Goal: Task Accomplishment & Management: Use online tool/utility

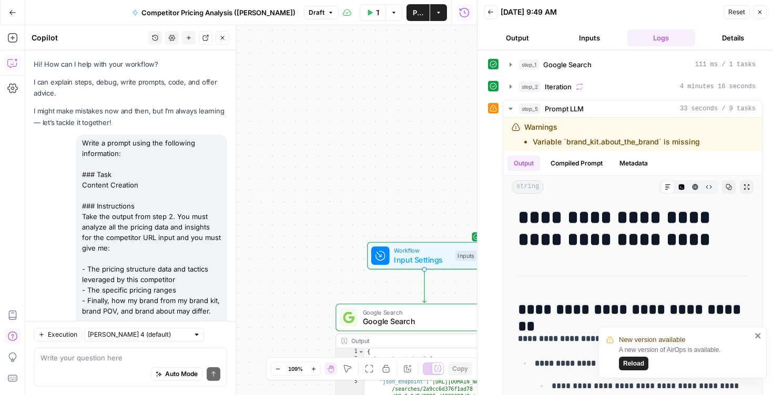
scroll to position [242, 0]
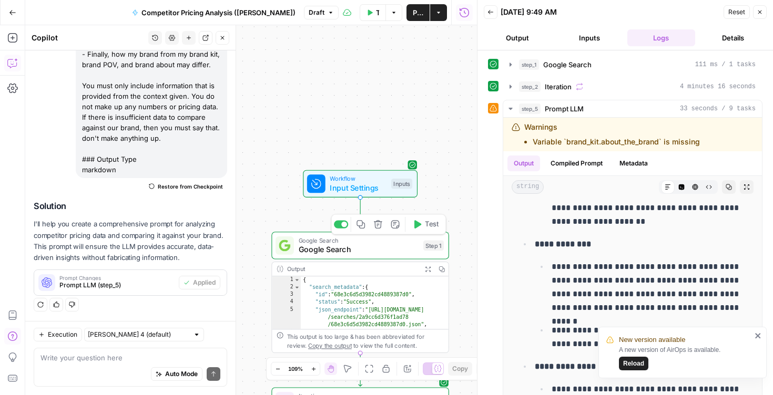
click at [381, 249] on span "Google Search" at bounding box center [359, 250] width 120 height 12
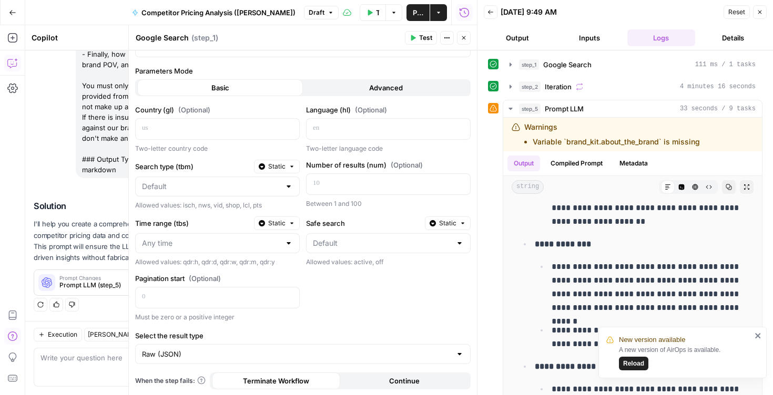
scroll to position [0, 0]
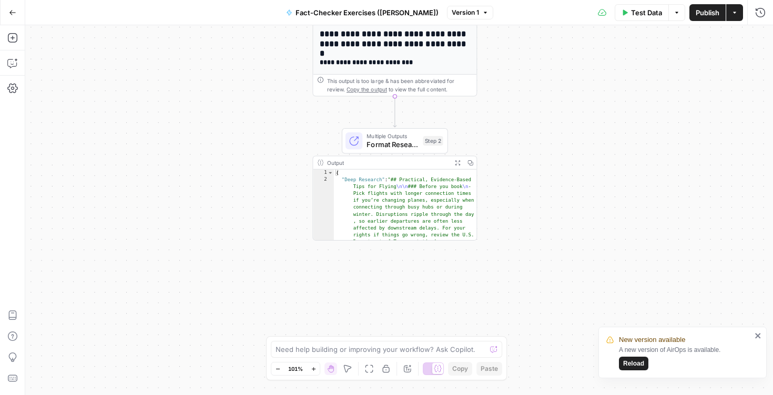
scroll to position [68, 0]
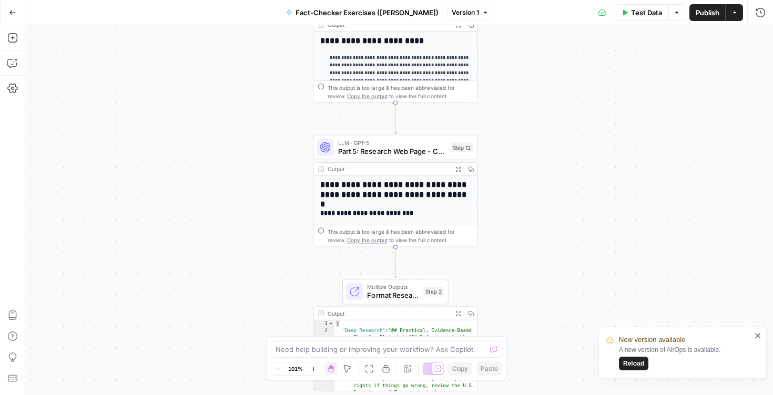
drag, startPoint x: 561, startPoint y: 57, endPoint x: 562, endPoint y: 208, distance: 150.8
click at [562, 208] on div "**********" at bounding box center [398, 210] width 747 height 370
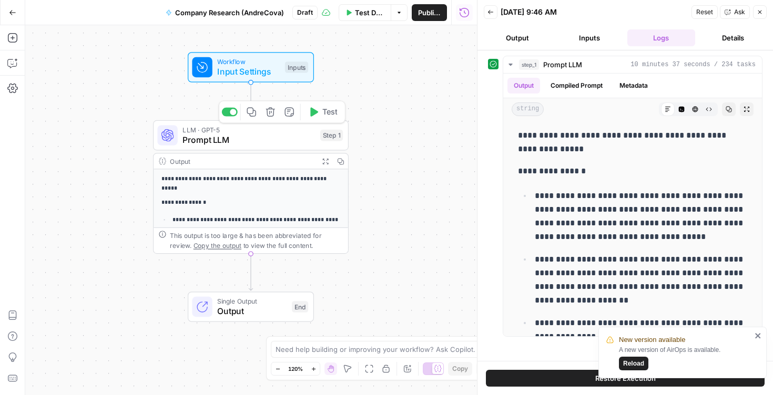
click at [234, 138] on span "Prompt LLM" at bounding box center [248, 140] width 132 height 13
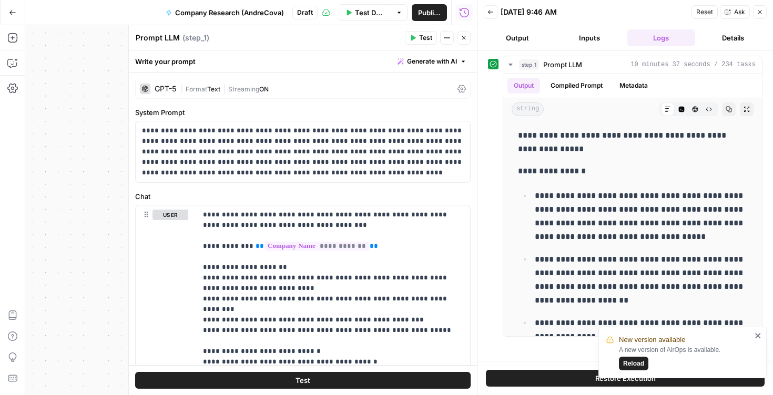
click at [100, 105] on div "**********" at bounding box center [250, 210] width 451 height 370
click at [459, 40] on button "Close" at bounding box center [464, 38] width 14 height 14
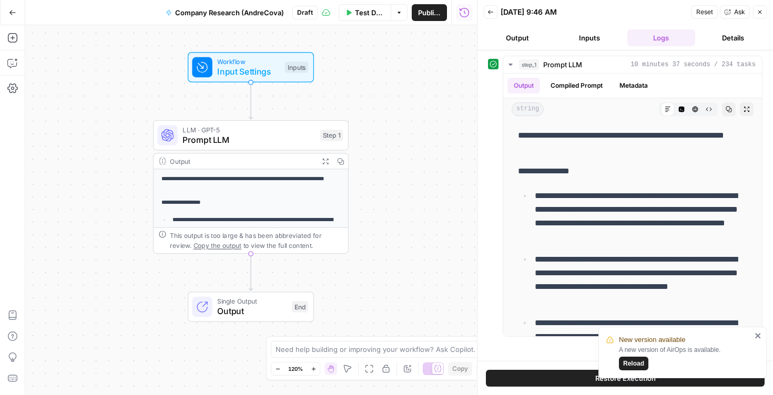
click at [494, 11] on button "Back" at bounding box center [491, 12] width 14 height 14
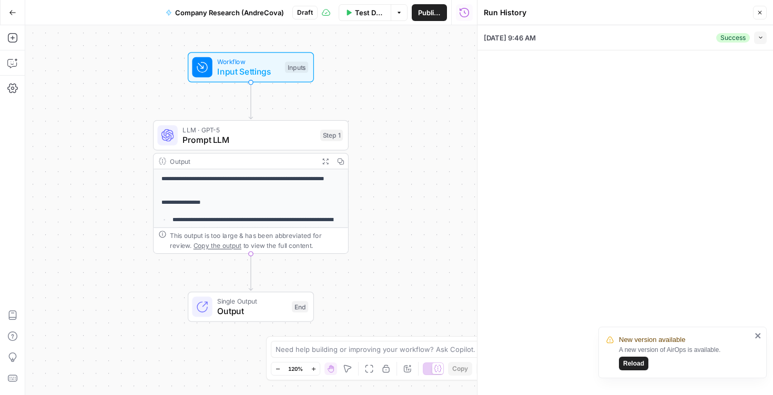
drag, startPoint x: 755, startPoint y: 8, endPoint x: 352, endPoint y: 132, distance: 421.3
click at [352, 132] on body "**********" at bounding box center [386, 197] width 773 height 395
click at [761, 0] on header "Run History Close" at bounding box center [624, 12] width 295 height 25
click at [761, 10] on icon "button" at bounding box center [759, 12] width 6 height 6
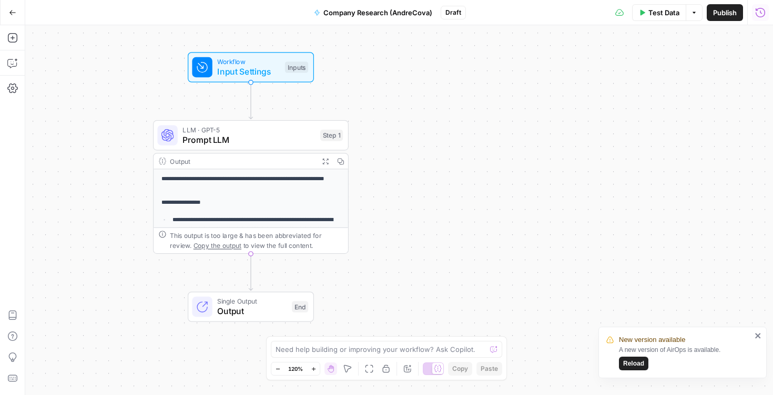
click at [468, 130] on div "**********" at bounding box center [398, 210] width 747 height 370
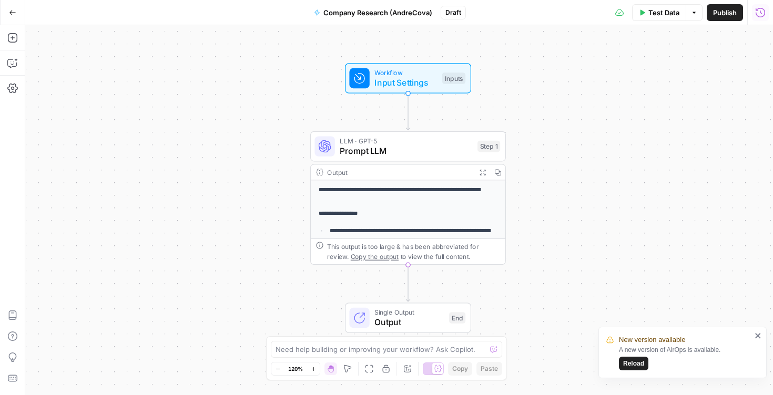
drag, startPoint x: 435, startPoint y: 130, endPoint x: 589, endPoint y: 142, distance: 154.4
click at [592, 142] on div "**********" at bounding box center [398, 210] width 747 height 370
click at [407, 78] on span "Input Settings" at bounding box center [405, 83] width 63 height 13
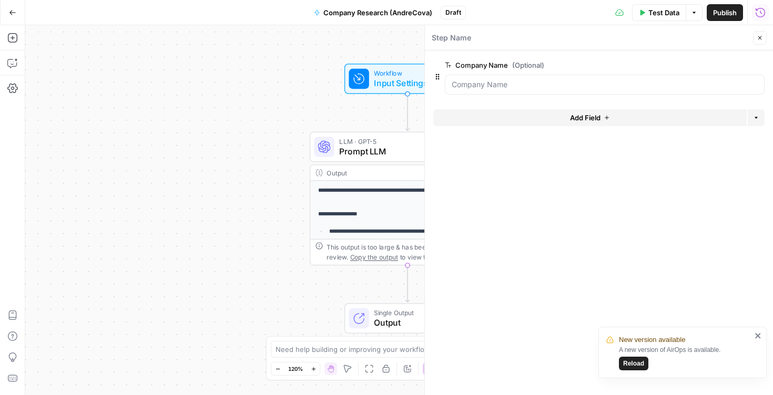
click at [758, 36] on icon "button" at bounding box center [760, 38] width 4 height 4
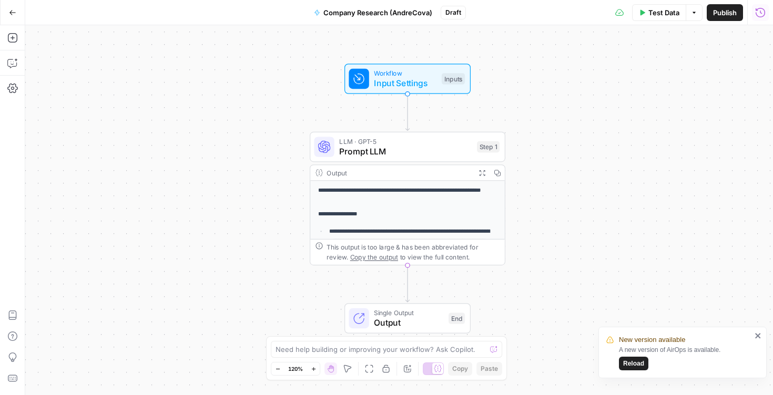
click at [638, 165] on div "**********" at bounding box center [398, 210] width 747 height 370
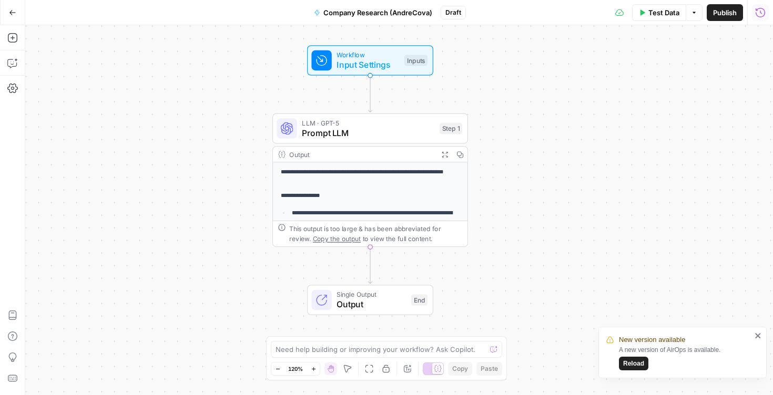
drag, startPoint x: 635, startPoint y: 175, endPoint x: 598, endPoint y: 157, distance: 41.6
click at [598, 157] on div "**********" at bounding box center [398, 210] width 747 height 370
click at [365, 128] on span "Prompt LLM" at bounding box center [368, 133] width 132 height 13
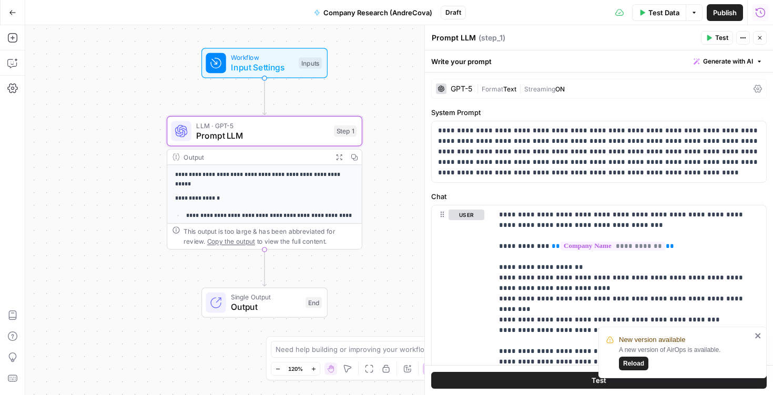
drag, startPoint x: 254, startPoint y: 230, endPoint x: 148, endPoint y: 233, distance: 105.7
click at [148, 233] on div "**********" at bounding box center [398, 210] width 747 height 370
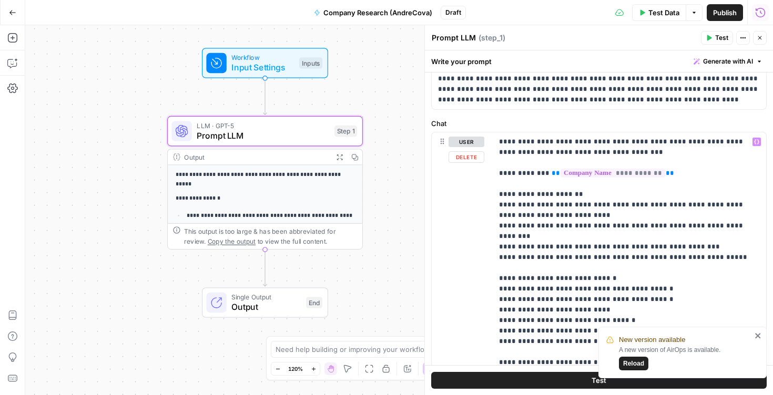
scroll to position [72, 0]
drag, startPoint x: 618, startPoint y: 152, endPoint x: 500, endPoint y: 140, distance: 118.9
click at [500, 140] on p "**********" at bounding box center [629, 253] width 261 height 231
copy p "**********"
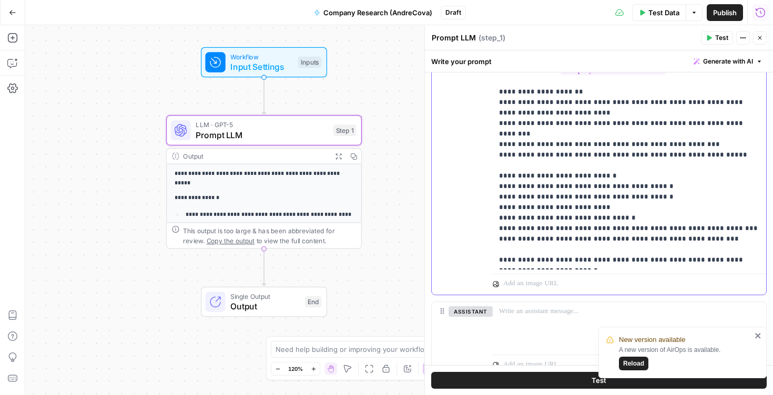
scroll to position [181, 0]
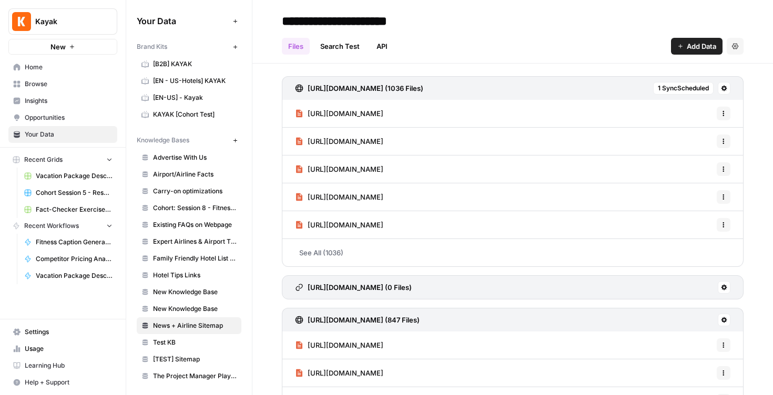
click at [52, 79] on span "Browse" at bounding box center [69, 83] width 88 height 9
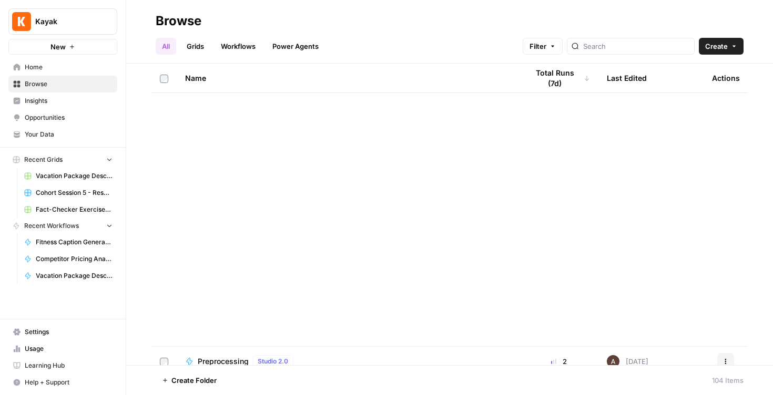
scroll to position [2789, 0]
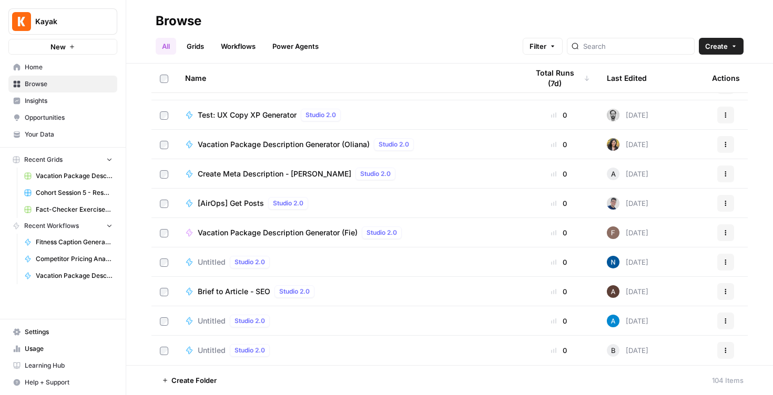
click at [186, 375] on button "Create Folder" at bounding box center [189, 380] width 67 height 17
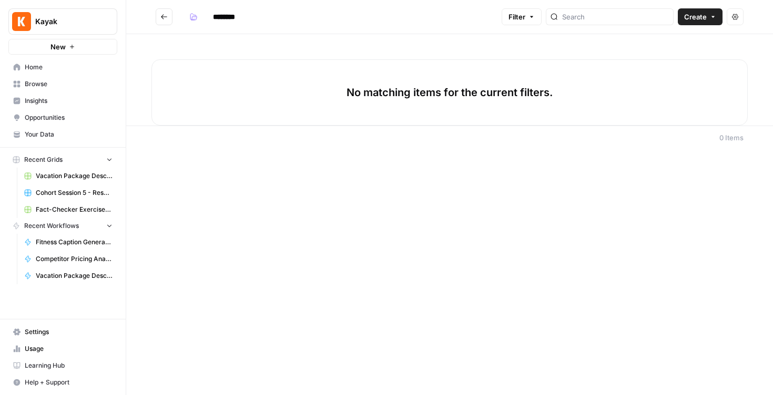
click at [224, 14] on input "********" at bounding box center [237, 16] width 59 height 17
click at [231, 16] on input "********" at bounding box center [237, 16] width 59 height 17
type input "**********"
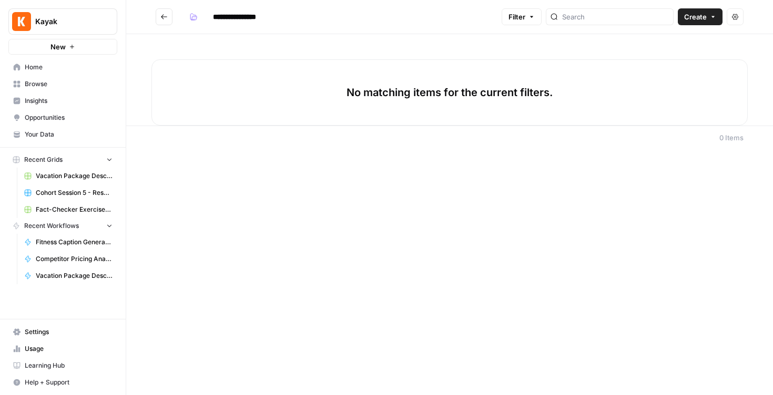
click at [161, 25] on button "Go back" at bounding box center [164, 16] width 17 height 17
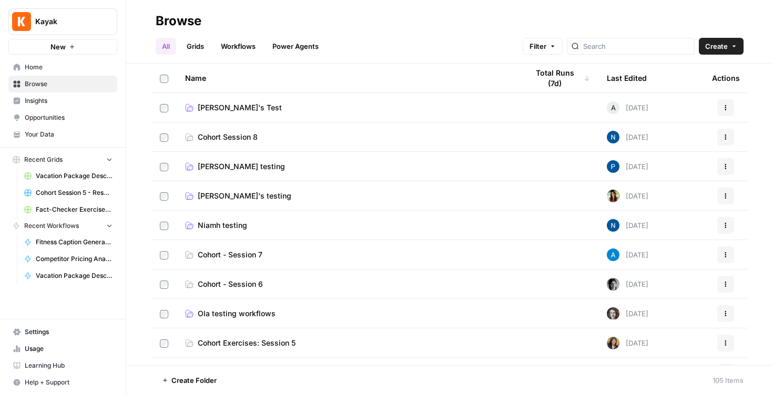
click at [240, 108] on span "AndreCova's Test" at bounding box center [240, 107] width 84 height 11
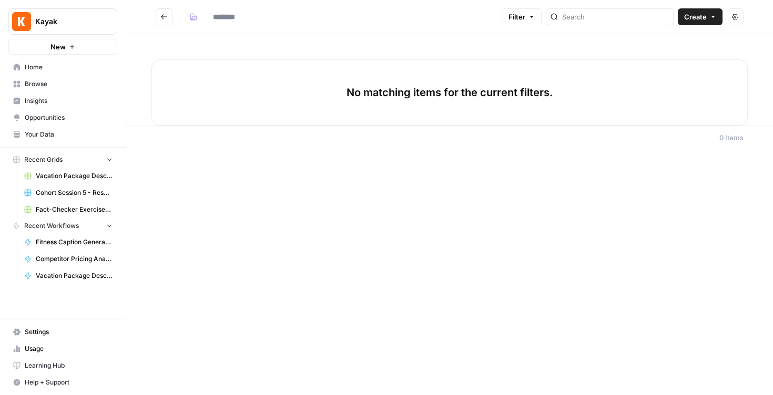
type input "**********"
click at [195, 21] on button "button" at bounding box center [193, 16] width 17 height 17
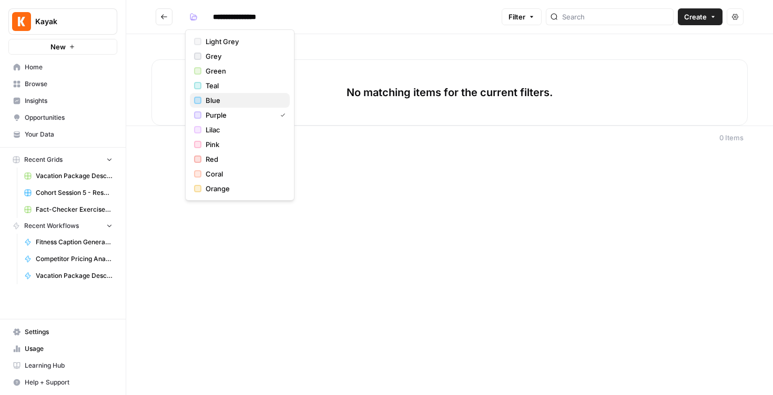
click at [215, 102] on span "Blue" at bounding box center [244, 100] width 76 height 11
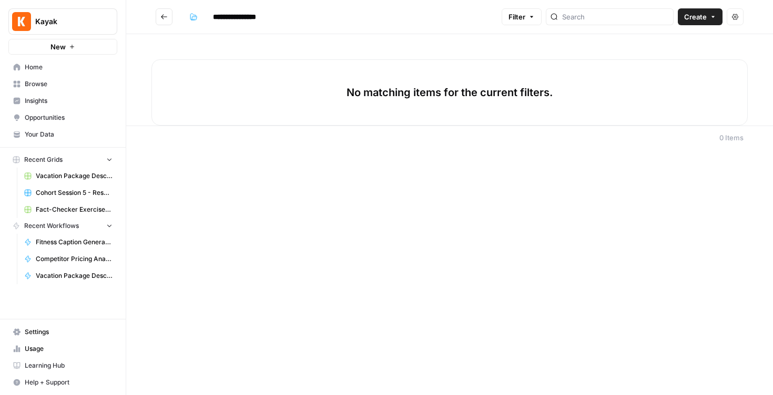
click at [259, 182] on div "**********" at bounding box center [449, 197] width 646 height 395
click at [711, 16] on icon "button" at bounding box center [713, 17] width 6 height 6
click at [560, 210] on div "**********" at bounding box center [449, 197] width 646 height 395
click at [165, 14] on icon "Go back" at bounding box center [163, 16] width 7 height 7
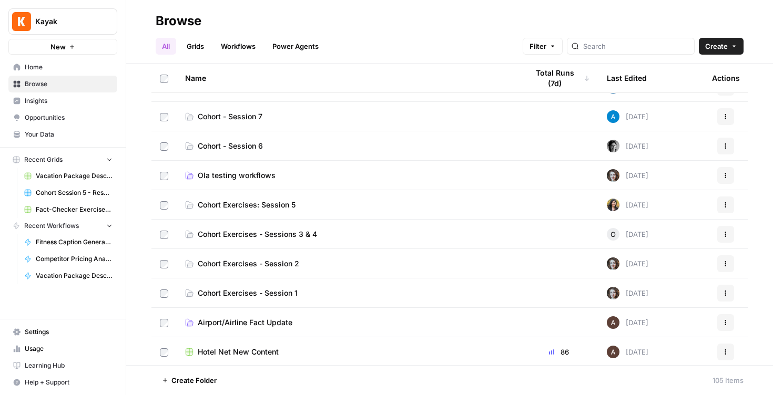
scroll to position [139, 0]
click at [250, 118] on span "Cohort - Session 7" at bounding box center [230, 116] width 65 height 11
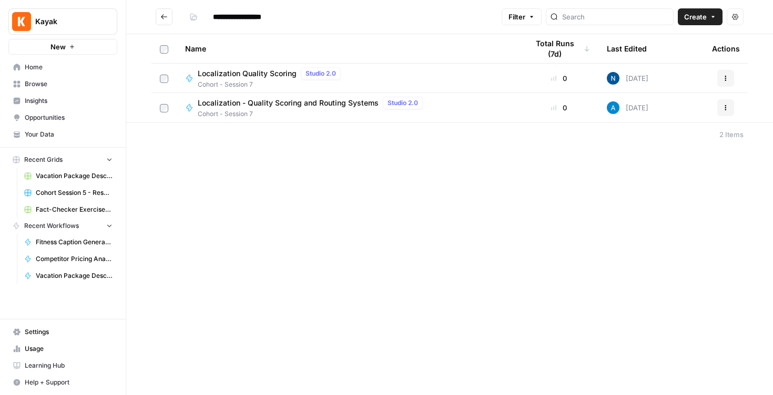
click at [158, 18] on button "Go back" at bounding box center [164, 16] width 17 height 17
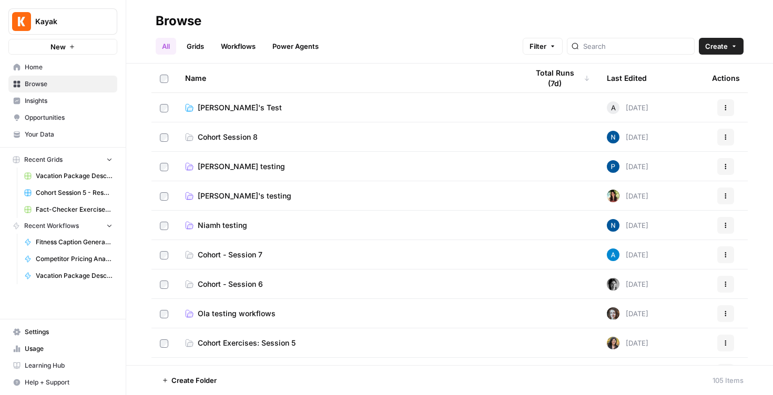
click at [259, 286] on span "Cohort - Session 6" at bounding box center [230, 284] width 65 height 11
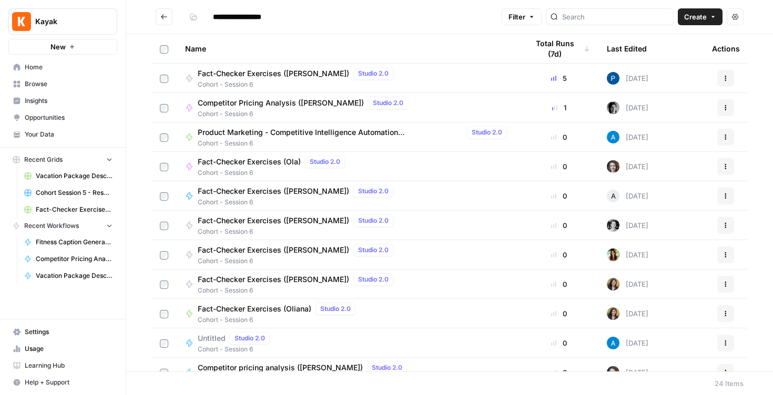
click at [157, 19] on button "Go back" at bounding box center [164, 16] width 17 height 17
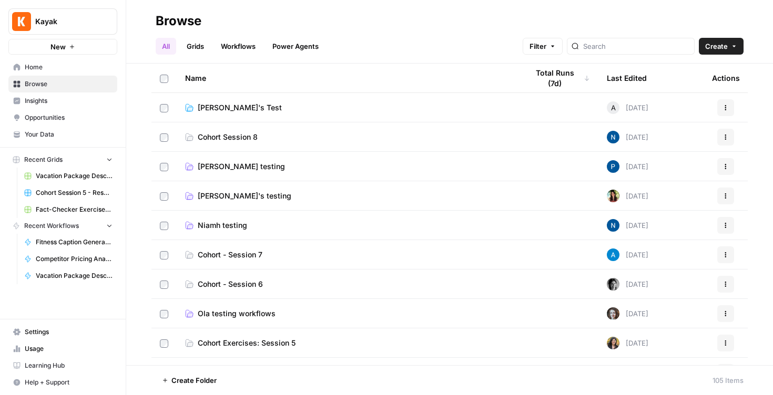
scroll to position [45, 0]
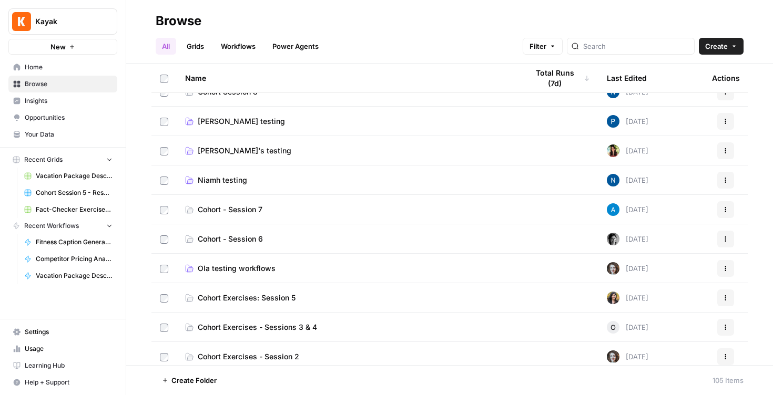
click at [274, 297] on span "Cohort Exercises: Session 5" at bounding box center [247, 298] width 98 height 11
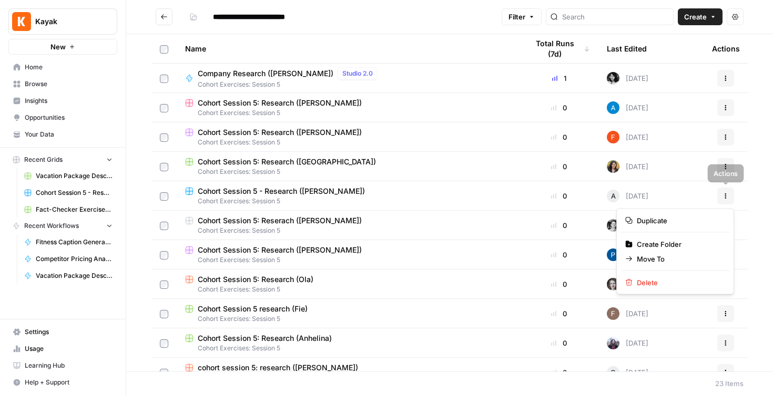
click at [724, 197] on icon "button" at bounding box center [725, 196] width 6 height 6
click at [660, 220] on span "Duplicate" at bounding box center [679, 220] width 84 height 11
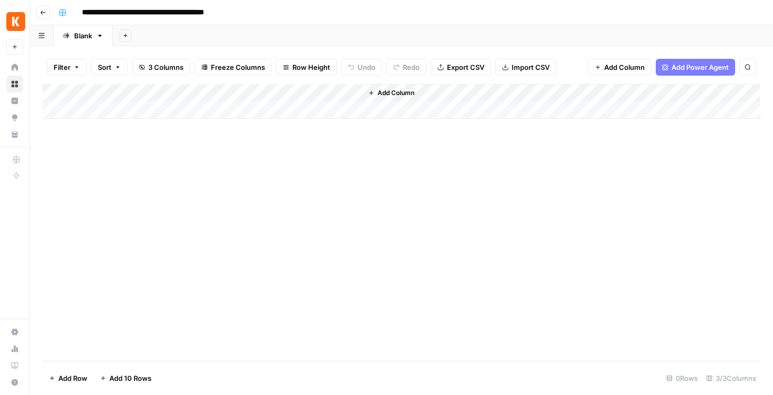
click at [670, 154] on div "Add Column" at bounding box center [401, 222] width 717 height 277
click at [39, 43] on button "button" at bounding box center [42, 35] width 24 height 20
click at [99, 38] on icon "button" at bounding box center [99, 35] width 7 height 7
click at [147, 172] on div "Add Column" at bounding box center [401, 222] width 717 height 277
click at [234, 10] on input "**********" at bounding box center [169, 12] width 184 height 17
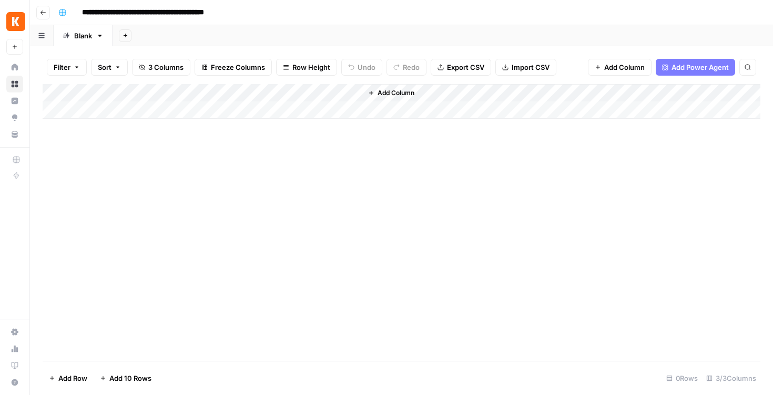
click at [325, 214] on div "Add Column" at bounding box center [401, 222] width 717 height 277
click at [292, 183] on div "Add Column" at bounding box center [401, 222] width 717 height 277
click at [99, 40] on link "Blank" at bounding box center [83, 35] width 59 height 21
click at [102, 38] on icon "button" at bounding box center [99, 35] width 7 height 7
click at [138, 175] on div "Add Column" at bounding box center [401, 222] width 717 height 277
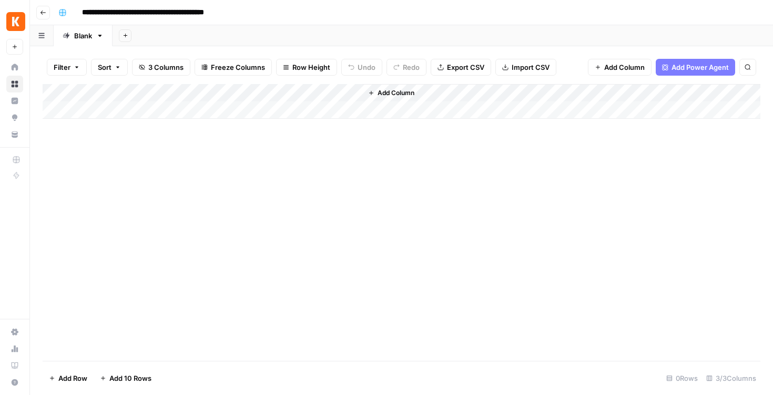
click at [44, 12] on icon "button" at bounding box center [42, 13] width 5 height 4
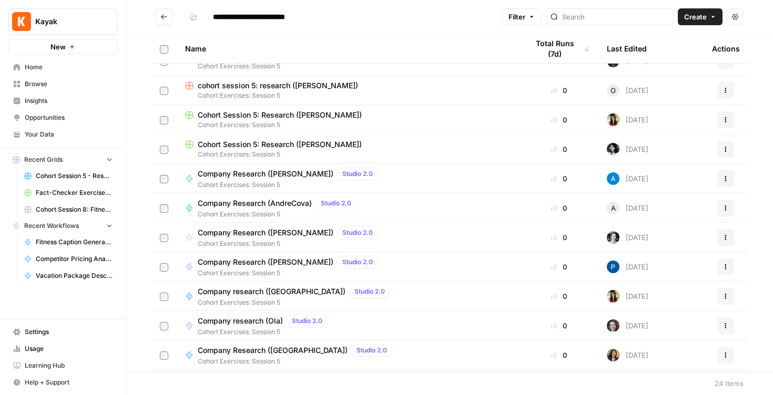
scroll to position [283, 0]
click at [726, 211] on button "Actions" at bounding box center [725, 207] width 17 height 17
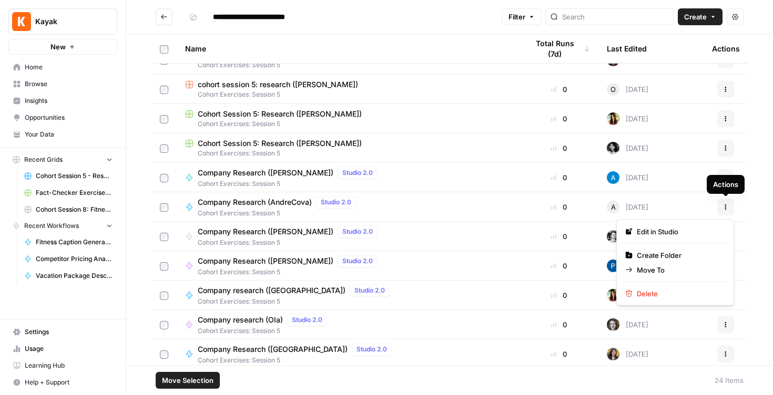
click at [723, 202] on button "Actions" at bounding box center [725, 207] width 17 height 17
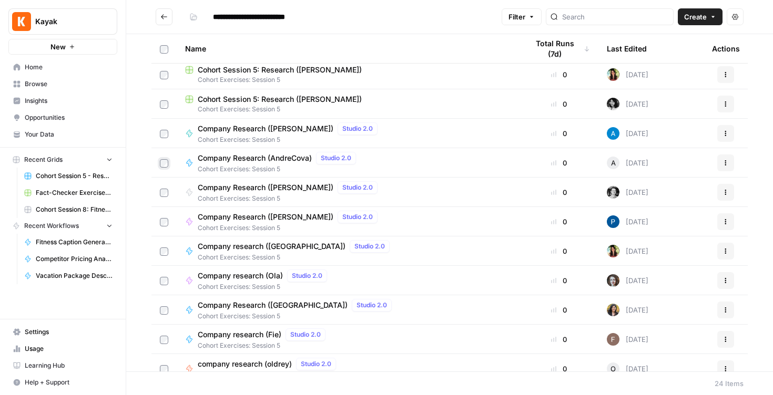
scroll to position [398, 0]
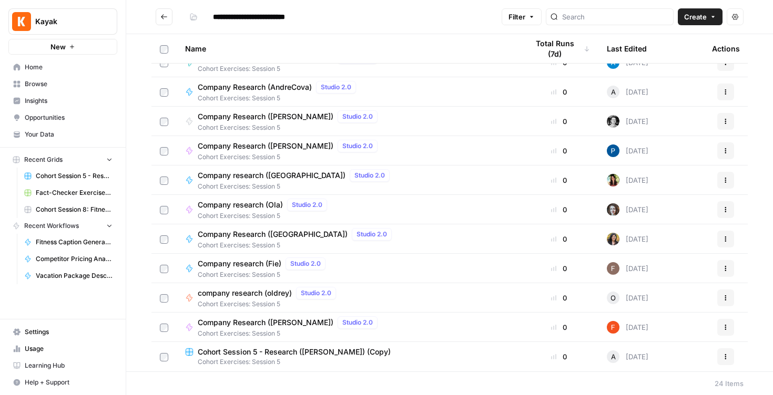
click at [162, 351] on td at bounding box center [163, 356] width 25 height 29
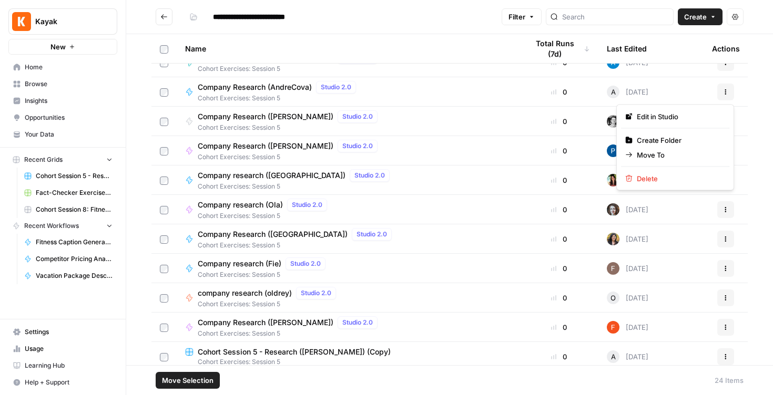
click at [733, 94] on button "Actions" at bounding box center [725, 92] width 17 height 17
click at [678, 118] on span "Edit in Studio" at bounding box center [679, 116] width 84 height 11
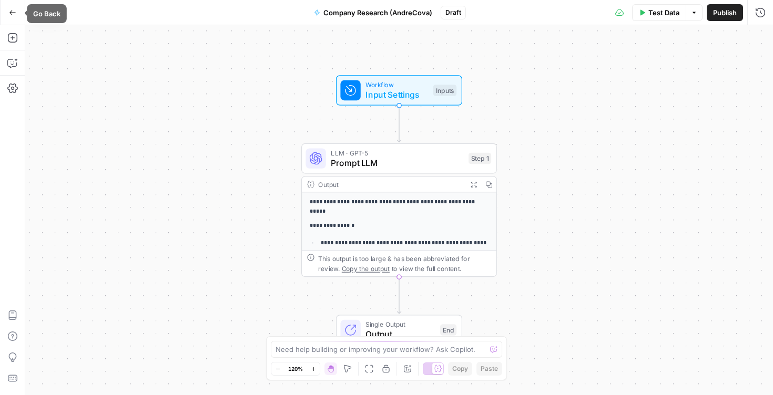
click at [9, 16] on button "Go Back" at bounding box center [12, 12] width 19 height 19
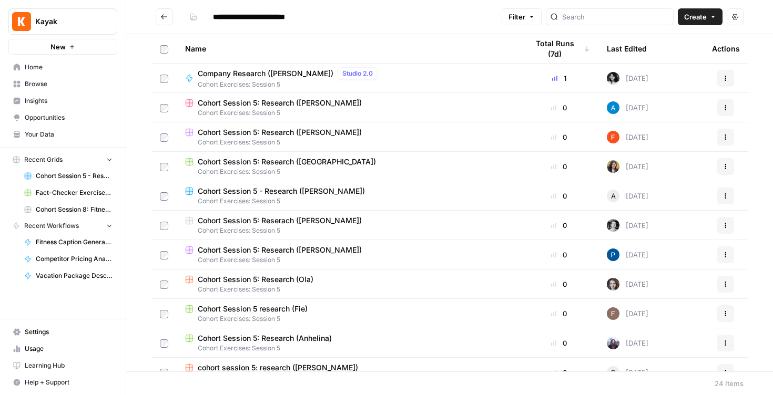
click at [75, 81] on span "Browse" at bounding box center [69, 83] width 88 height 9
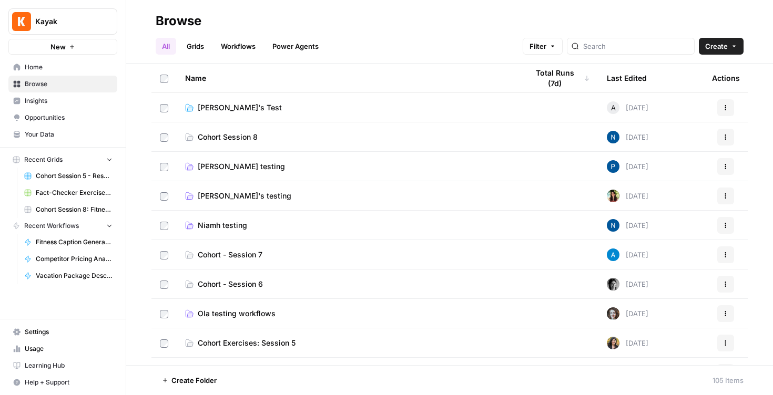
click at [245, 108] on span "AndreCova's Test" at bounding box center [240, 107] width 84 height 11
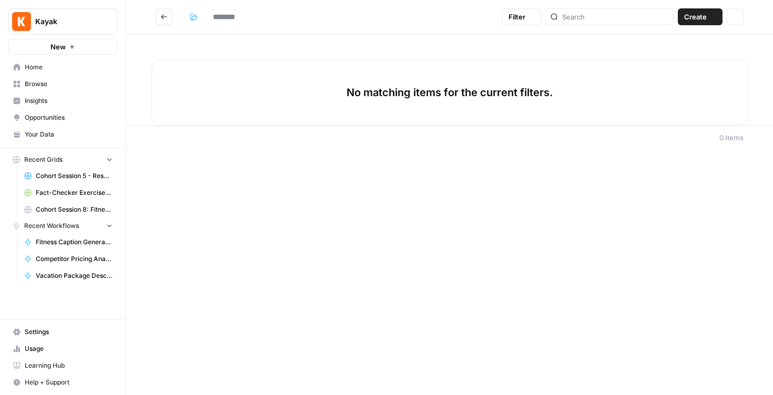
type input "**********"
click at [163, 18] on icon "Go back" at bounding box center [163, 16] width 7 height 7
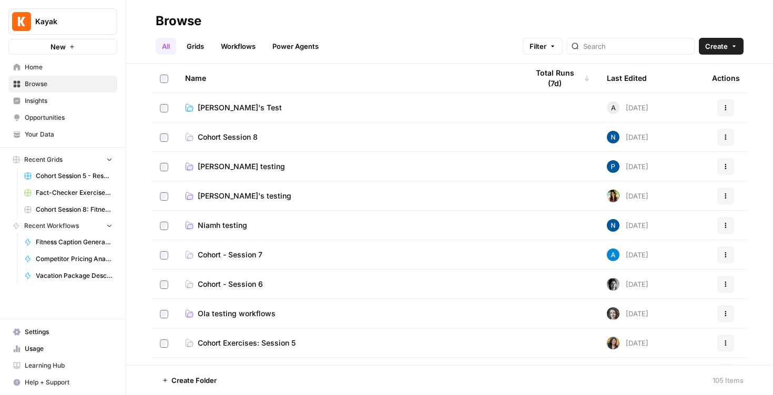
click at [228, 170] on span "Pauline testing" at bounding box center [241, 166] width 87 height 11
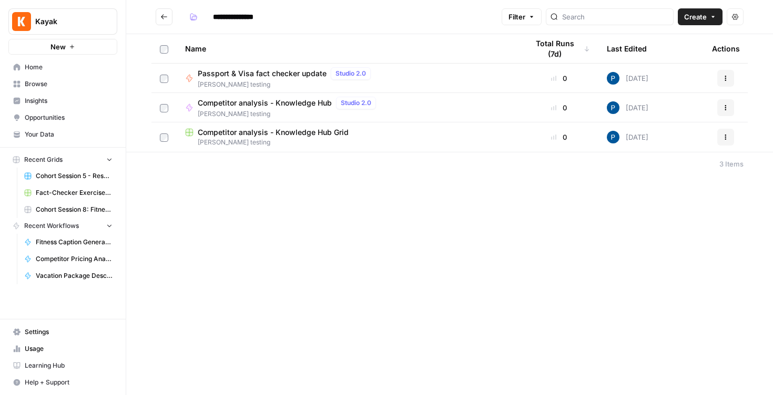
click at [162, 11] on button "Go back" at bounding box center [164, 16] width 17 height 17
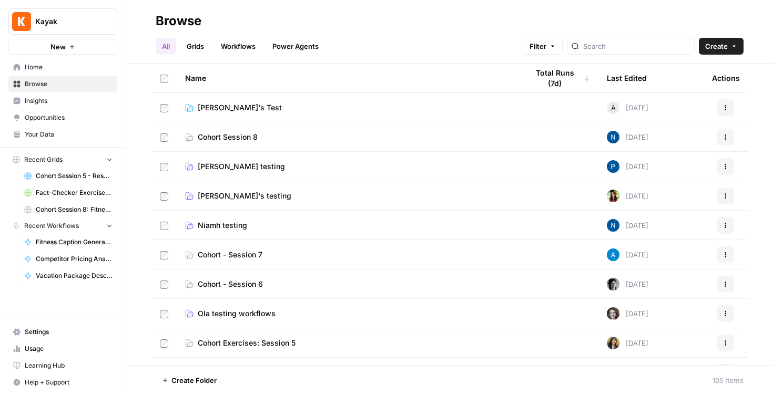
click at [256, 106] on span "AndreCova's Test" at bounding box center [240, 107] width 84 height 11
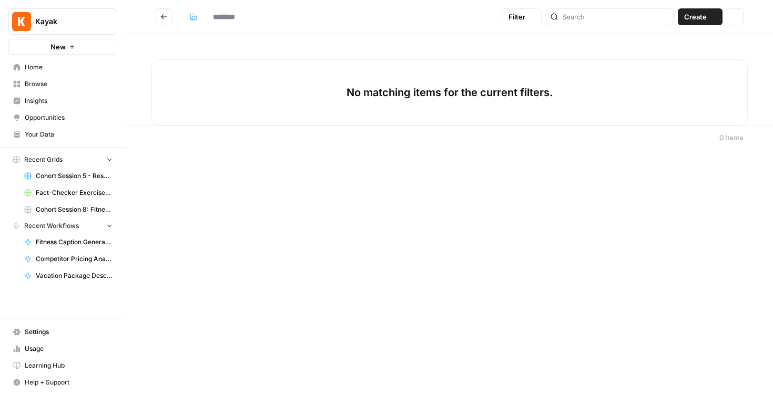
type input "**********"
click at [715, 14] on icon "button" at bounding box center [713, 17] width 6 height 6
click at [682, 57] on span "Workflow" at bounding box center [679, 56] width 59 height 11
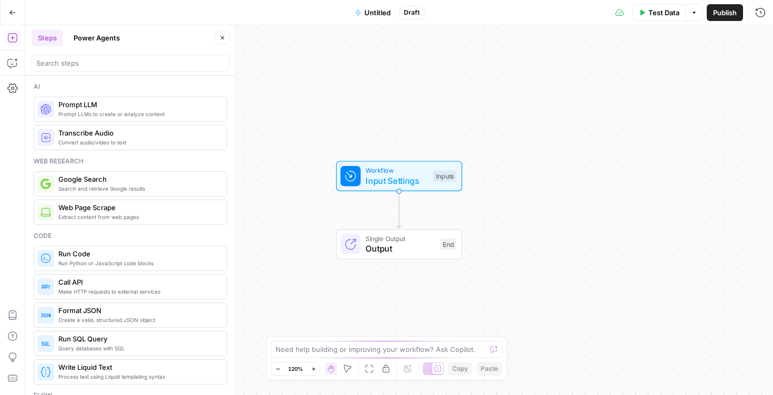
click at [386, 12] on span "Untitled" at bounding box center [377, 12] width 26 height 11
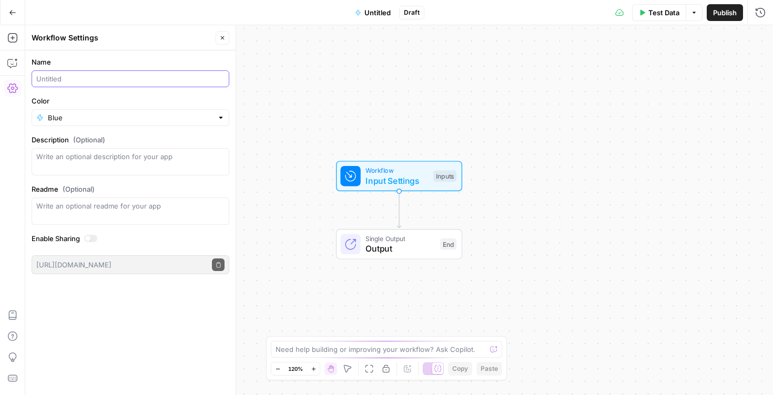
click at [124, 78] on input "Name" at bounding box center [130, 79] width 188 height 11
type input "Traveler Attitudes ([PERSON_NAME])"
click at [450, 135] on div "Workflow Input Settings Inputs Single Output Output End" at bounding box center [398, 210] width 747 height 370
click at [166, 80] on input "Traveler Attitudes ([PERSON_NAME])" at bounding box center [130, 79] width 188 height 11
click at [334, 100] on div "Workflow Input Settings Inputs Single Output Output End" at bounding box center [398, 210] width 747 height 370
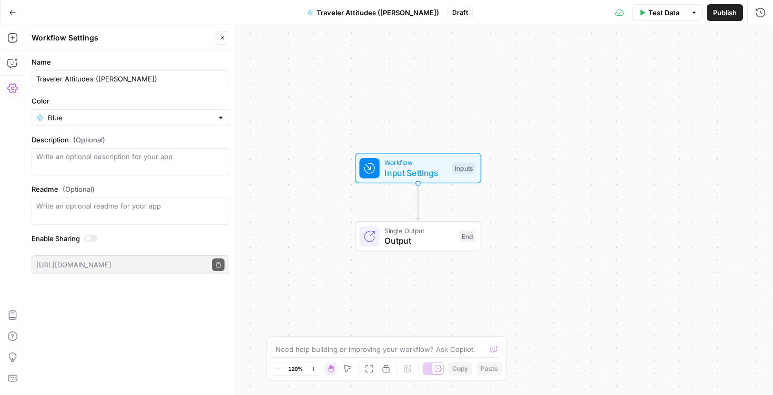
drag, startPoint x: 427, startPoint y: 103, endPoint x: 445, endPoint y: 96, distance: 19.8
click at [447, 95] on div "Workflow Input Settings Inputs Single Output Output End" at bounding box center [398, 210] width 747 height 370
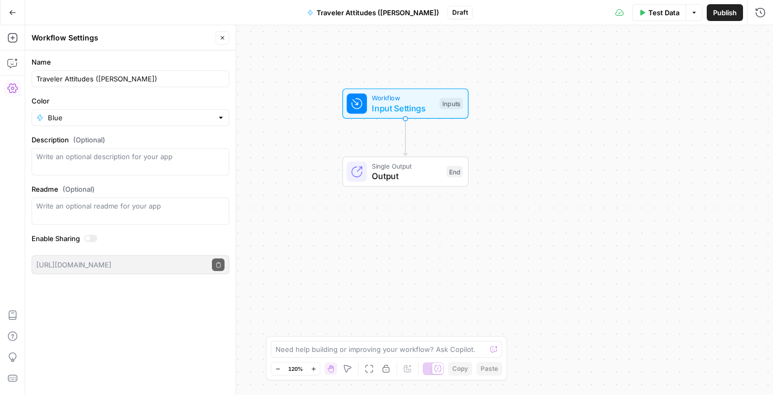
drag, startPoint x: 469, startPoint y: 121, endPoint x: 456, endPoint y: 57, distance: 65.6
click at [456, 57] on div "Workflow Input Settings Inputs Single Output Output End" at bounding box center [398, 210] width 747 height 370
click at [398, 104] on span "Input Settings" at bounding box center [403, 108] width 63 height 13
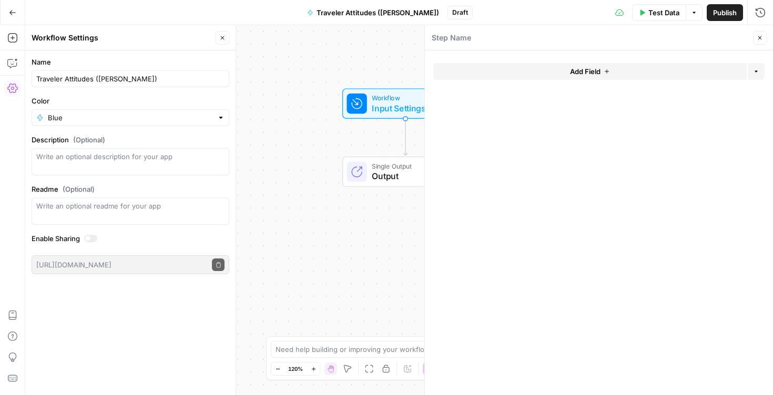
click at [557, 77] on button "Add Field" at bounding box center [589, 71] width 313 height 17
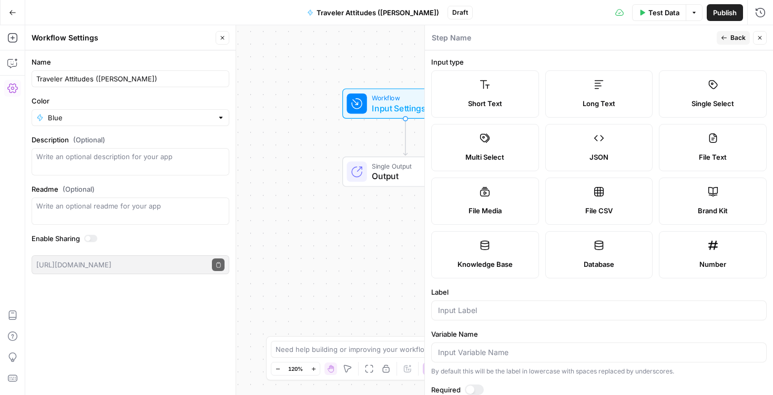
click at [477, 110] on label "Short Text" at bounding box center [485, 93] width 108 height 47
click at [475, 306] on input "Label" at bounding box center [599, 310] width 322 height 11
type input "Company Name"
click at [521, 294] on label "Label" at bounding box center [598, 292] width 335 height 11
click at [521, 305] on input "Company Name" at bounding box center [599, 310] width 322 height 11
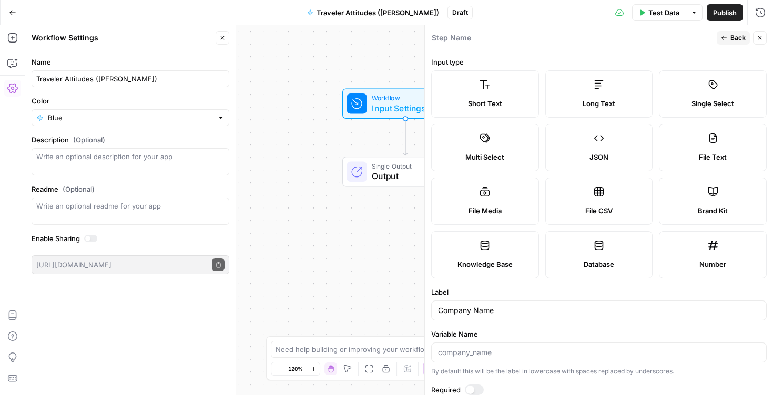
click at [733, 41] on span "Back" at bounding box center [737, 37] width 15 height 9
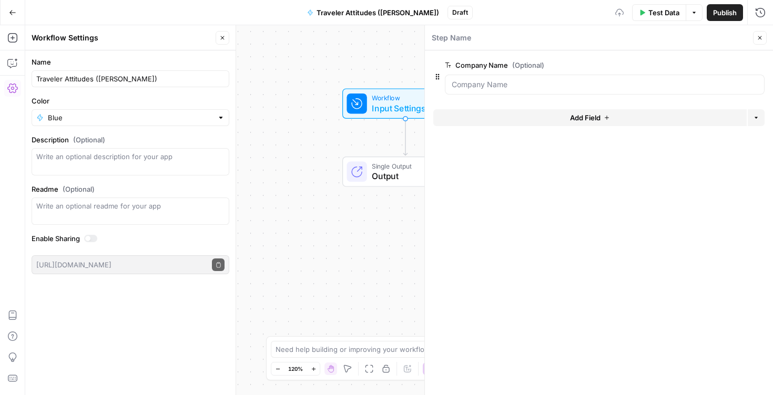
click at [592, 154] on form "Company Name (Optional) edit field Delete group Add Field Options" at bounding box center [599, 222] width 348 height 345
click at [299, 141] on div "Workflow Input Settings Inputs Test Step Single Output Output End" at bounding box center [398, 210] width 747 height 370
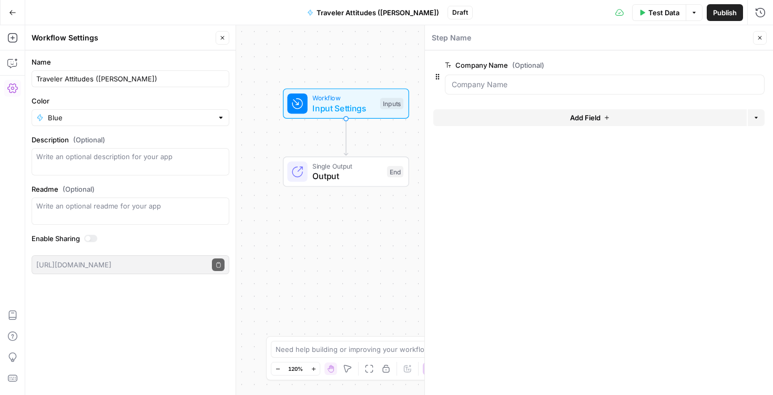
drag, startPoint x: 313, startPoint y: 149, endPoint x: 256, endPoint y: 149, distance: 56.2
click at [256, 149] on div "Workflow Input Settings Inputs Single Output Output End" at bounding box center [398, 210] width 747 height 370
drag, startPoint x: 385, startPoint y: 212, endPoint x: 363, endPoint y: 212, distance: 22.6
click at [363, 212] on div "Workflow Input Settings Inputs Single Output Output End" at bounding box center [398, 210] width 747 height 370
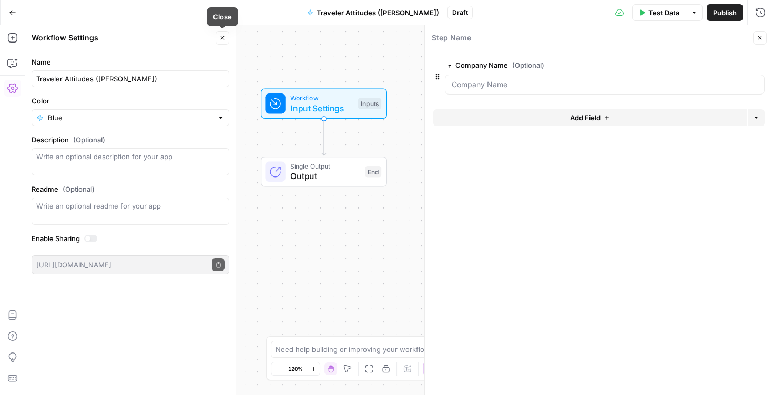
click at [223, 38] on icon "button" at bounding box center [222, 38] width 6 height 6
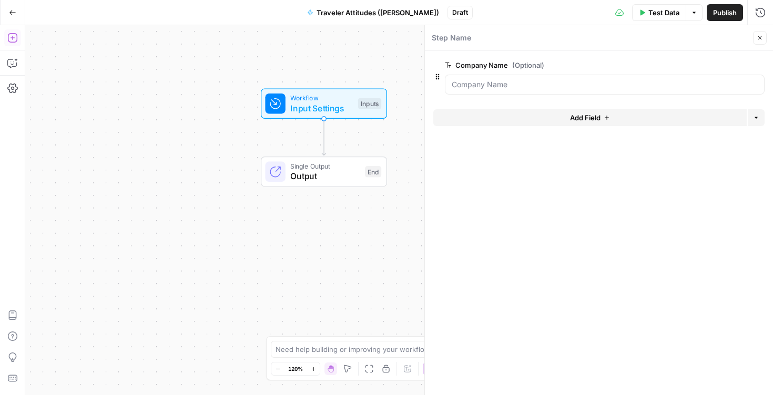
click at [9, 36] on icon "button" at bounding box center [12, 38] width 11 height 11
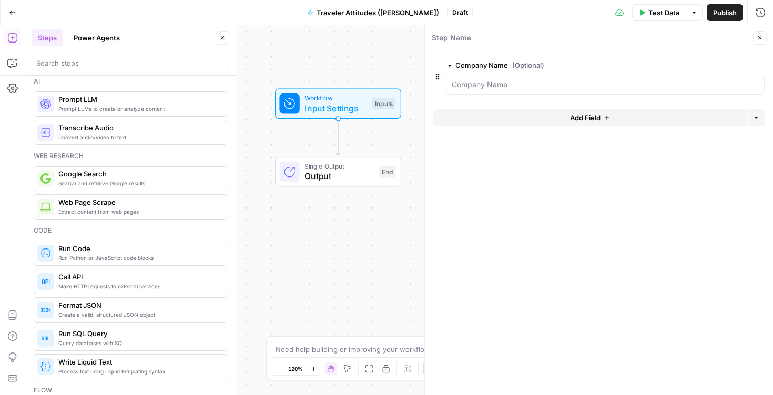
scroll to position [2, 0]
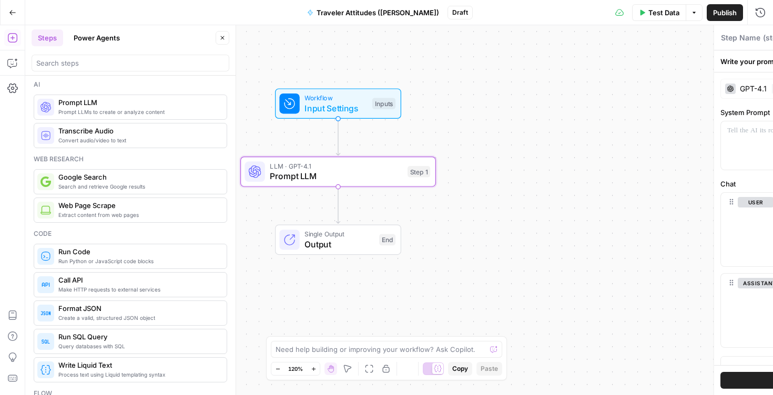
type textarea "Prompt LLM"
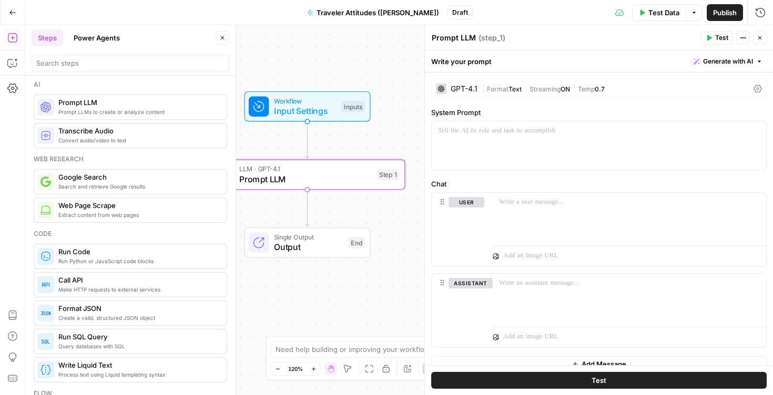
click at [741, 60] on span "Generate with AI" at bounding box center [728, 61] width 50 height 9
click at [711, 90] on div "Use AI to build your prompt" at bounding box center [715, 94] width 81 height 9
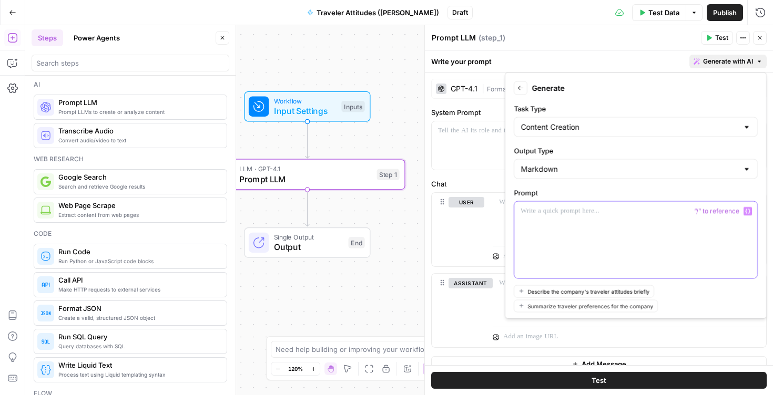
click at [570, 214] on p at bounding box center [635, 211] width 230 height 11
click at [560, 167] on input "Output Type" at bounding box center [629, 169] width 218 height 11
type input "Markdown"
click at [571, 149] on label "Output Type" at bounding box center [636, 151] width 244 height 11
click at [571, 164] on input "Markdown" at bounding box center [629, 169] width 218 height 11
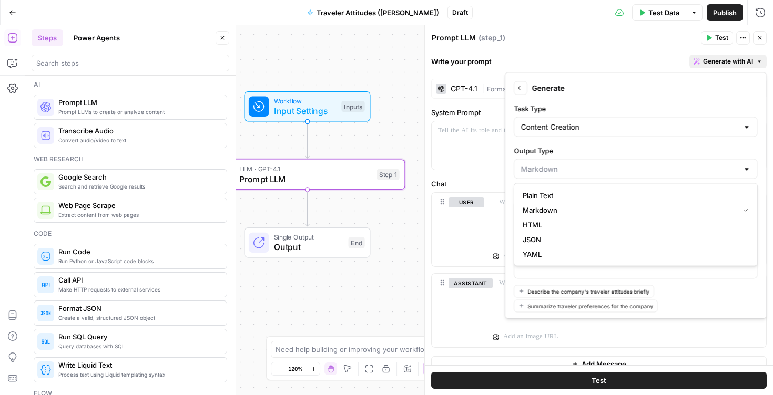
type input "Markdown"
click at [571, 149] on label "Output Type" at bounding box center [636, 151] width 244 height 11
click at [571, 164] on input "Markdown" at bounding box center [629, 169] width 218 height 11
click at [626, 213] on span "Markdown" at bounding box center [628, 210] width 212 height 11
type input "Markdown"
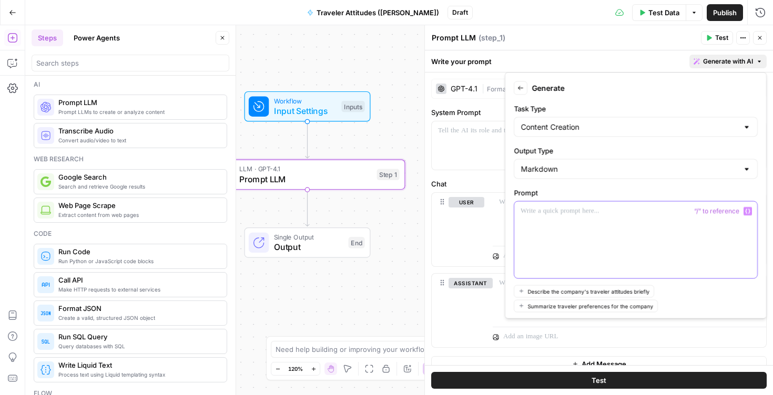
click at [617, 225] on div at bounding box center [635, 240] width 243 height 77
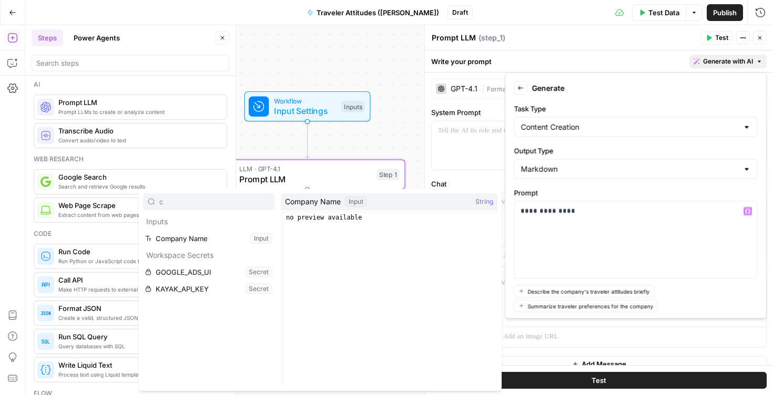
type input "c"
click at [175, 238] on button "Select variable Company Name" at bounding box center [208, 238] width 131 height 17
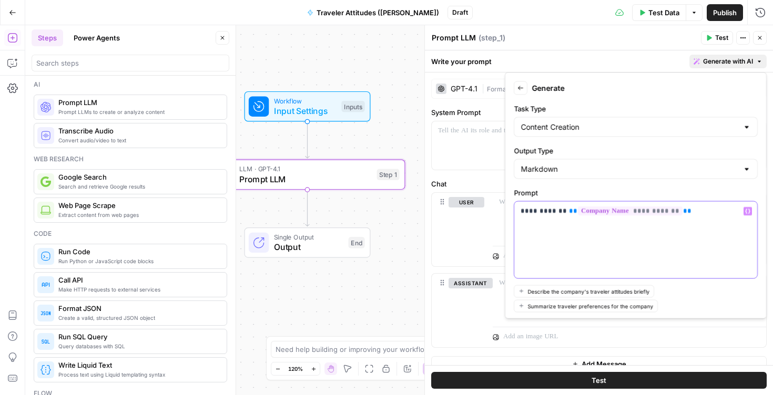
click at [714, 214] on p "**********" at bounding box center [635, 211] width 230 height 11
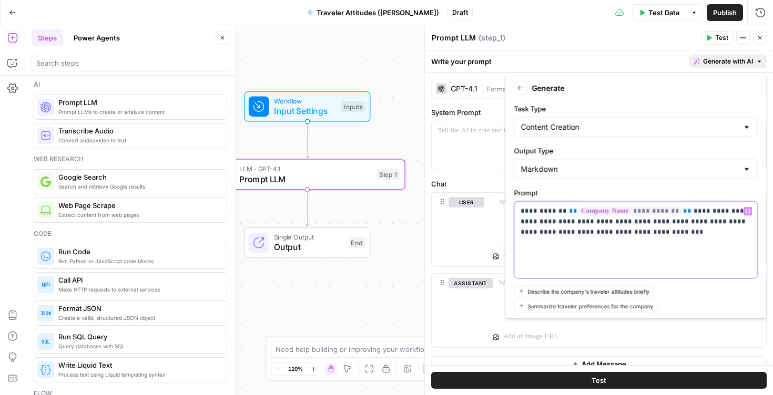
drag, startPoint x: 545, startPoint y: 222, endPoint x: 649, endPoint y: 221, distance: 104.1
click at [649, 221] on p "**********" at bounding box center [635, 222] width 230 height 32
drag, startPoint x: 724, startPoint y: 211, endPoint x: 547, endPoint y: 211, distance: 176.6
click at [547, 211] on p "**********" at bounding box center [635, 222] width 230 height 32
drag, startPoint x: 547, startPoint y: 221, endPoint x: 519, endPoint y: 206, distance: 32.2
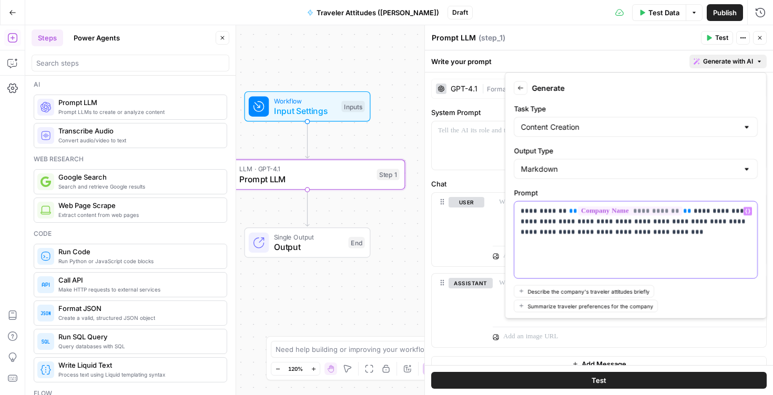
click at [519, 206] on div "**********" at bounding box center [635, 240] width 243 height 77
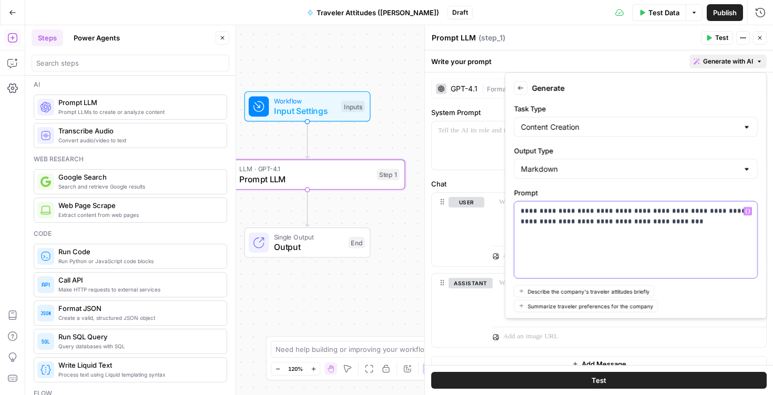
click at [701, 246] on div "**********" at bounding box center [635, 240] width 243 height 77
click at [683, 248] on div "**********" at bounding box center [635, 240] width 243 height 77
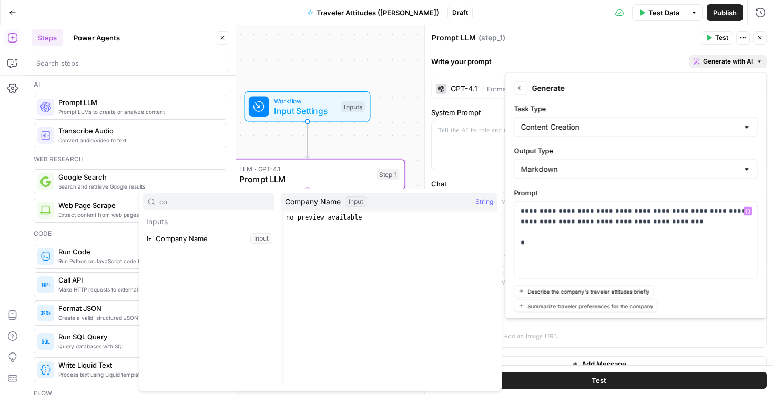
type input "co"
click at [179, 235] on button "Select variable Company Name" at bounding box center [208, 238] width 131 height 17
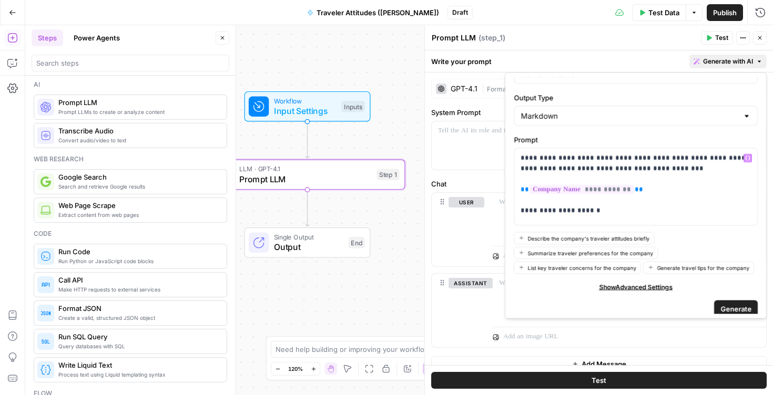
scroll to position [59, 0]
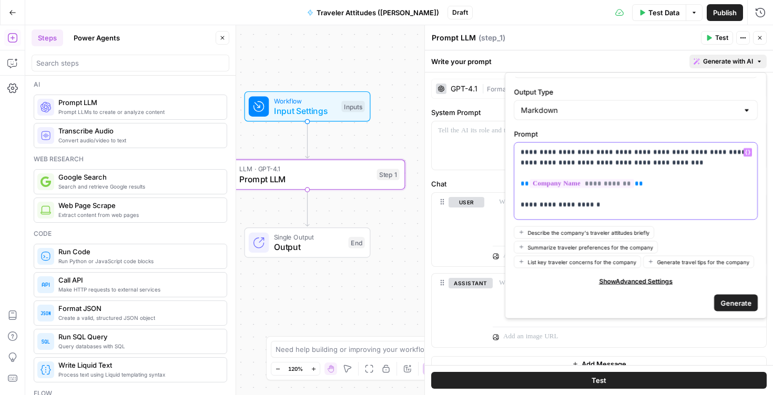
click at [613, 207] on p "**********" at bounding box center [635, 178] width 230 height 63
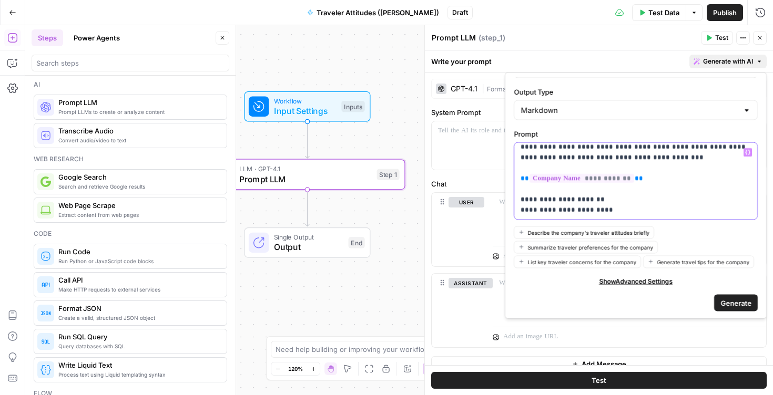
drag, startPoint x: 603, startPoint y: 218, endPoint x: 560, endPoint y: 217, distance: 43.1
click at [560, 217] on div "**********" at bounding box center [635, 181] width 243 height 77
click at [603, 210] on p "**********" at bounding box center [635, 179] width 230 height 74
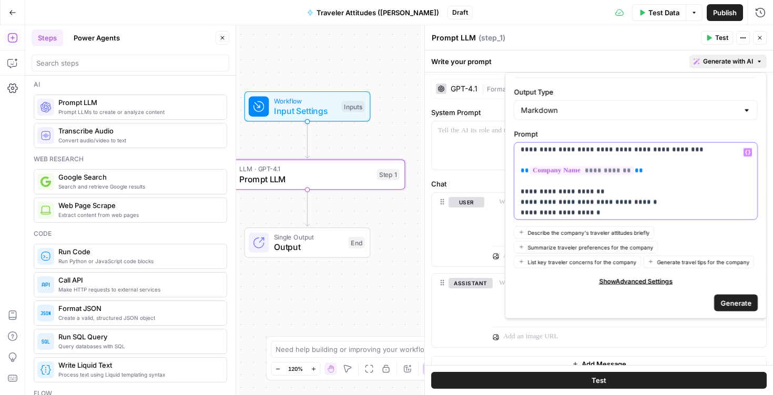
click at [605, 215] on p "**********" at bounding box center [635, 176] width 230 height 84
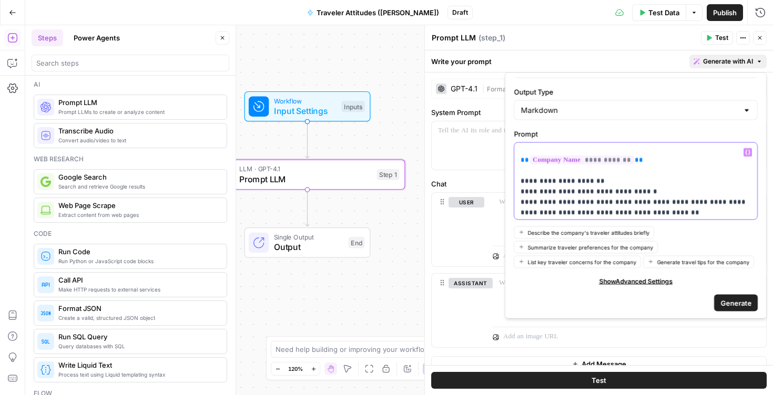
scroll to position [40, 0]
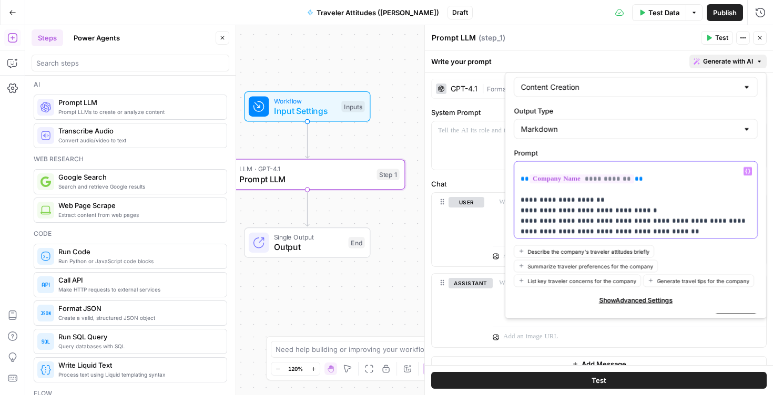
click at [673, 231] on p "**********" at bounding box center [635, 189] width 230 height 95
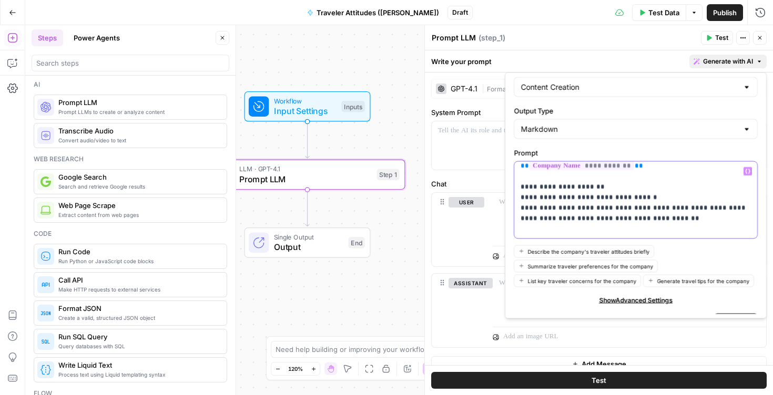
scroll to position [44, 0]
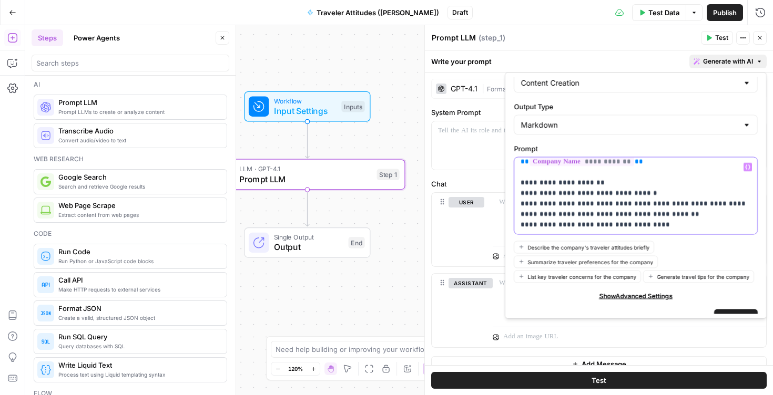
drag, startPoint x: 545, startPoint y: 228, endPoint x: 528, endPoint y: 228, distance: 17.3
click at [528, 228] on p "**********" at bounding box center [635, 177] width 230 height 105
click at [670, 227] on p "**********" at bounding box center [635, 177] width 230 height 105
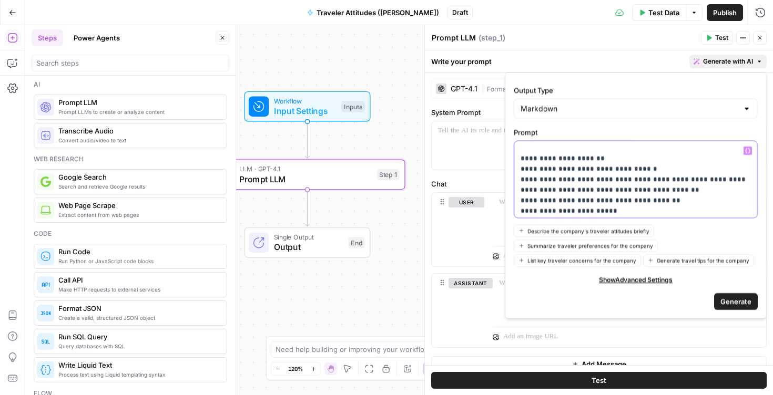
scroll to position [55, 0]
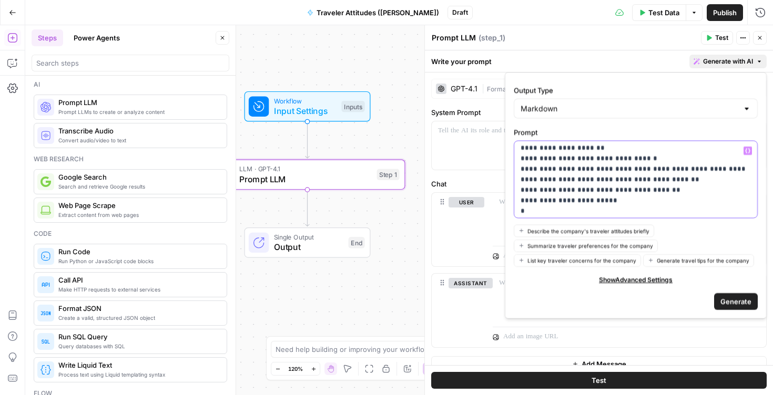
click at [646, 202] on p "**********" at bounding box center [635, 153] width 230 height 126
click at [540, 198] on p "**********" at bounding box center [635, 153] width 230 height 126
click at [578, 217] on div "**********" at bounding box center [635, 179] width 243 height 77
click at [621, 204] on p "**********" at bounding box center [635, 153] width 230 height 126
click at [628, 202] on p "**********" at bounding box center [635, 153] width 230 height 126
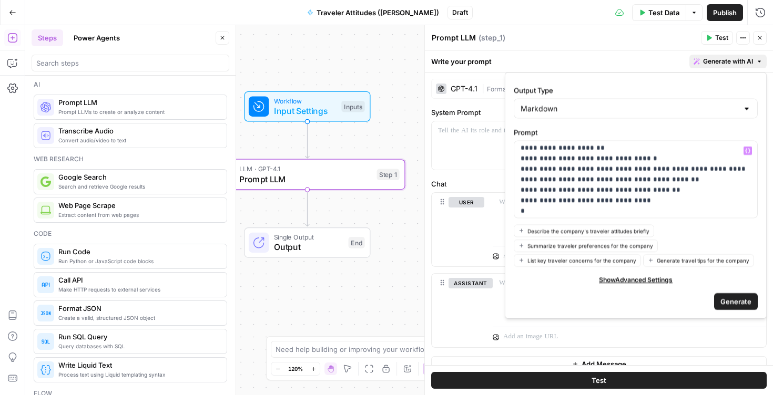
click at [623, 218] on form "**********" at bounding box center [635, 195] width 252 height 237
click at [626, 213] on p "**********" at bounding box center [635, 153] width 230 height 126
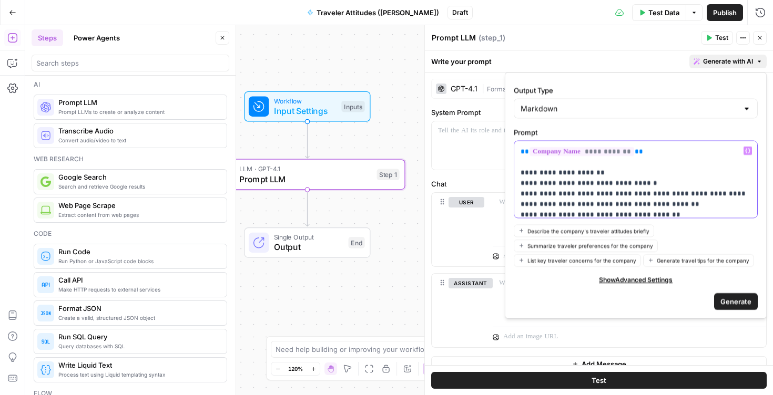
scroll to position [47, 0]
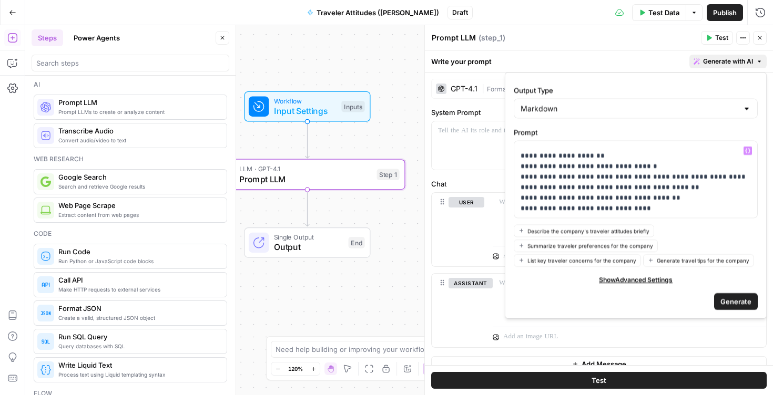
click at [751, 302] on span "Generate" at bounding box center [735, 301] width 31 height 11
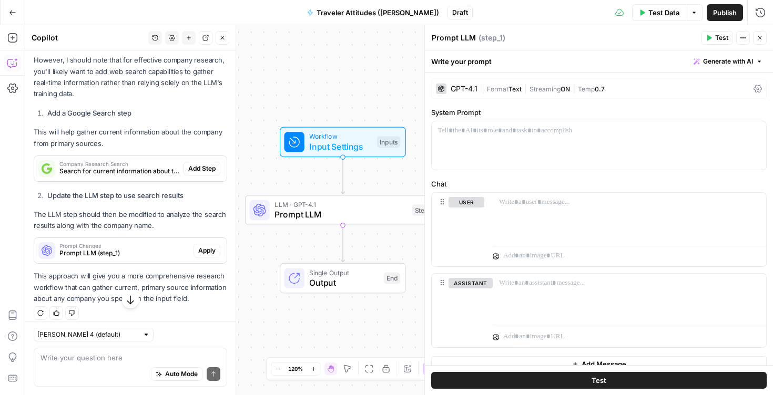
scroll to position [519, 0]
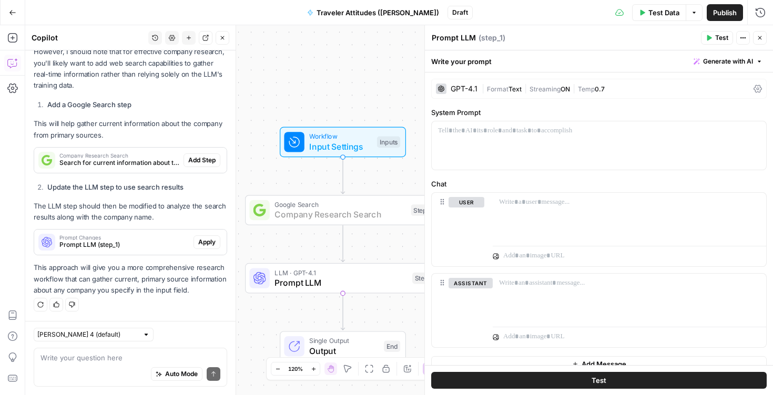
click at [205, 161] on span "Add Step" at bounding box center [201, 160] width 27 height 9
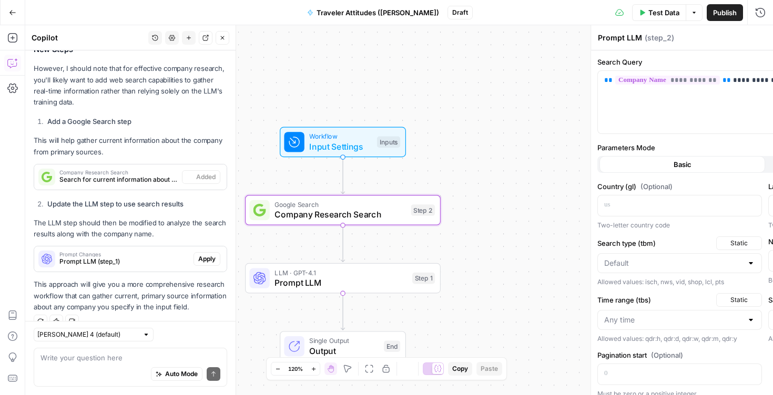
type textarea "Company Research Search"
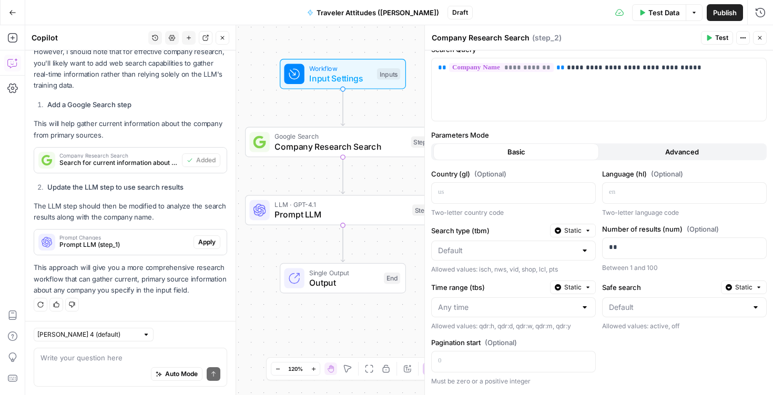
scroll to position [0, 0]
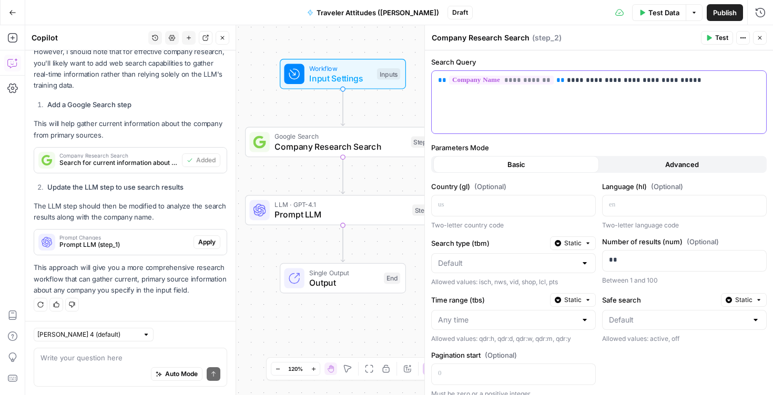
click at [638, 102] on div "**********" at bounding box center [599, 102] width 334 height 63
click at [761, 38] on icon "button" at bounding box center [759, 38] width 6 height 6
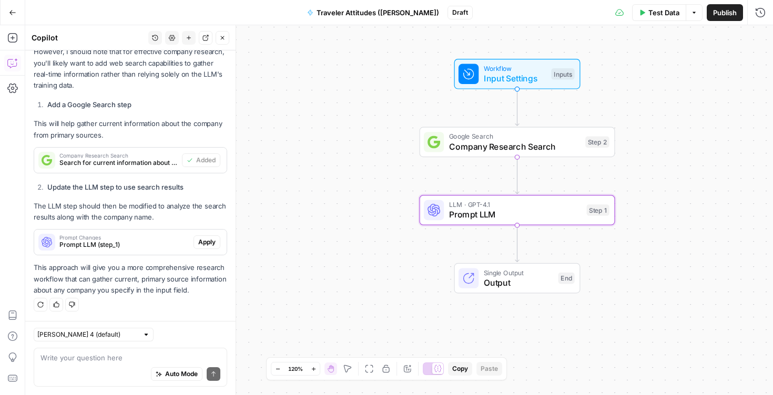
click at [199, 241] on span "Apply" at bounding box center [206, 242] width 17 height 9
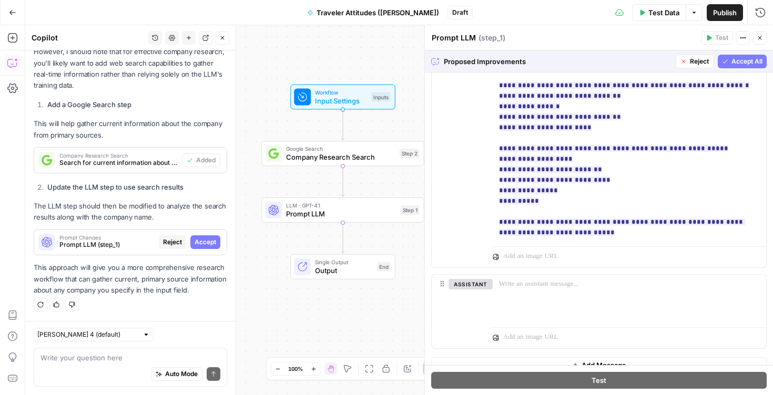
scroll to position [683, 0]
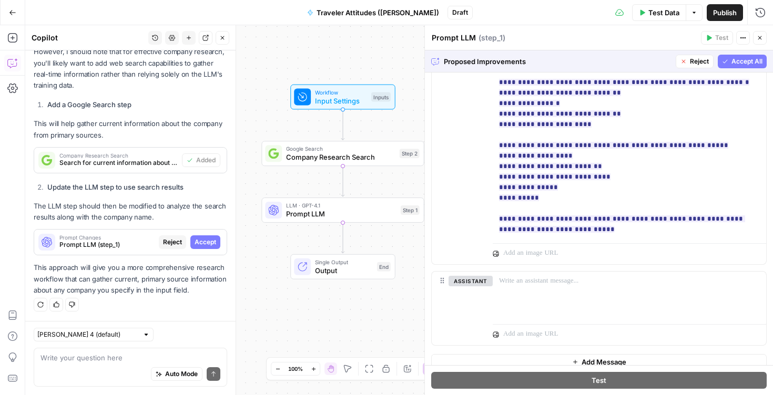
click at [748, 59] on span "Accept All" at bounding box center [746, 61] width 31 height 9
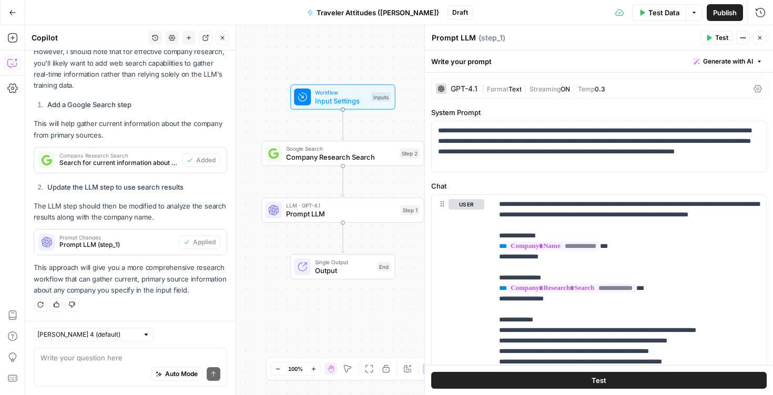
scroll to position [262, 0]
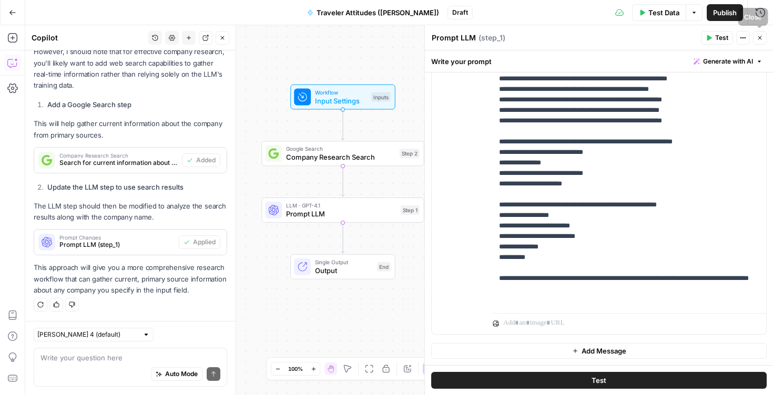
click at [758, 38] on icon "button" at bounding box center [759, 38] width 6 height 6
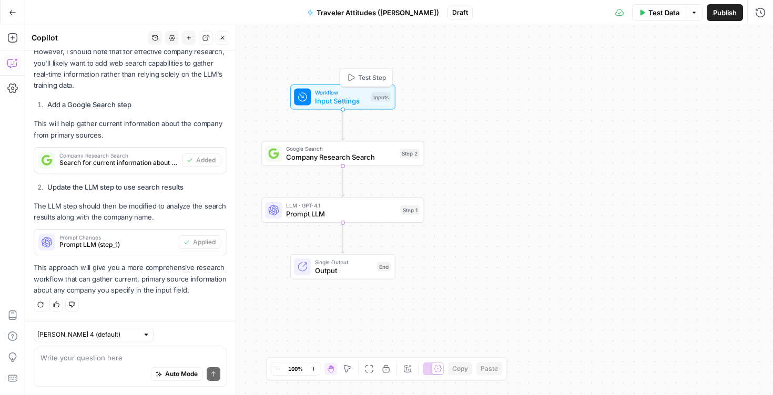
click at [351, 102] on span "Input Settings" at bounding box center [341, 101] width 52 height 11
click at [491, 84] on Name "Company Name (Optional)" at bounding box center [604, 84] width 306 height 11
click at [495, 86] on Name "Company Name (Optional)" at bounding box center [604, 84] width 306 height 11
click at [506, 100] on div at bounding box center [598, 98] width 331 height 6
click at [506, 89] on Name "Company Name (Optional)" at bounding box center [604, 84] width 306 height 11
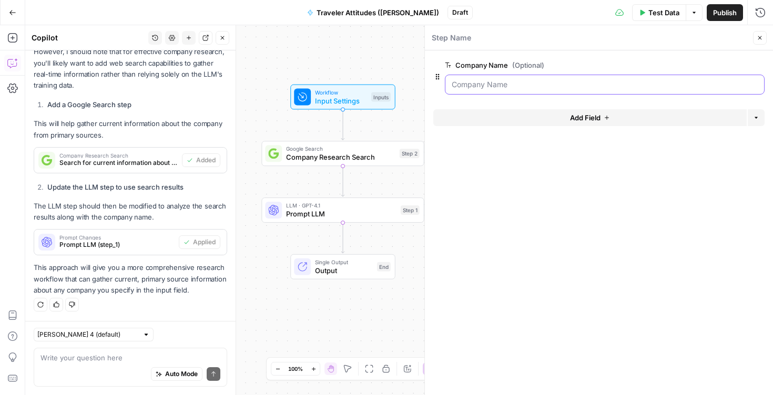
click at [506, 89] on Name "Company Name (Optional)" at bounding box center [604, 84] width 306 height 11
click at [758, 32] on button "Close" at bounding box center [760, 38] width 14 height 14
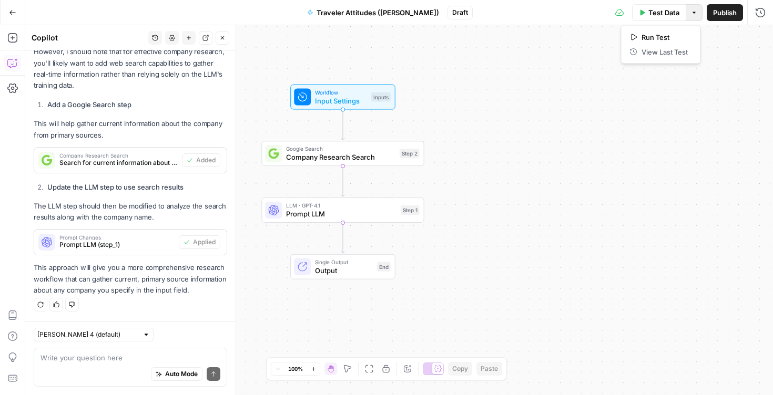
click at [689, 14] on button "Options" at bounding box center [693, 12] width 17 height 17
click at [661, 9] on span "Test Data" at bounding box center [664, 12] width 31 height 11
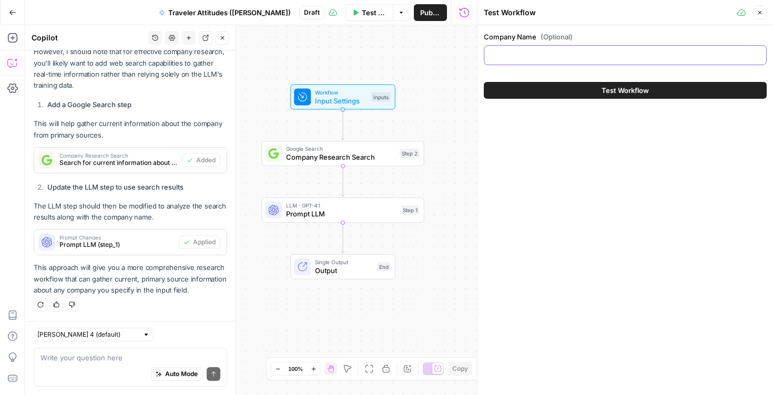
click at [623, 54] on input "Company Name (Optional)" at bounding box center [624, 55] width 269 height 11
click at [516, 56] on input "Company Name (Optional)" at bounding box center [624, 55] width 269 height 11
type input "Condor Airlines"
click at [761, 9] on button "Close" at bounding box center [760, 13] width 14 height 14
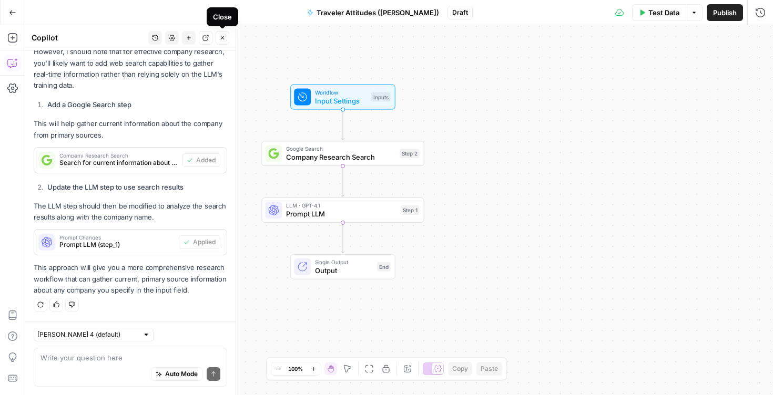
click at [222, 36] on icon "button" at bounding box center [222, 38] width 6 height 6
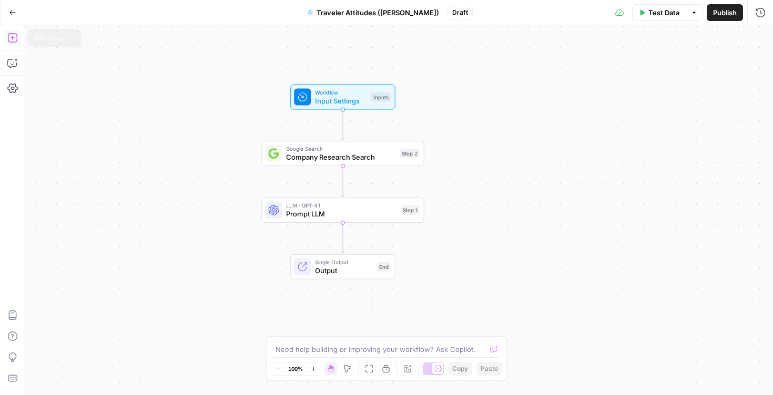
click at [14, 37] on icon "button" at bounding box center [11, 37] width 9 height 9
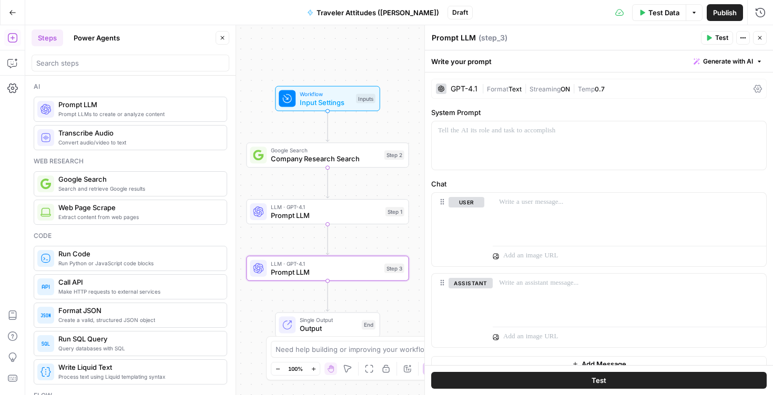
click at [464, 42] on textarea "Prompt LLM" at bounding box center [454, 38] width 44 height 11
click at [465, 38] on textarea "Prompt LLM" at bounding box center [454, 38] width 44 height 11
type textarea "Traveler Attitude"
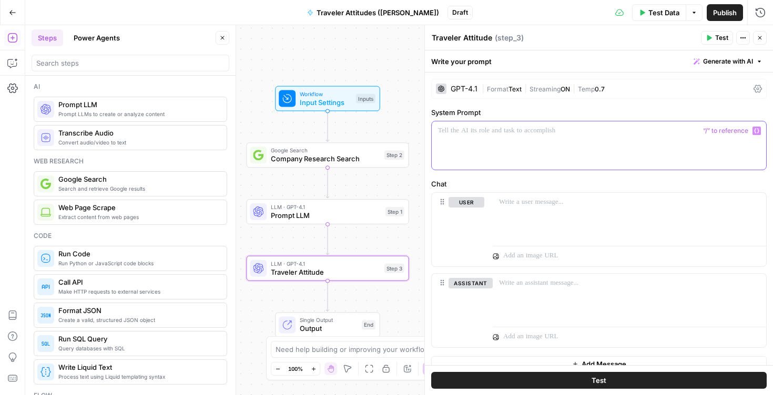
click at [615, 149] on div at bounding box center [599, 145] width 334 height 48
click at [755, 62] on button "Generate with AI" at bounding box center [727, 62] width 77 height 14
click at [715, 84] on span "Generate" at bounding box center [713, 84] width 77 height 11
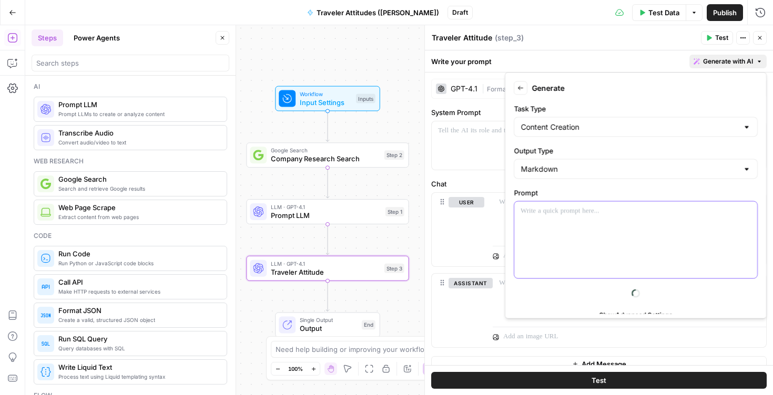
click at [591, 230] on div at bounding box center [635, 240] width 243 height 77
drag, startPoint x: 612, startPoint y: 210, endPoint x: 516, endPoint y: 209, distance: 96.7
click at [516, 209] on div "**********" at bounding box center [635, 240] width 243 height 77
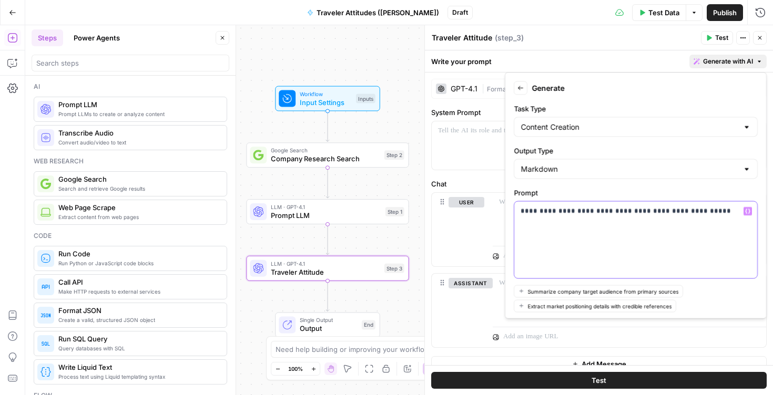
click at [563, 202] on div "**********" at bounding box center [635, 240] width 243 height 77
click at [552, 219] on div "**********" at bounding box center [635, 240] width 243 height 77
drag, startPoint x: 529, startPoint y: 210, endPoint x: 508, endPoint y: 210, distance: 21.5
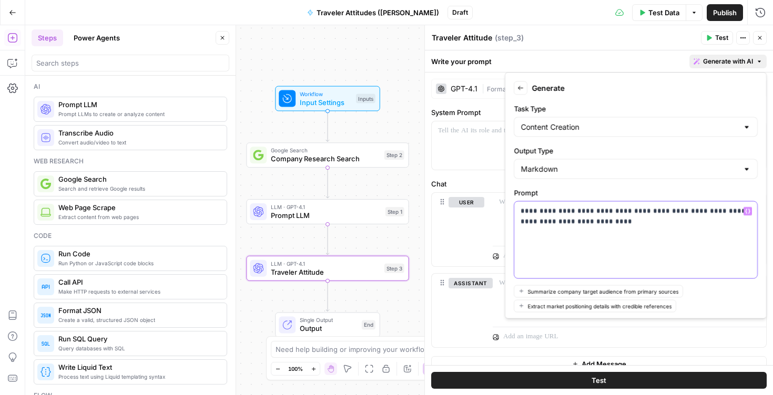
click at [508, 210] on div "**********" at bounding box center [636, 196] width 262 height 247
click at [643, 209] on p "**********" at bounding box center [635, 216] width 230 height 21
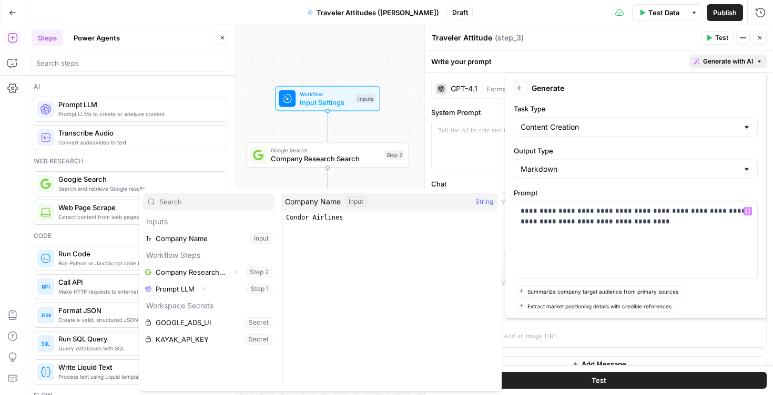
click at [323, 202] on span "Company Name" at bounding box center [313, 202] width 56 height 11
click at [208, 238] on button "Select variable Company Name" at bounding box center [208, 238] width 131 height 17
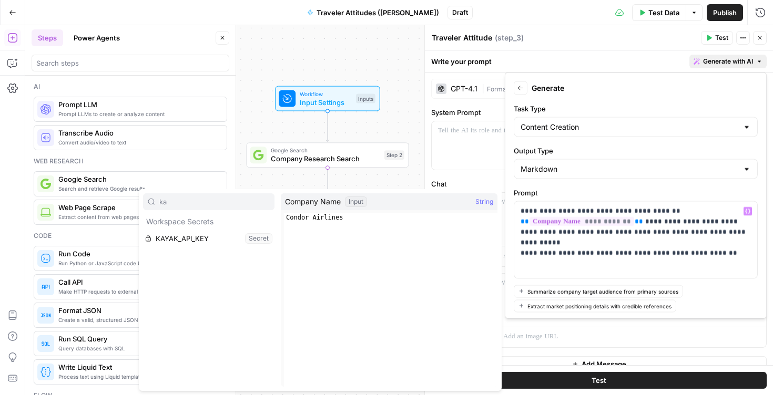
type input "k"
type input "b"
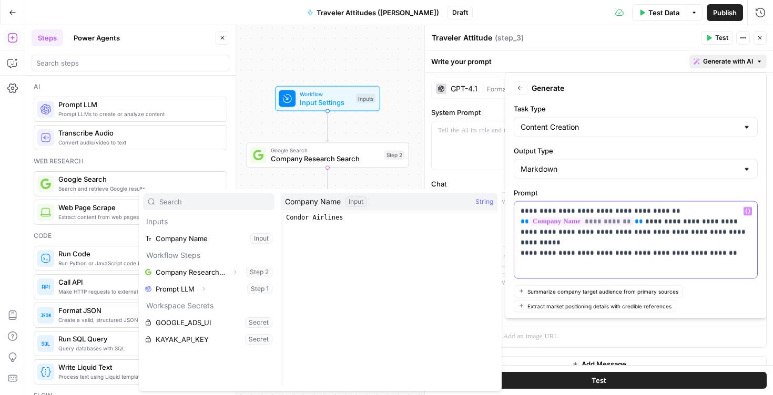
click at [702, 250] on div "**********" at bounding box center [635, 240] width 243 height 77
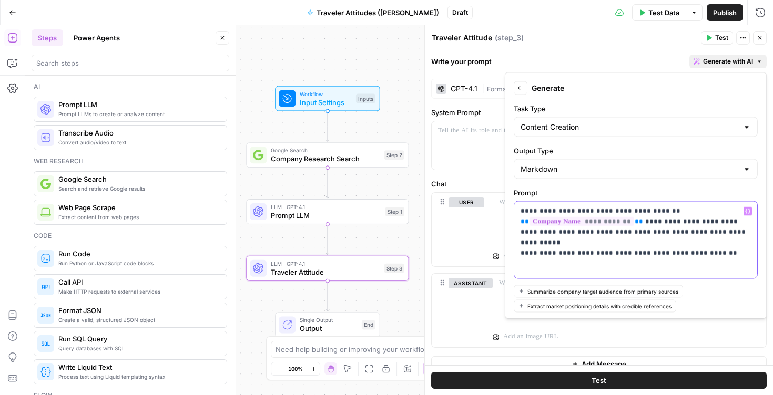
click at [522, 241] on p "**********" at bounding box center [635, 227] width 230 height 42
drag, startPoint x: 723, startPoint y: 245, endPoint x: 501, endPoint y: 200, distance: 226.0
click at [501, 200] on body "Kayak New Home Browse Insights Opportunities Your Data Recent Grids Cohort Sess…" at bounding box center [386, 197] width 773 height 395
click at [640, 244] on p "**********" at bounding box center [635, 227] width 230 height 42
drag, startPoint x: 730, startPoint y: 249, endPoint x: 519, endPoint y: 211, distance: 214.7
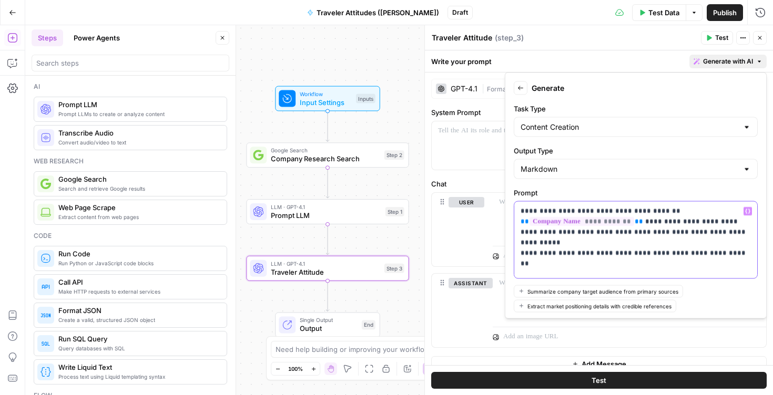
click at [519, 211] on div "**********" at bounding box center [635, 240] width 243 height 77
copy p "**********"
click at [323, 97] on span "Input Settings" at bounding box center [326, 102] width 52 height 11
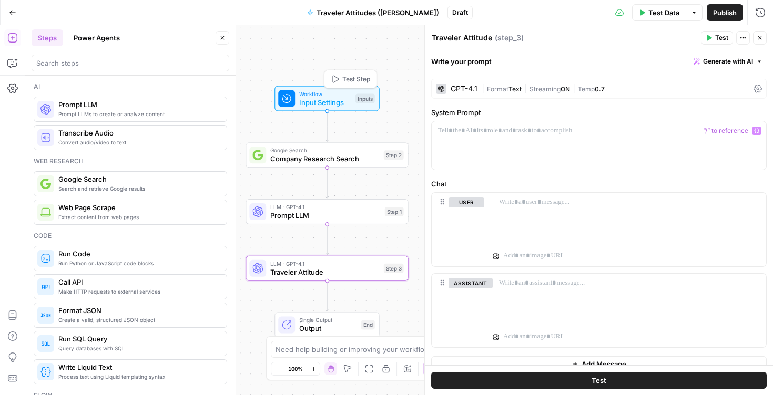
click at [322, 102] on span "Input Settings" at bounding box center [325, 102] width 52 height 11
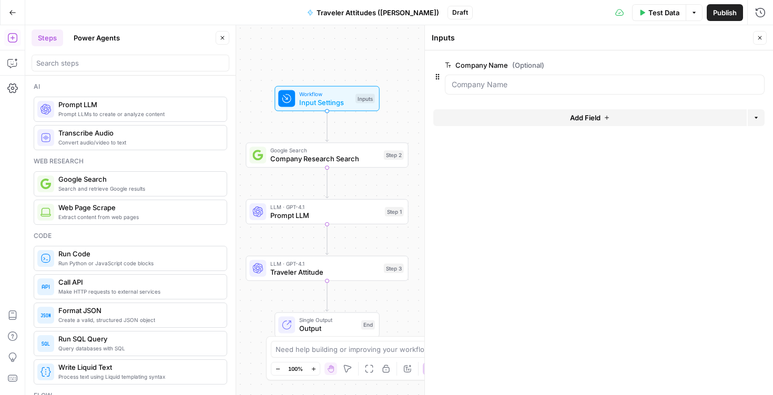
click at [669, 120] on button "Add Field" at bounding box center [589, 117] width 313 height 17
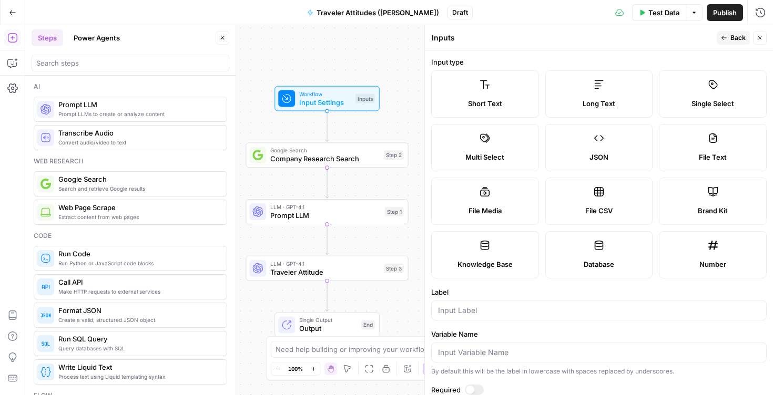
click at [732, 201] on label "Brand Kit" at bounding box center [713, 201] width 108 height 47
type input "Brand Kit"
type input "brand_kit"
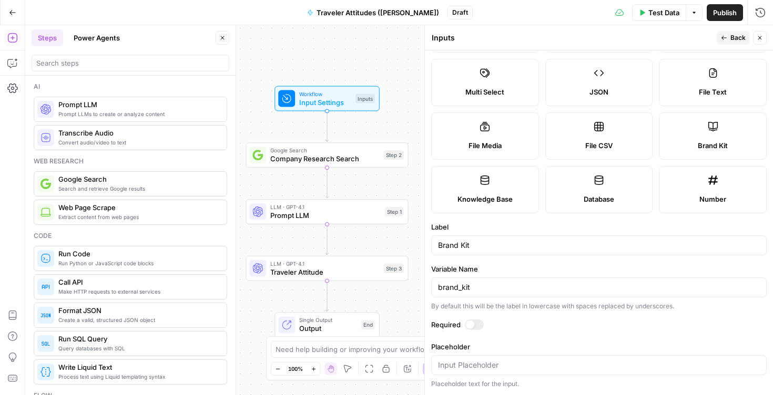
click at [731, 39] on span "Back" at bounding box center [737, 37] width 15 height 9
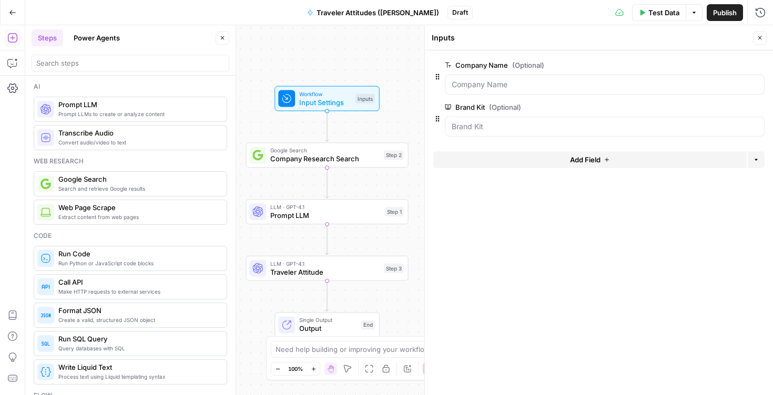
click at [546, 194] on form "Company Name (Optional) edit field Delete group Brand Kit (Optional) edit field…" at bounding box center [599, 222] width 348 height 345
click at [764, 37] on button "Close" at bounding box center [760, 38] width 14 height 14
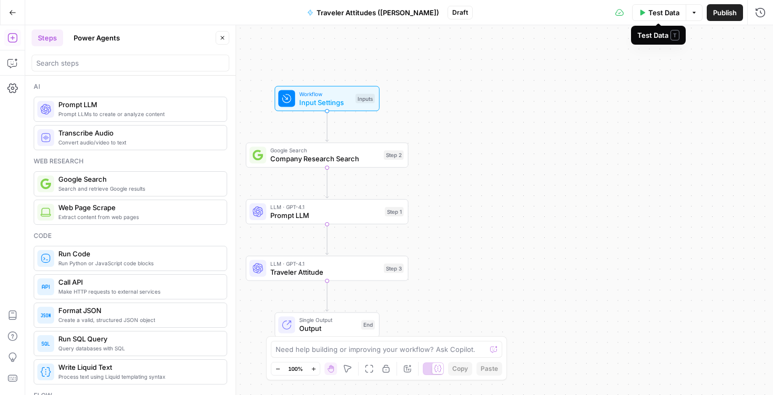
click at [666, 15] on span "Test Data" at bounding box center [663, 12] width 31 height 11
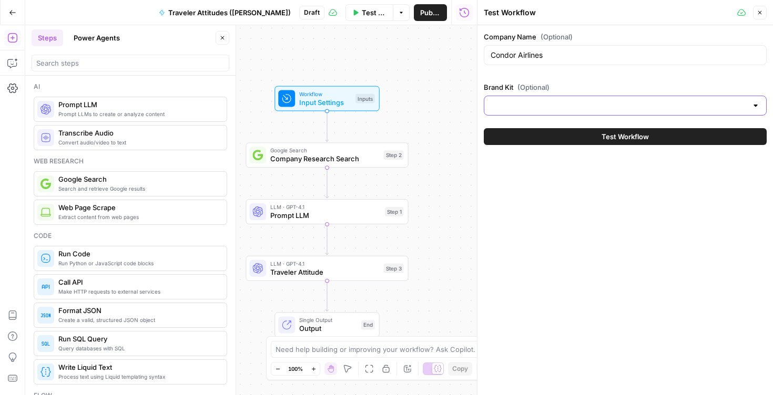
click at [579, 107] on input "Brand Kit (Optional)" at bounding box center [618, 105] width 256 height 11
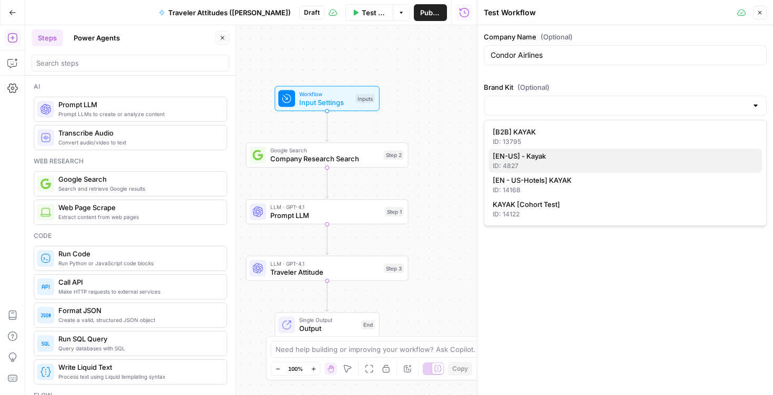
click at [541, 160] on span "[EN-US] - Kayak" at bounding box center [622, 156] width 261 height 11
type input "[EN-US] - Kayak"
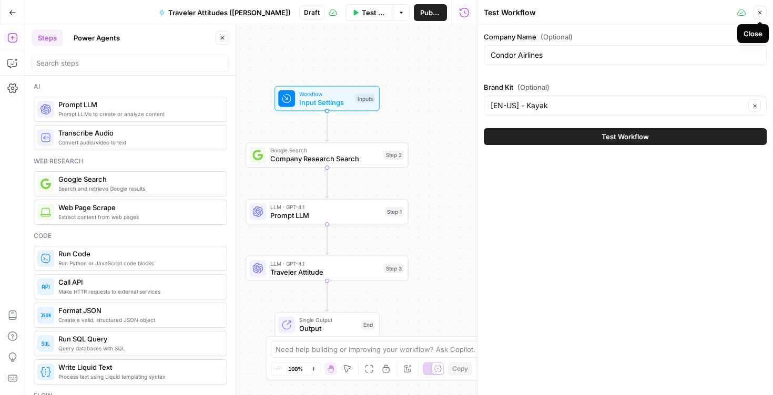
click at [760, 14] on icon "button" at bounding box center [759, 12] width 6 height 6
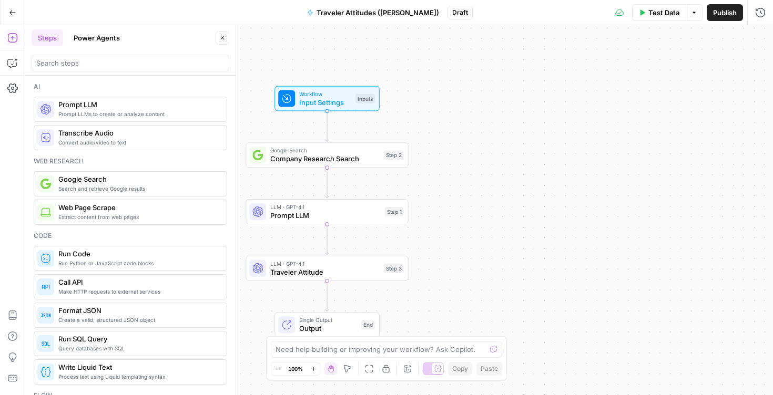
click at [303, 269] on span "Traveler Attitude" at bounding box center [324, 272] width 109 height 11
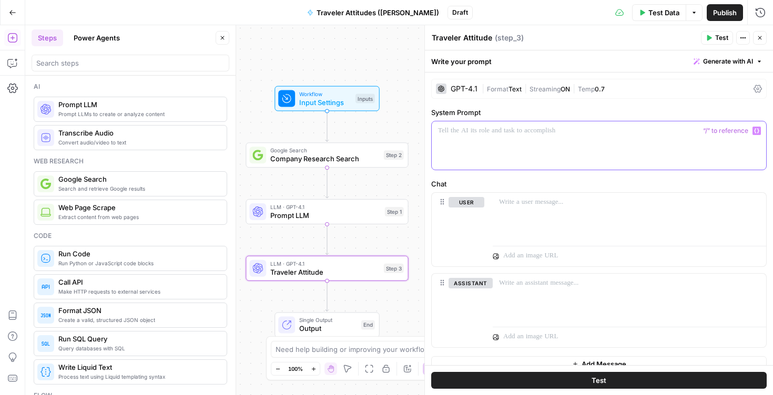
click at [501, 143] on div at bounding box center [599, 145] width 334 height 48
click at [507, 140] on div at bounding box center [599, 145] width 334 height 48
click at [744, 50] on header "Traveler Attitude Traveler Attitude ( step_3 ) Test Actions Close" at bounding box center [599, 37] width 348 height 25
click at [744, 60] on span "Generate with AI" at bounding box center [728, 61] width 50 height 9
click at [705, 90] on div "Use AI to build your prompt" at bounding box center [715, 94] width 81 height 9
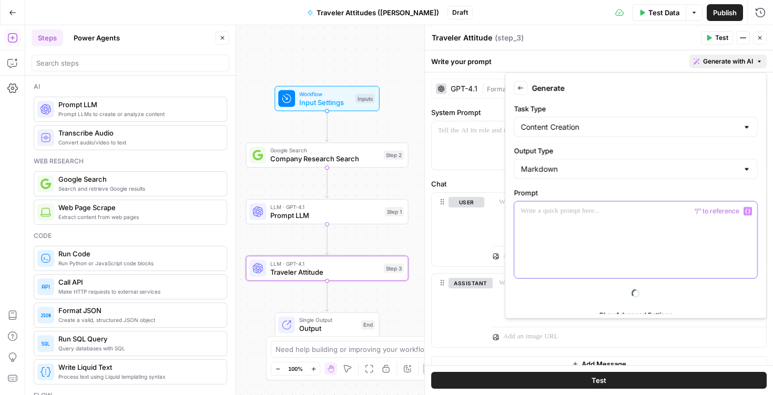
click at [576, 226] on div at bounding box center [635, 240] width 243 height 77
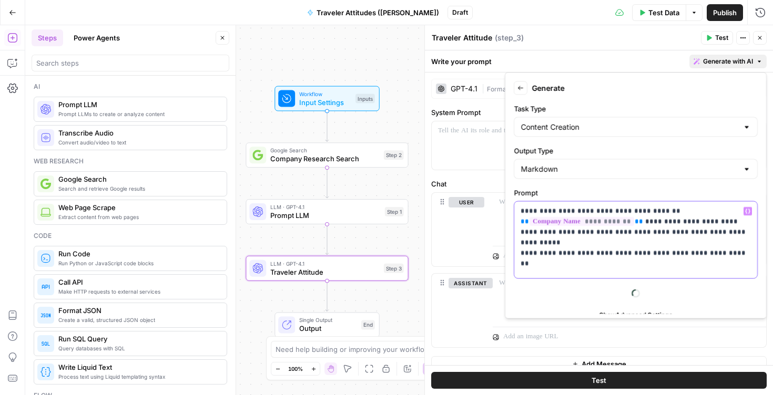
click at [726, 243] on p "**********" at bounding box center [635, 227] width 230 height 42
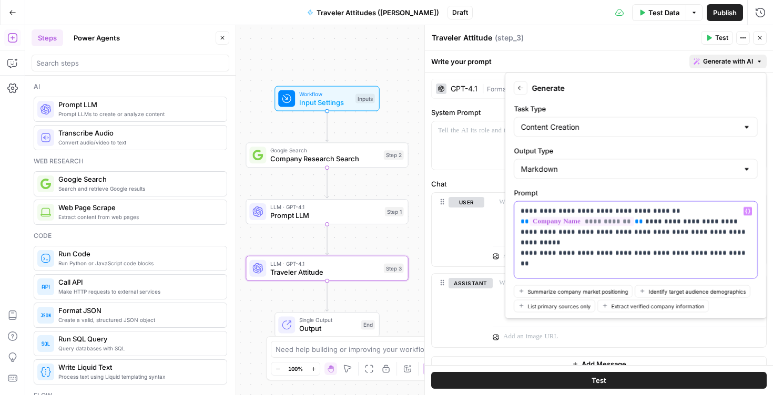
drag, startPoint x: 541, startPoint y: 242, endPoint x: 512, endPoint y: 242, distance: 28.9
click at [512, 242] on form "**********" at bounding box center [635, 195] width 252 height 237
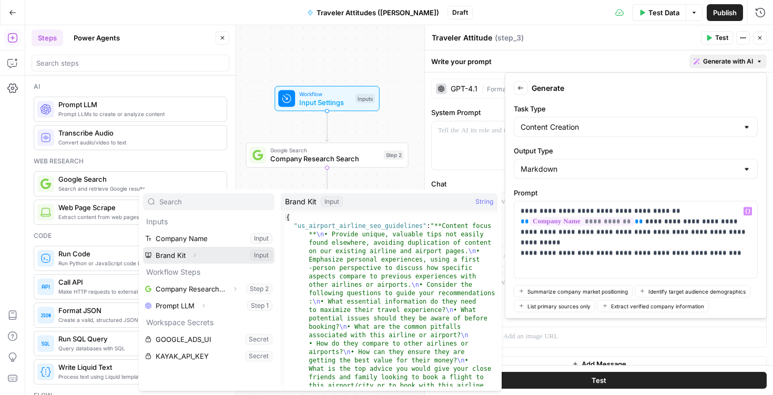
click at [191, 254] on icon "button" at bounding box center [194, 255] width 6 height 6
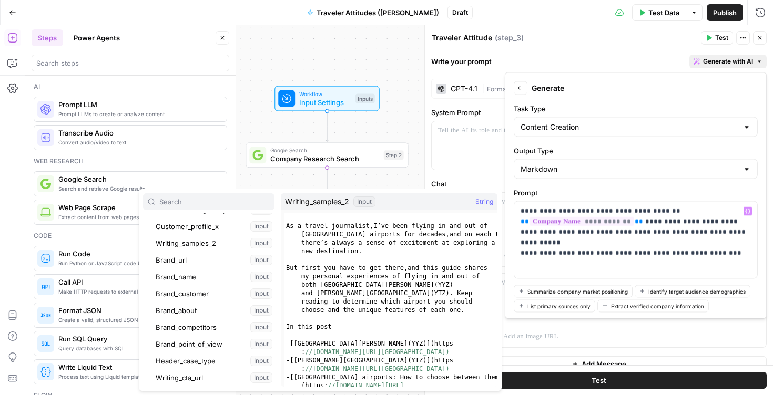
scroll to position [117, 0]
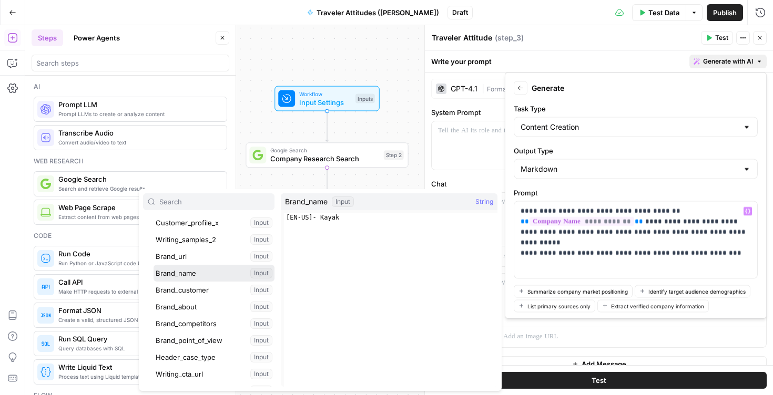
click at [215, 275] on button "Select variable Brand_name" at bounding box center [213, 273] width 121 height 17
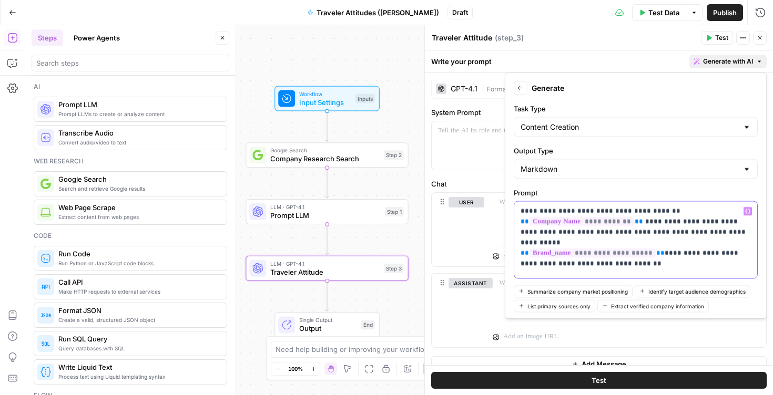
click at [693, 243] on p "**********" at bounding box center [635, 232] width 230 height 53
click at [689, 273] on div "**********" at bounding box center [635, 240] width 243 height 77
drag, startPoint x: 715, startPoint y: 233, endPoint x: 730, endPoint y: 233, distance: 14.2
click at [719, 233] on p "**********" at bounding box center [635, 232] width 230 height 53
drag, startPoint x: 588, startPoint y: 243, endPoint x: 568, endPoint y: 243, distance: 20.5
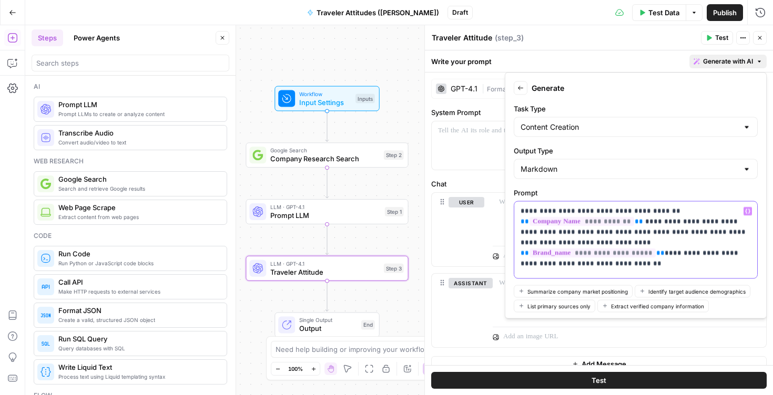
click at [568, 243] on p "**********" at bounding box center [635, 237] width 230 height 63
click at [659, 253] on p "**********" at bounding box center [635, 237] width 230 height 63
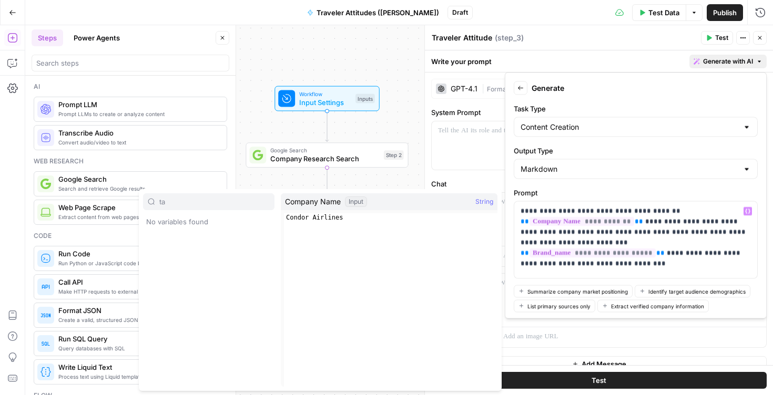
type input "t"
type input "a"
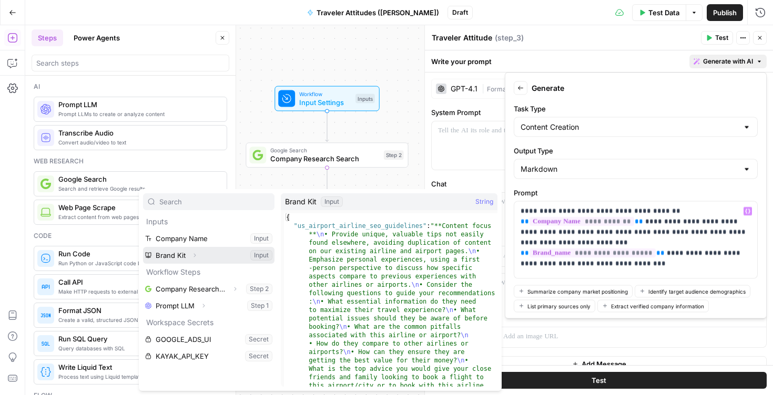
click at [194, 255] on icon "button" at bounding box center [194, 255] width 6 height 6
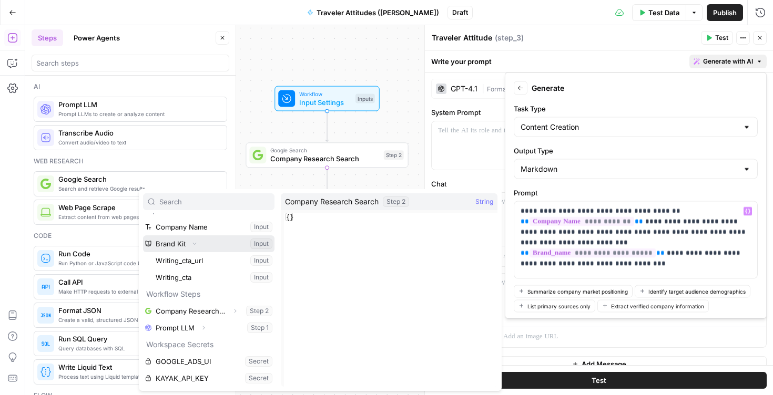
scroll to position [0, 0]
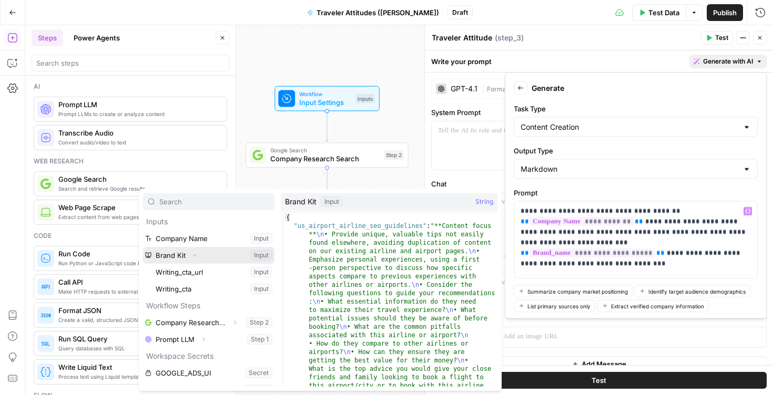
click at [191, 258] on icon "button" at bounding box center [194, 255] width 6 height 6
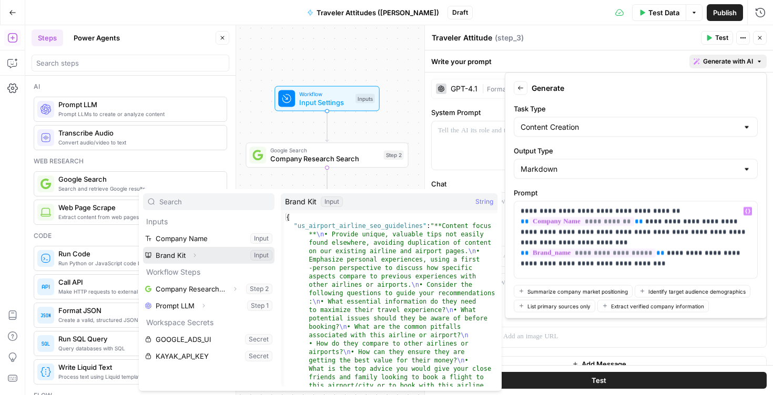
click at [194, 258] on icon "button" at bounding box center [194, 255] width 6 height 6
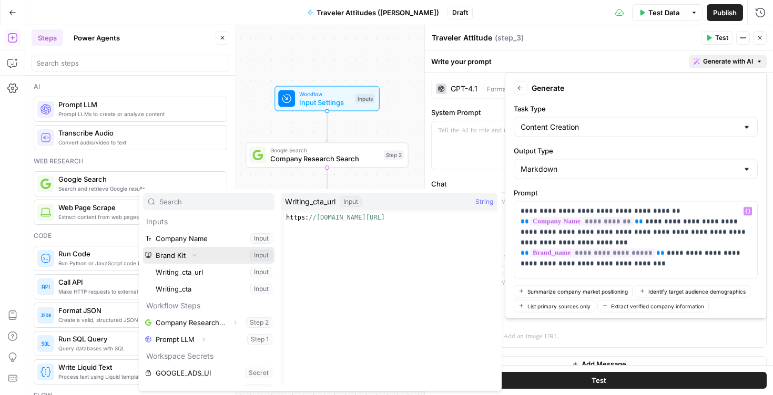
scroll to position [12, 0]
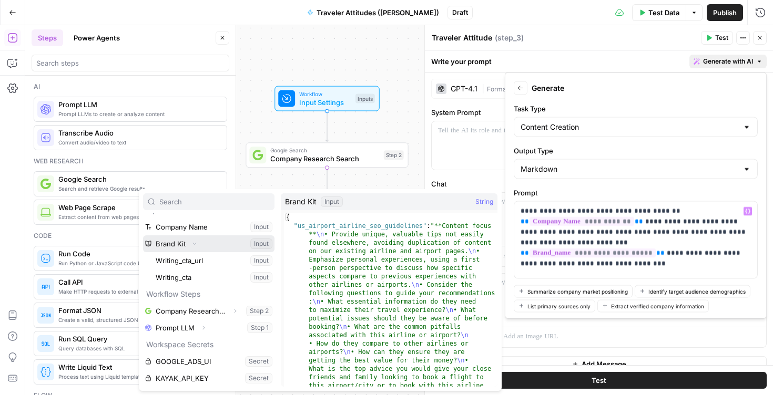
click at [189, 250] on button "Collapse" at bounding box center [195, 244] width 14 height 14
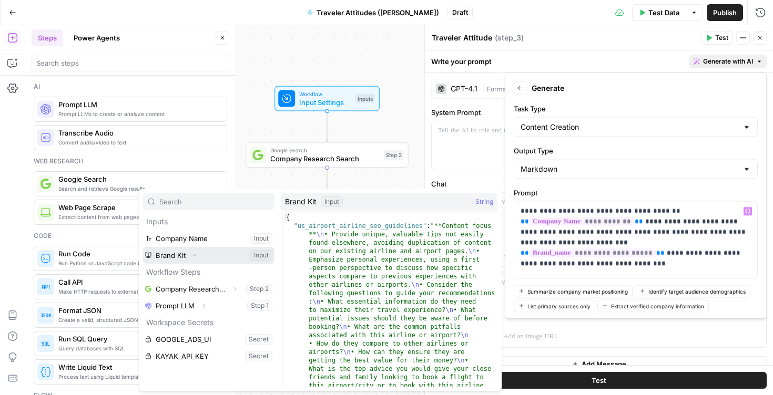
scroll to position [0, 0]
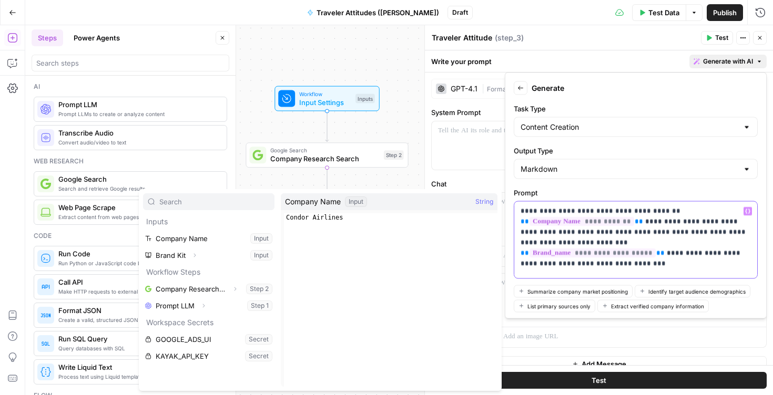
click at [632, 237] on p "**********" at bounding box center [635, 237] width 230 height 63
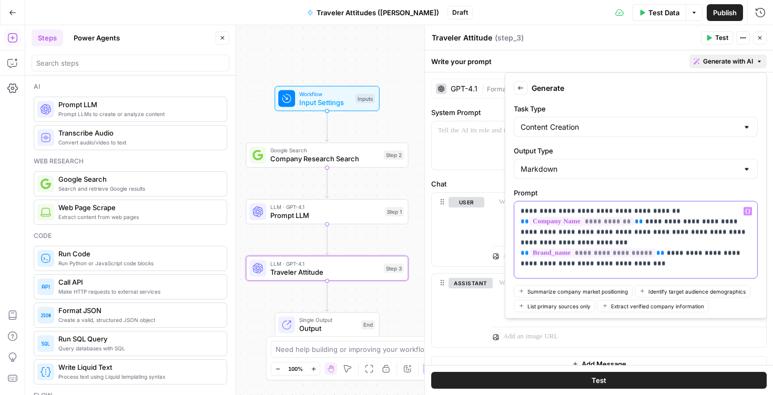
click at [662, 255] on p "**********" at bounding box center [635, 237] width 230 height 63
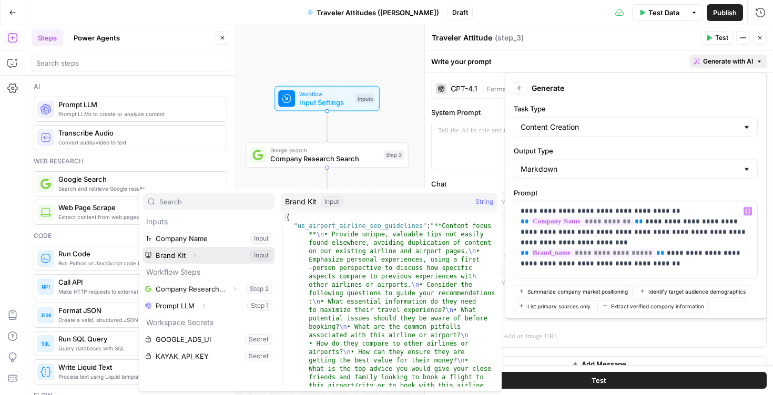
click at [192, 253] on icon "button" at bounding box center [194, 255] width 6 height 6
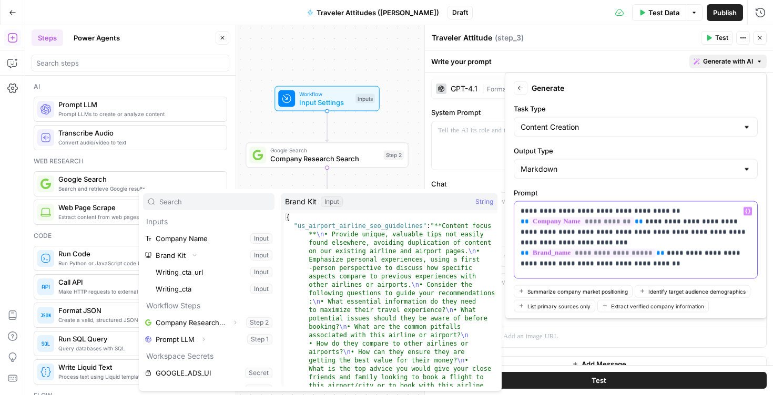
click at [678, 242] on p "**********" at bounding box center [635, 237] width 230 height 63
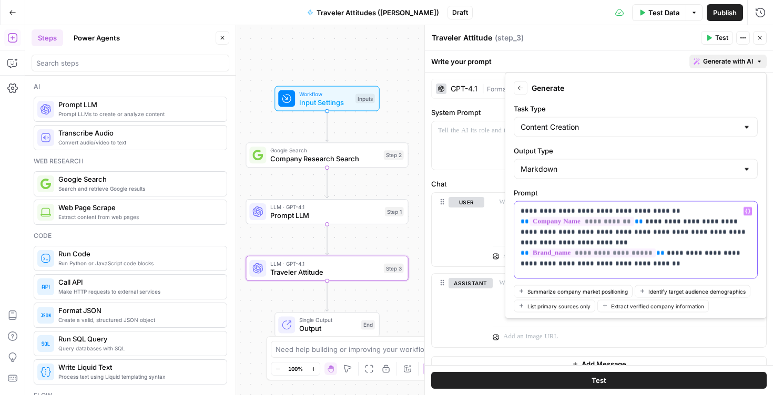
click at [671, 255] on p "**********" at bounding box center [635, 237] width 230 height 63
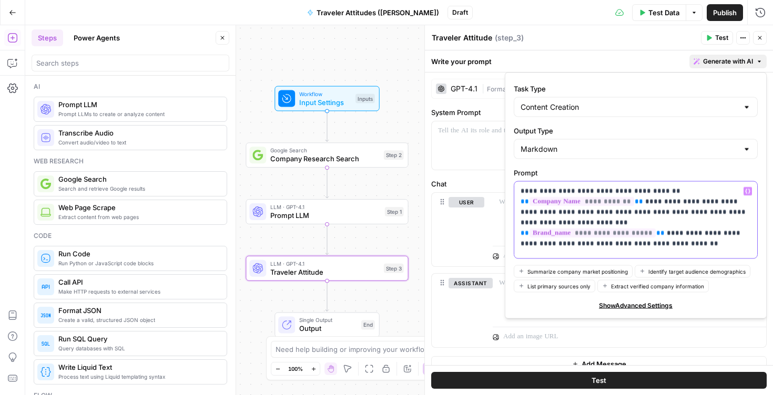
scroll to position [20, 0]
click at [690, 243] on p "**********" at bounding box center [635, 217] width 230 height 63
drag, startPoint x: 595, startPoint y: 243, endPoint x: 570, endPoint y: 241, distance: 24.8
click at [570, 241] on p "**********" at bounding box center [635, 217] width 230 height 63
click at [684, 241] on p "**********" at bounding box center [635, 217] width 230 height 63
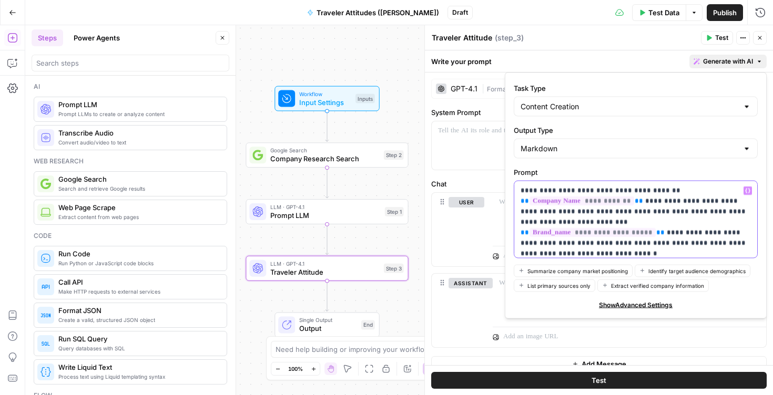
scroll to position [5, 0]
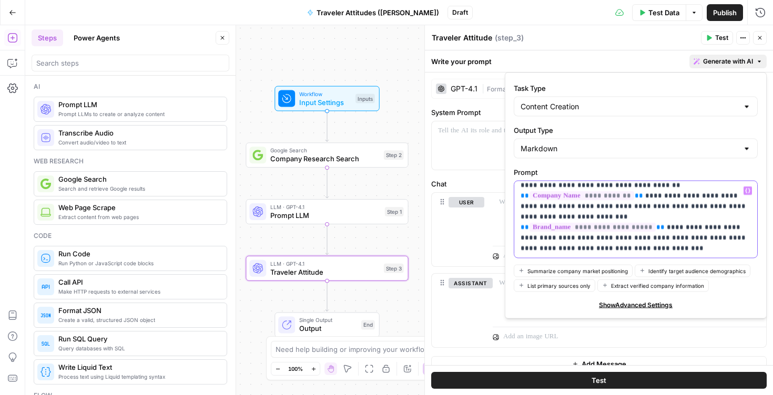
click at [654, 249] on p "**********" at bounding box center [635, 217] width 230 height 74
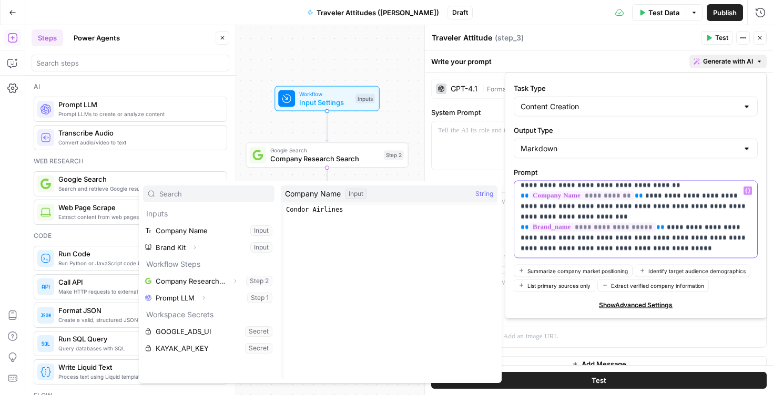
click at [642, 252] on p "**********" at bounding box center [635, 217] width 230 height 74
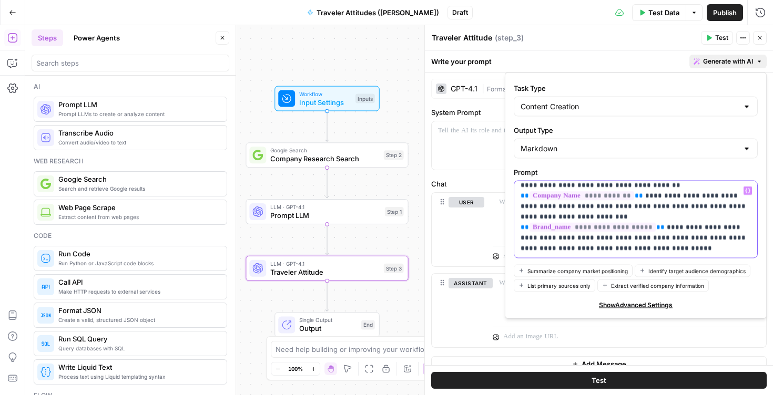
drag, startPoint x: 672, startPoint y: 248, endPoint x: 520, endPoint y: 249, distance: 152.4
click at [516, 251] on div "**********" at bounding box center [635, 219] width 243 height 77
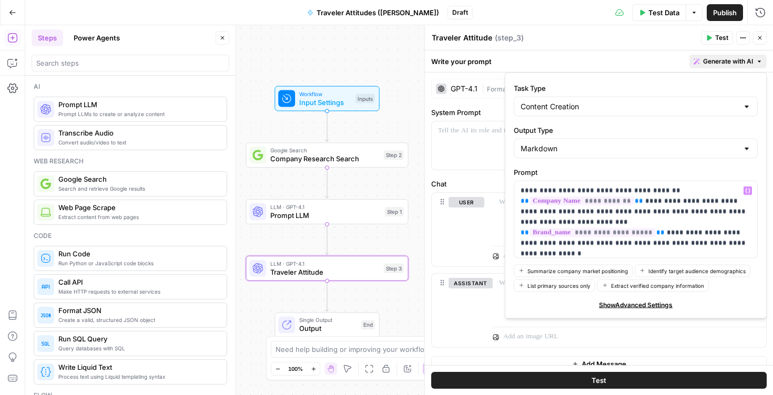
scroll to position [46, 0]
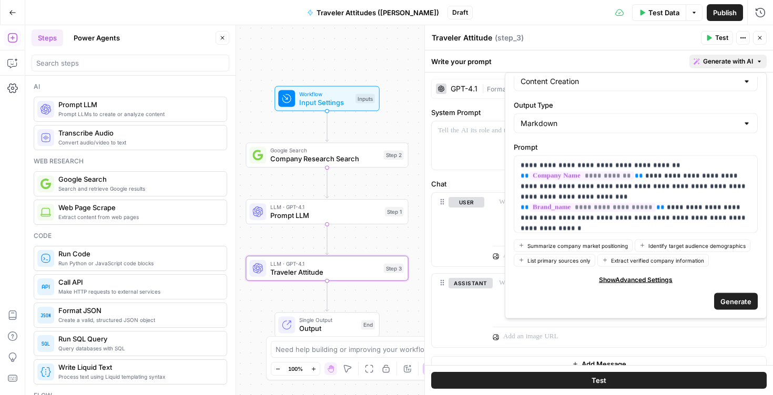
click at [728, 303] on span "Generate" at bounding box center [735, 301] width 31 height 11
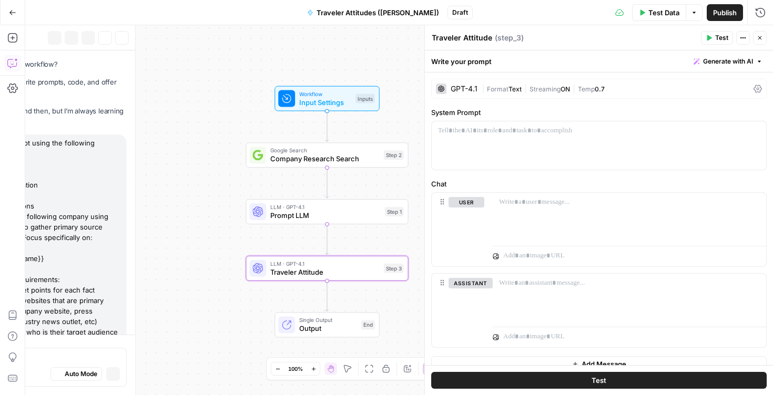
scroll to position [714, 0]
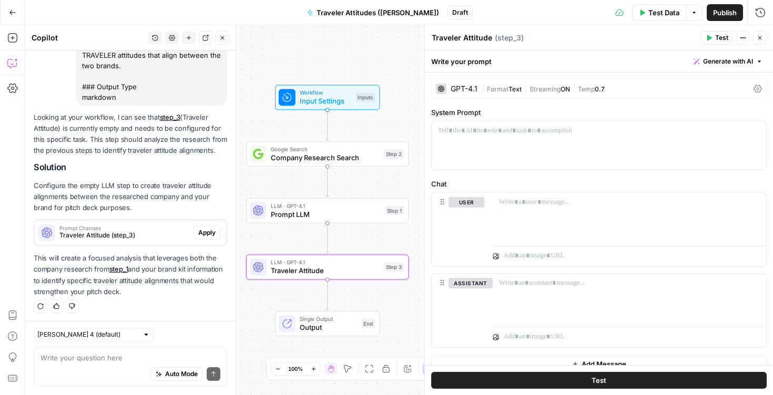
scroll to position [940, 0]
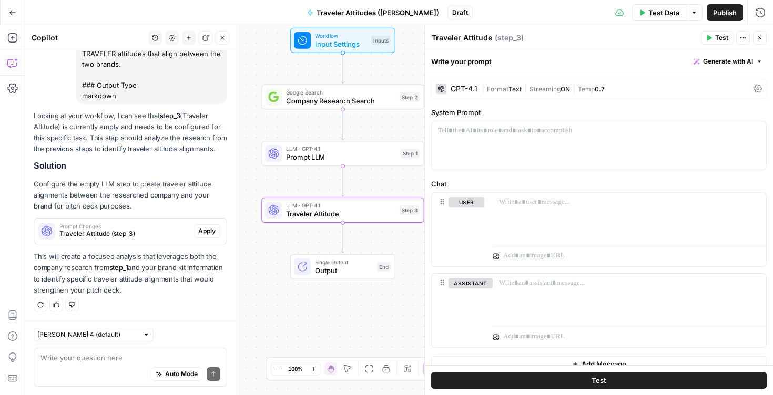
click at [149, 230] on span "Traveler Attitude (step_3)" at bounding box center [124, 233] width 130 height 9
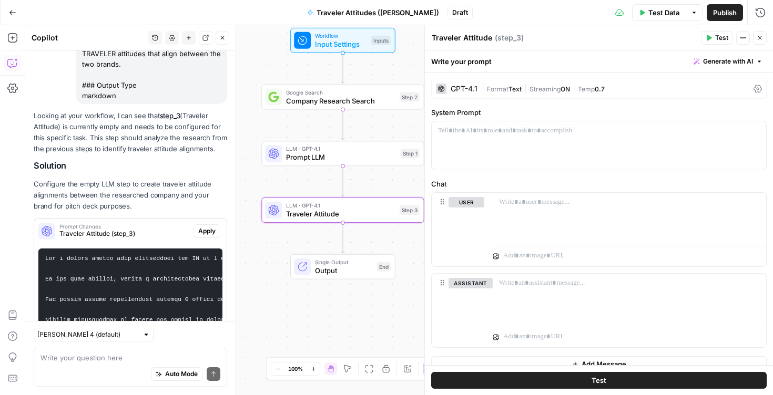
click at [208, 234] on span "Apply" at bounding box center [206, 231] width 17 height 9
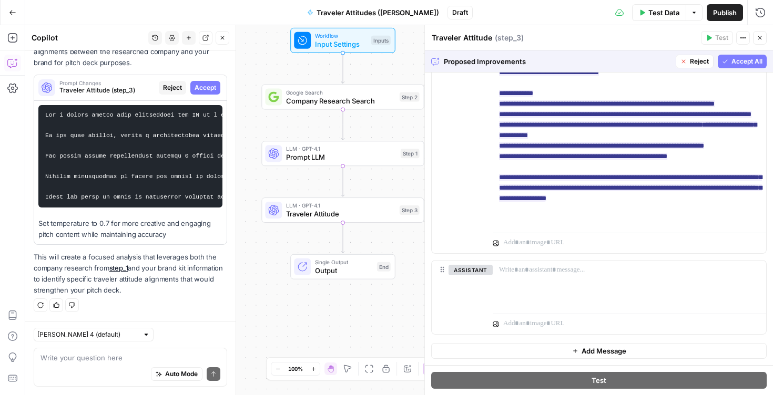
scroll to position [405, 0]
click at [759, 57] on span "Accept All" at bounding box center [746, 61] width 31 height 9
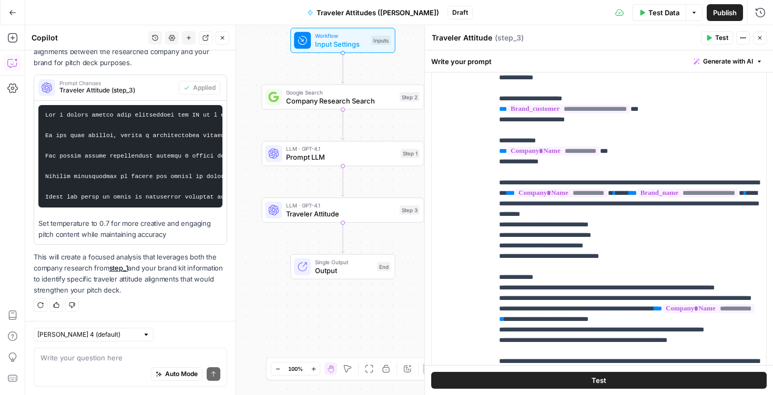
scroll to position [324, 0]
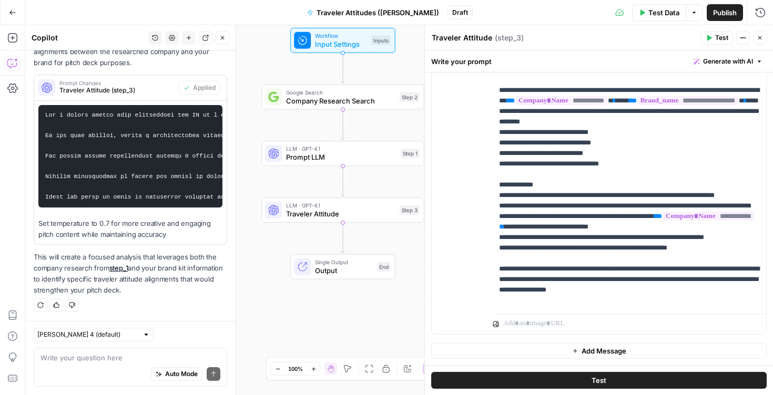
click at [764, 38] on button "Close" at bounding box center [760, 38] width 14 height 14
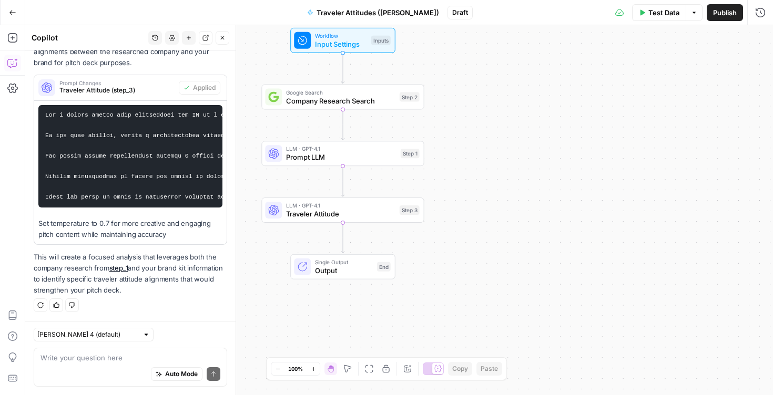
click at [600, 159] on div "Workflow Input Settings Inputs Google Search Company Research Search Step 2 LLM…" at bounding box center [398, 210] width 747 height 370
click at [222, 40] on icon "button" at bounding box center [222, 38] width 6 height 6
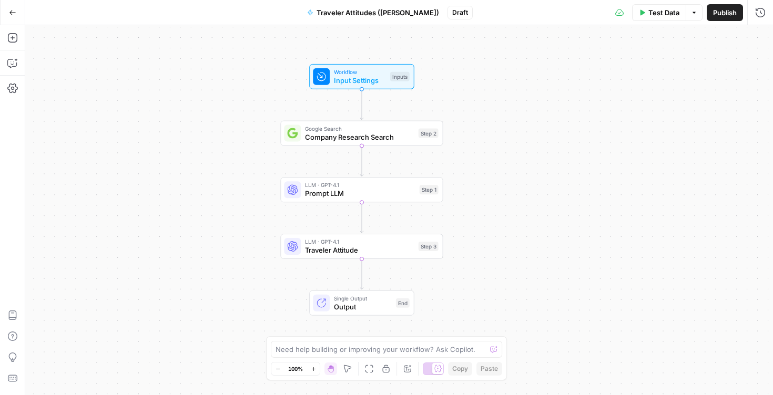
drag, startPoint x: 467, startPoint y: 161, endPoint x: 486, endPoint y: 198, distance: 41.8
click at [486, 198] on div "Workflow Input Settings Inputs Google Search Company Research Search Step 2 LLM…" at bounding box center [398, 210] width 747 height 370
click at [655, 22] on div "Test Data Options Publish Run History" at bounding box center [623, 12] width 301 height 25
click at [661, 14] on span "Test Data" at bounding box center [663, 12] width 31 height 11
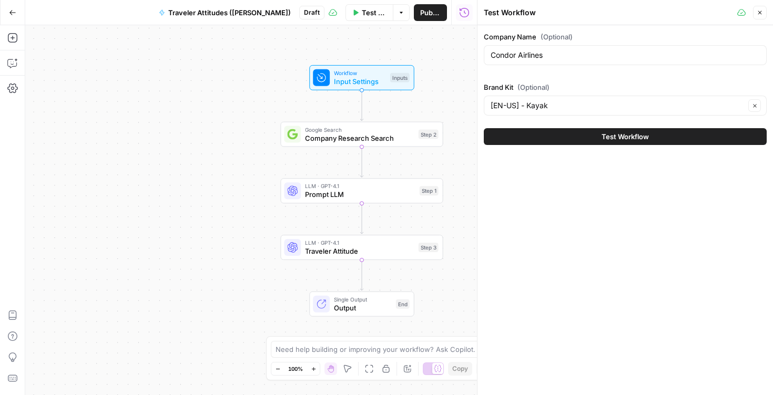
click at [580, 140] on button "Test Workflow" at bounding box center [625, 136] width 283 height 17
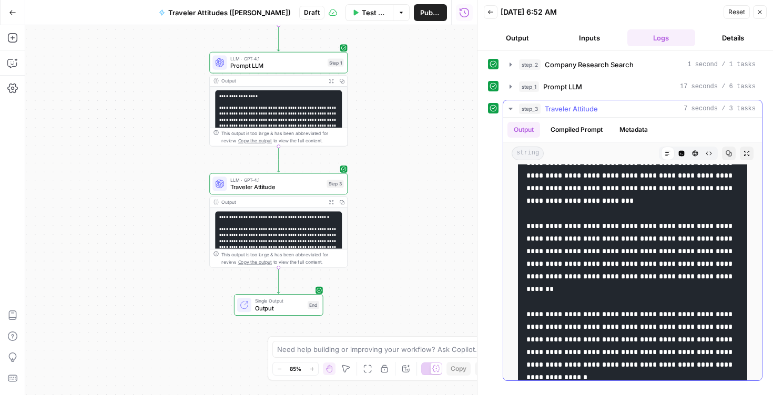
scroll to position [175, 0]
click at [594, 132] on button "Compiled Prompt" at bounding box center [576, 130] width 65 height 16
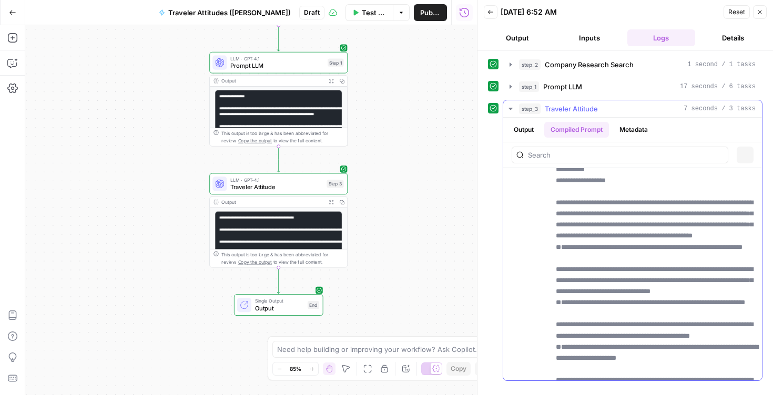
scroll to position [0, 0]
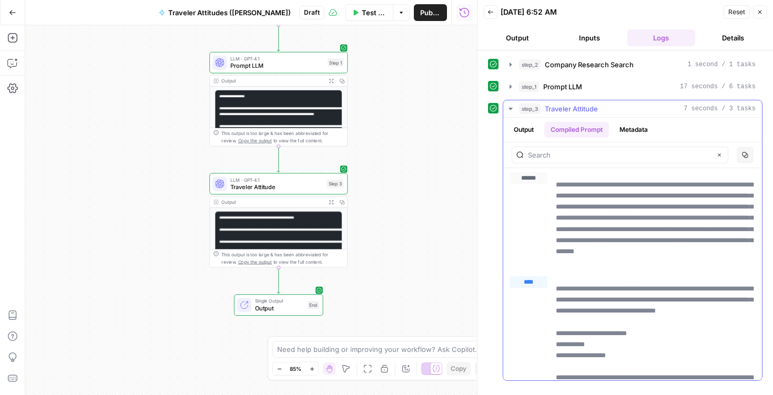
click at [528, 131] on button "Output" at bounding box center [523, 130] width 33 height 16
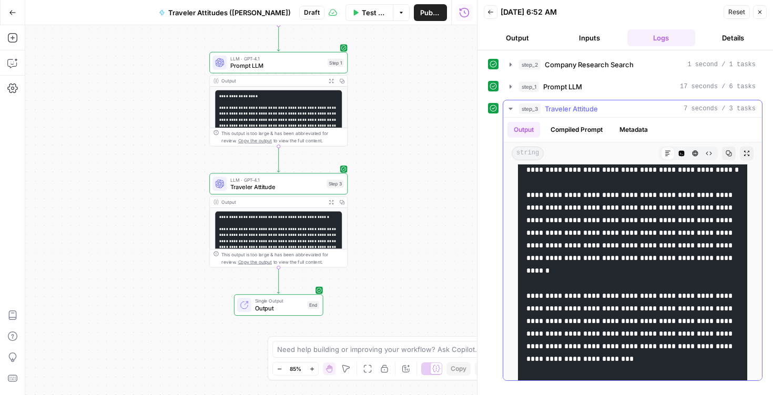
scroll to position [20, 0]
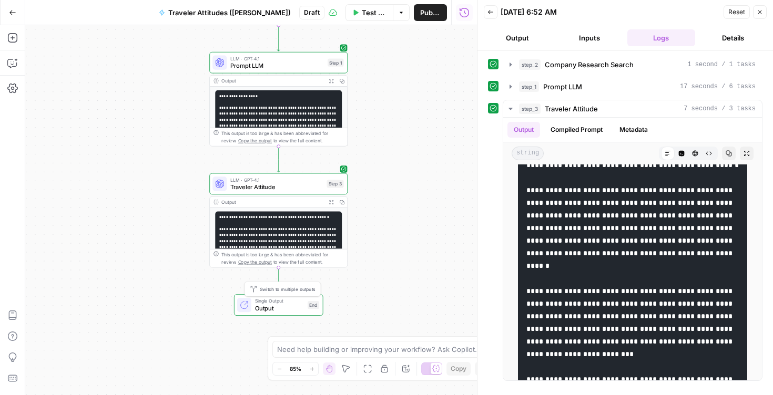
click at [274, 305] on span "Output" at bounding box center [279, 308] width 49 height 9
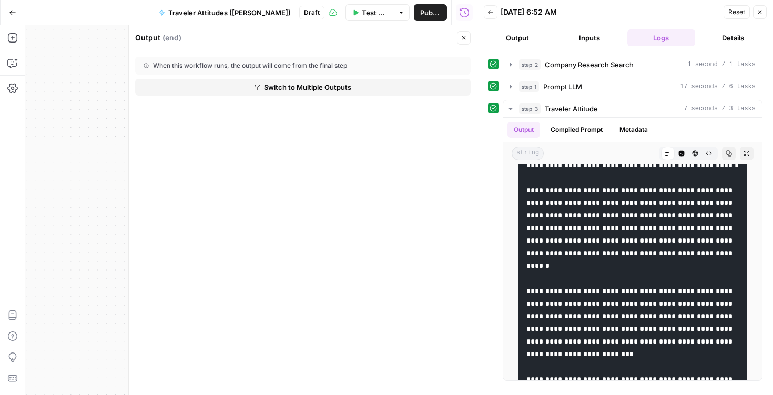
click at [106, 127] on div "Workflow Input Settings Inputs Google Search Company Research Search Step 2 Out…" at bounding box center [250, 210] width 451 height 370
click at [466, 36] on icon "button" at bounding box center [463, 38] width 6 height 6
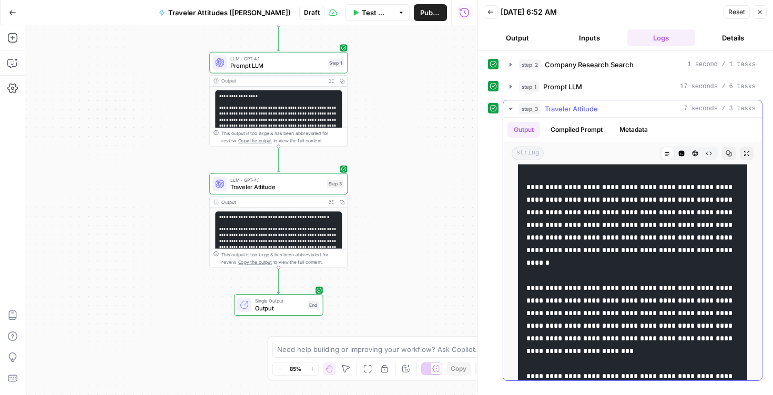
scroll to position [0, 0]
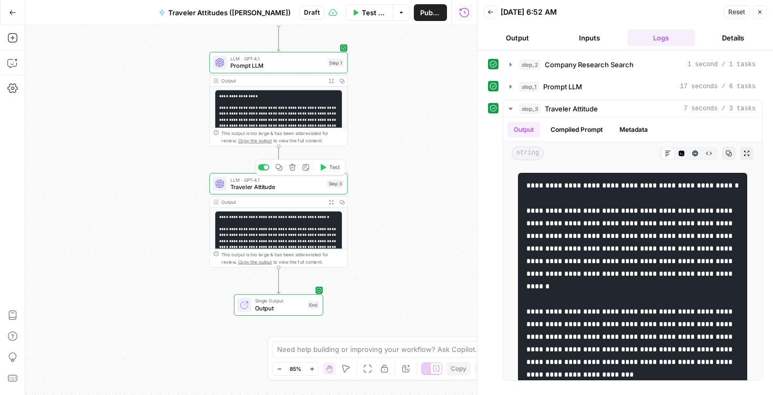
click at [298, 184] on span "Traveler Attitude" at bounding box center [276, 186] width 93 height 9
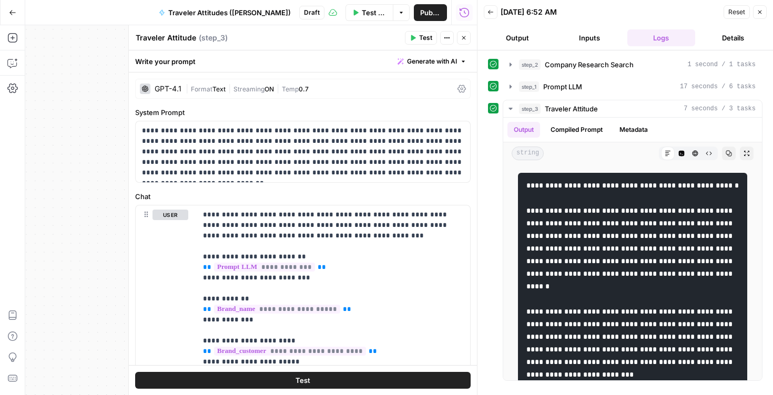
click at [762, 11] on icon "button" at bounding box center [759, 12] width 6 height 6
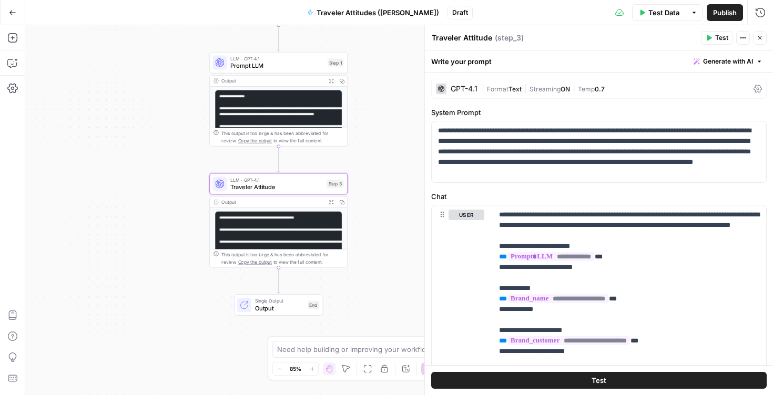
click at [743, 62] on span "Generate with AI" at bounding box center [728, 61] width 50 height 9
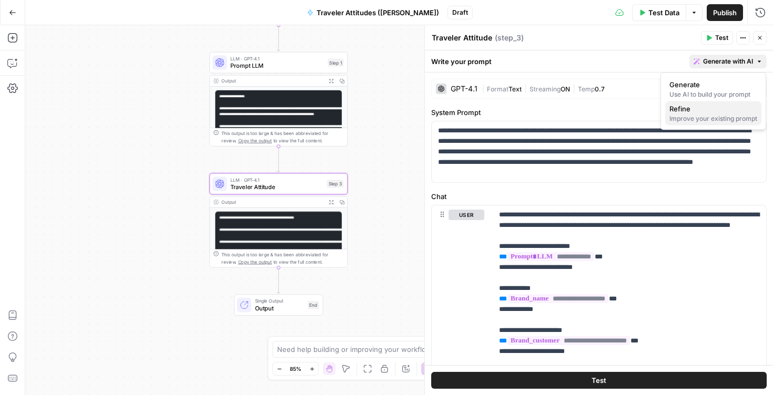
click at [725, 120] on div "Improve your existing prompt" at bounding box center [713, 118] width 88 height 9
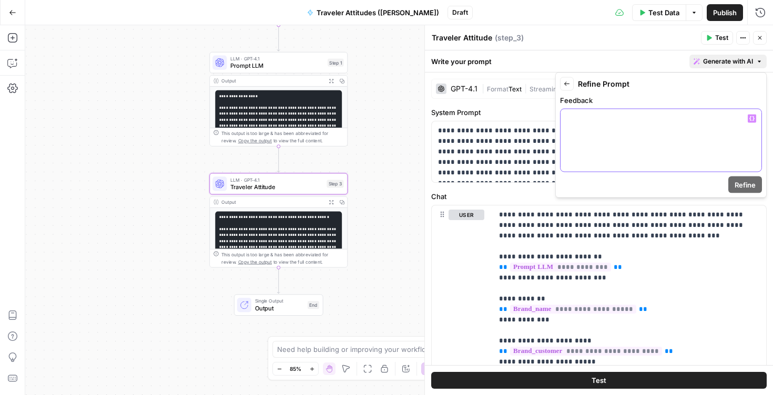
click at [683, 130] on div at bounding box center [660, 140] width 201 height 63
click at [761, 32] on div "Run History E" at bounding box center [737, 34] width 55 height 17
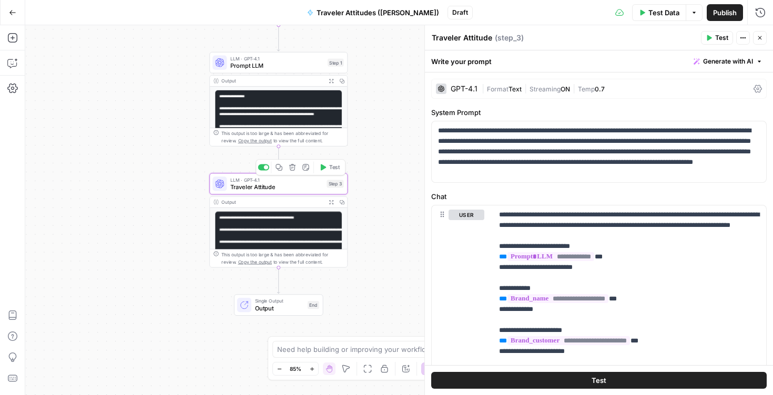
click at [285, 185] on span "Traveler Attitude" at bounding box center [276, 186] width 93 height 9
click at [373, 184] on div "Workflow Input Settings Inputs Google Search Company Research Search Step 2 Out…" at bounding box center [398, 210] width 747 height 370
click at [761, 38] on icon "button" at bounding box center [759, 38] width 6 height 6
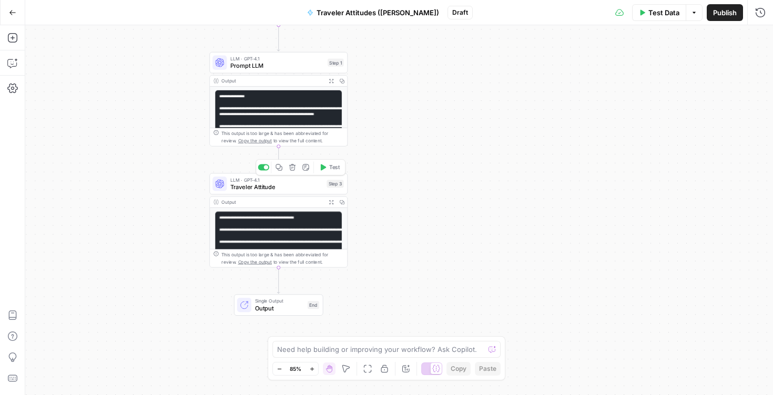
click at [294, 187] on span "Traveler Attitude" at bounding box center [276, 186] width 93 height 9
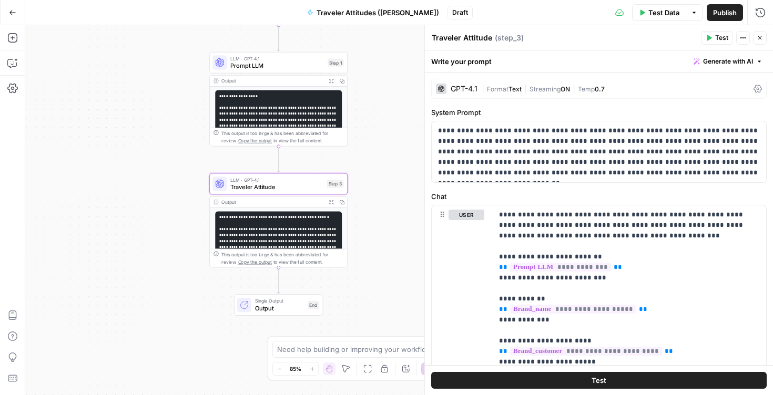
click at [761, 34] on button "Close" at bounding box center [760, 38] width 14 height 14
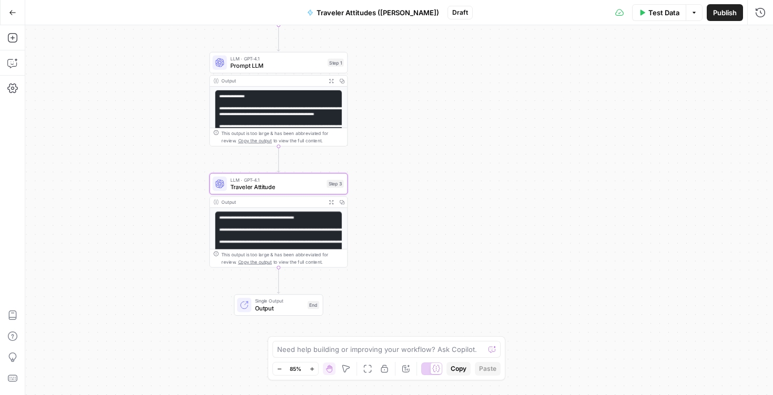
click at [300, 206] on div "Output Expand Output Copy" at bounding box center [278, 202] width 137 height 11
click at [331, 202] on icon "button" at bounding box center [331, 202] width 4 height 4
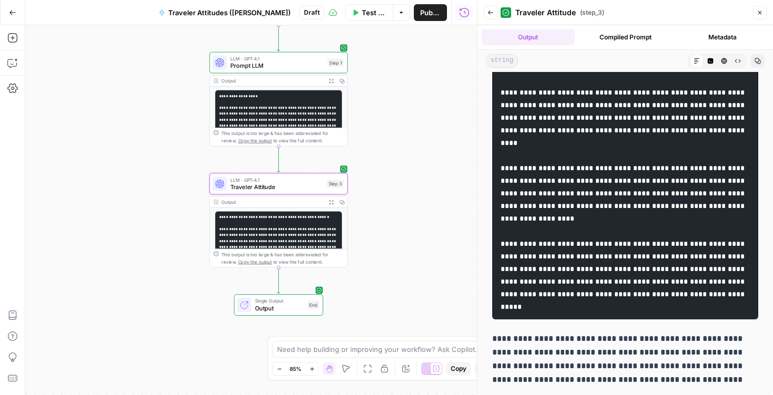
scroll to position [505, 0]
click at [296, 188] on span "Traveler Attitude" at bounding box center [276, 186] width 93 height 9
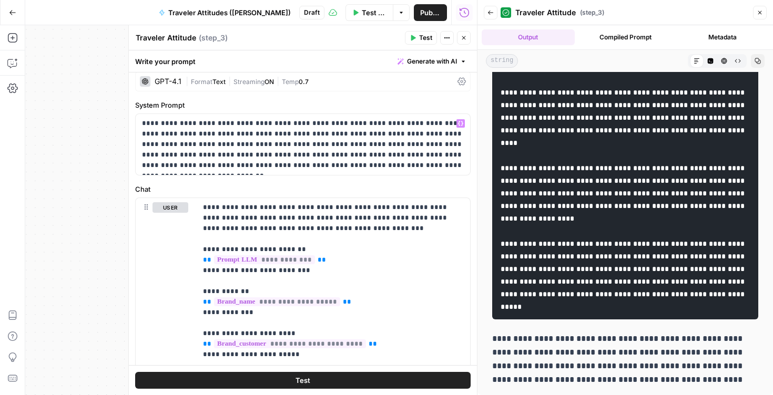
scroll to position [0, 0]
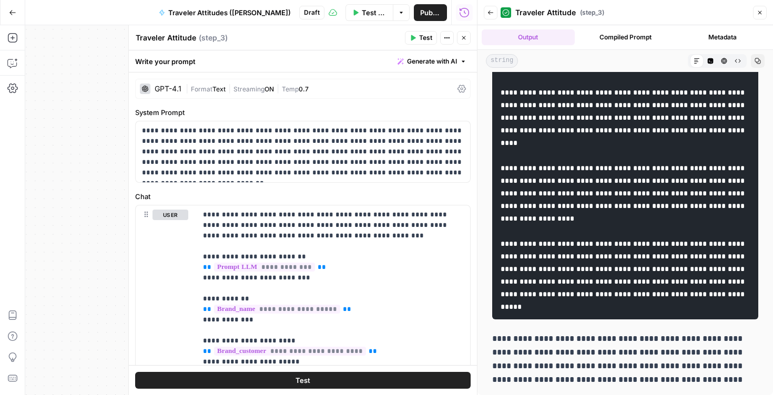
click at [442, 65] on span "Generate with AI" at bounding box center [432, 61] width 50 height 9
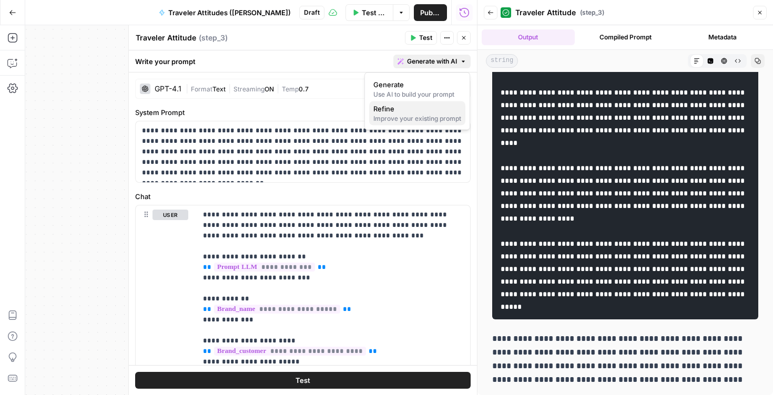
click at [425, 117] on div "Improve your existing prompt" at bounding box center [417, 118] width 88 height 9
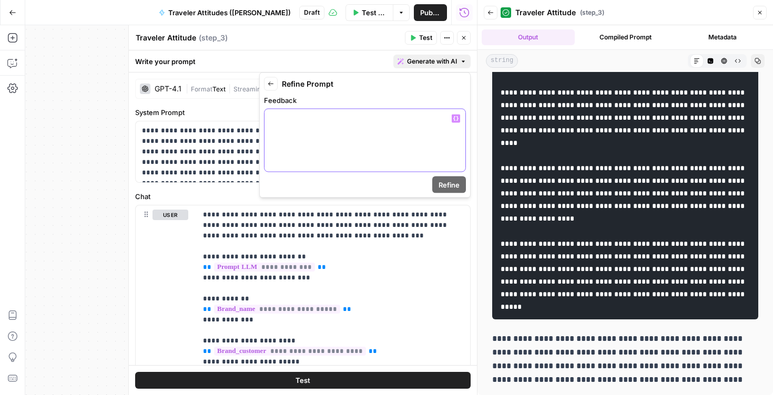
click at [391, 140] on div at bounding box center [364, 140] width 201 height 63
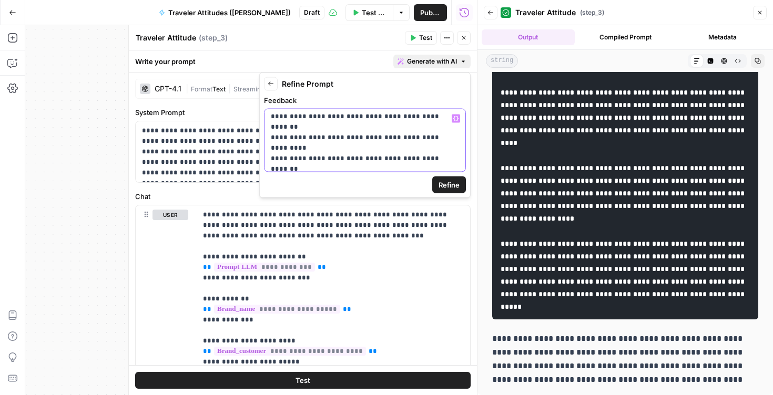
scroll to position [38, 0]
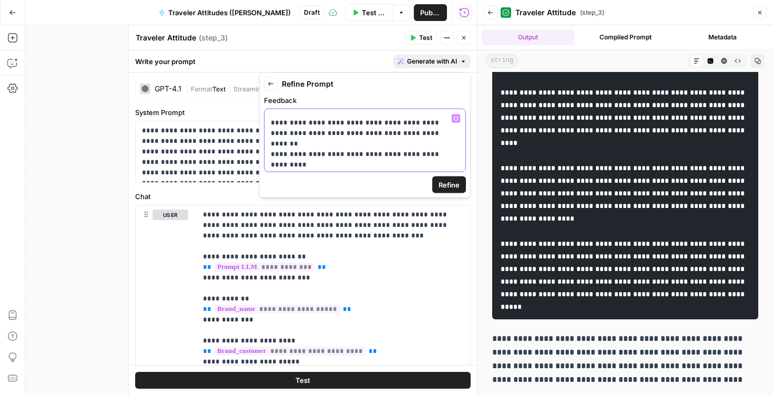
click at [271, 145] on p "**********" at bounding box center [365, 144] width 188 height 137
click at [272, 153] on p "**********" at bounding box center [365, 144] width 188 height 137
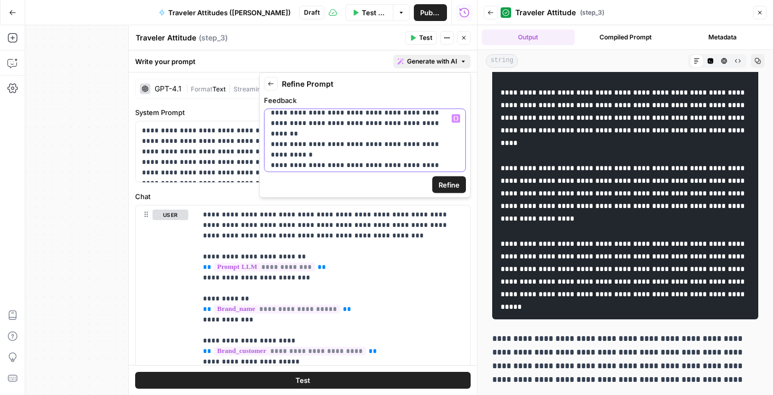
click at [271, 154] on p "**********" at bounding box center [365, 134] width 188 height 137
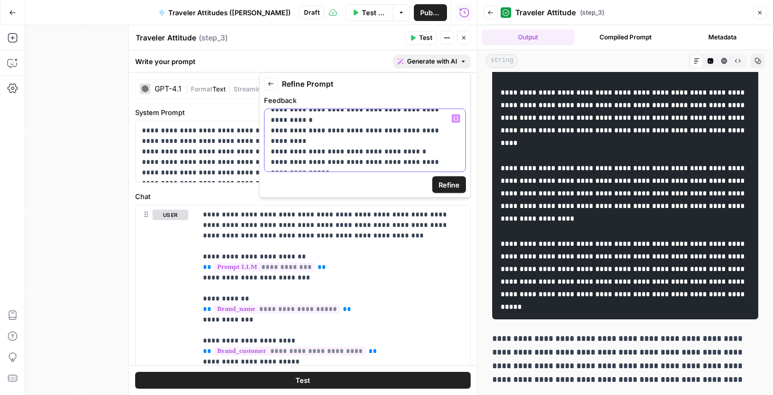
click at [271, 129] on p "**********" at bounding box center [365, 99] width 188 height 137
click at [271, 149] on p "**********" at bounding box center [365, 99] width 188 height 137
click at [353, 163] on p "**********" at bounding box center [365, 99] width 188 height 137
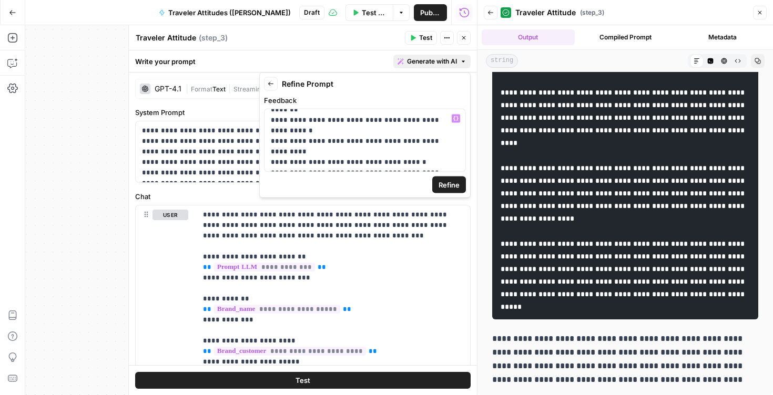
click at [451, 188] on span "Refine" at bounding box center [448, 185] width 21 height 11
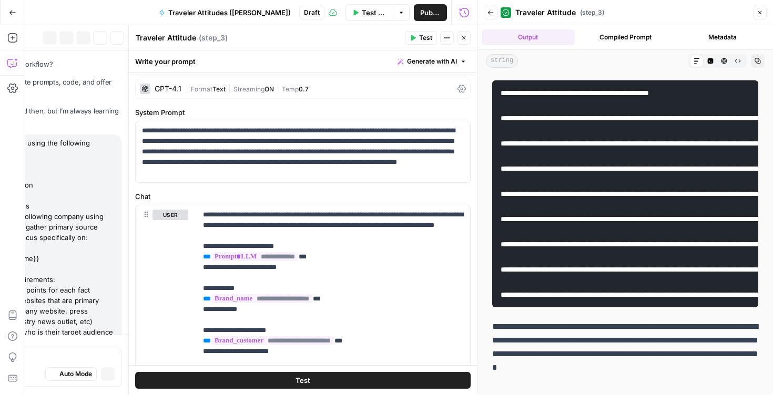
scroll to position [1139, 0]
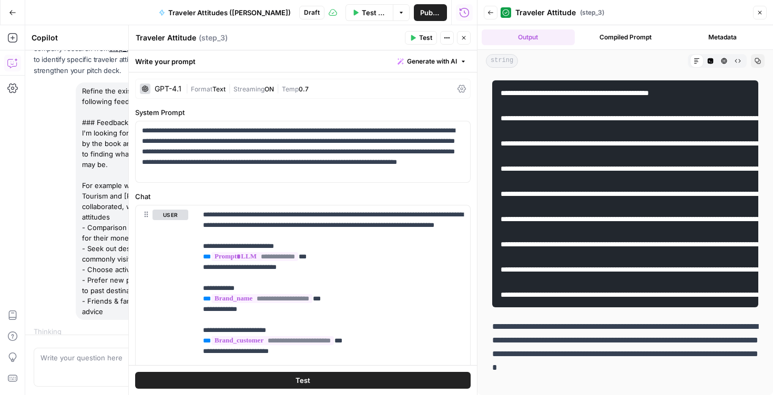
click at [765, 3] on header "Back Traveler Attitude ( step_3 ) Close" at bounding box center [624, 12] width 295 height 25
click at [765, 15] on button "Close" at bounding box center [760, 13] width 14 height 14
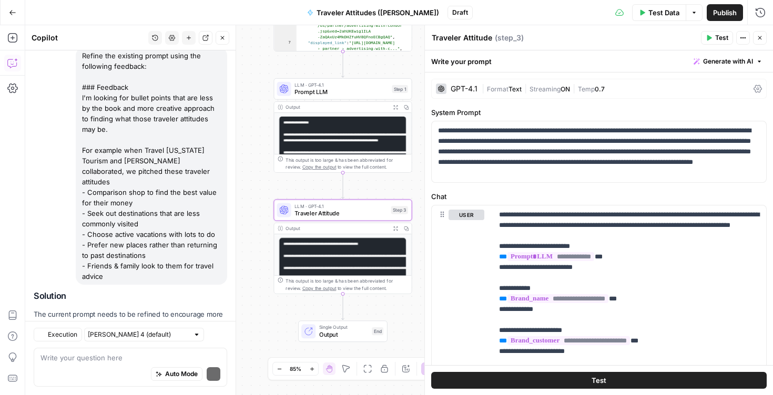
scroll to position [1280, 0]
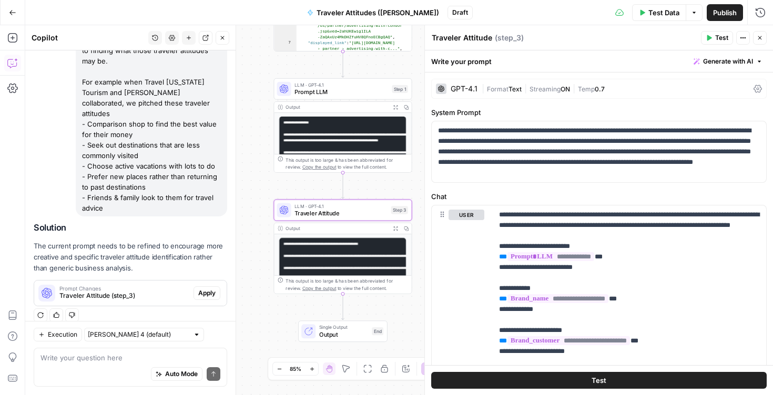
click at [205, 289] on span "Apply" at bounding box center [206, 293] width 17 height 9
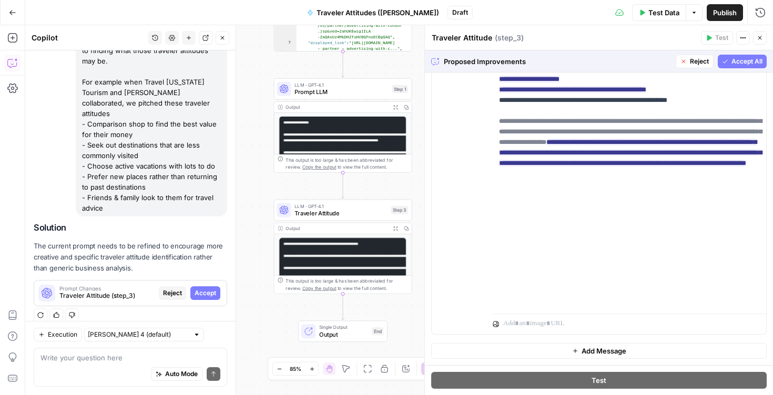
scroll to position [379, 0]
click at [746, 58] on span "Accept All" at bounding box center [746, 61] width 31 height 9
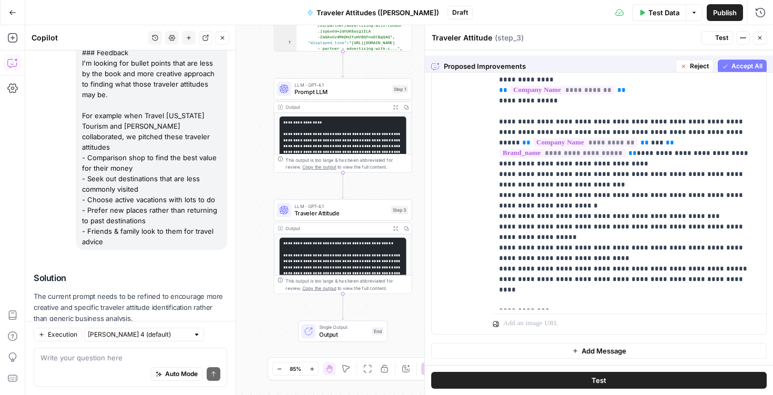
scroll to position [0, 0]
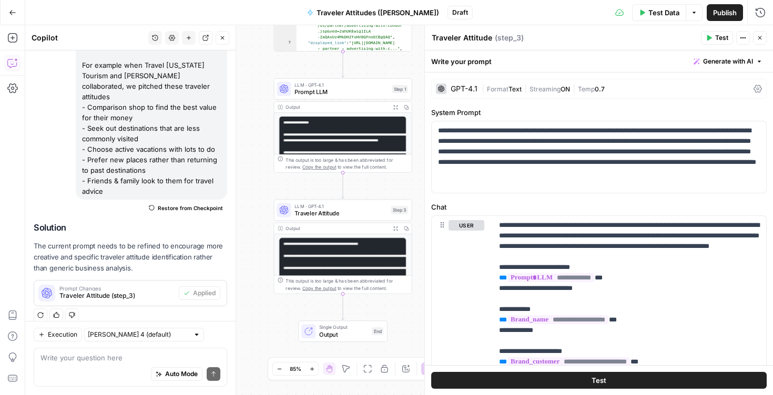
click at [721, 40] on span "Test" at bounding box center [721, 37] width 13 height 9
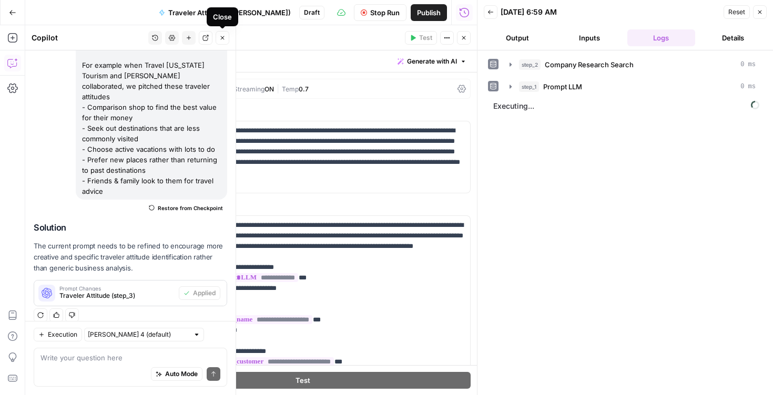
click at [222, 35] on icon "button" at bounding box center [222, 38] width 6 height 6
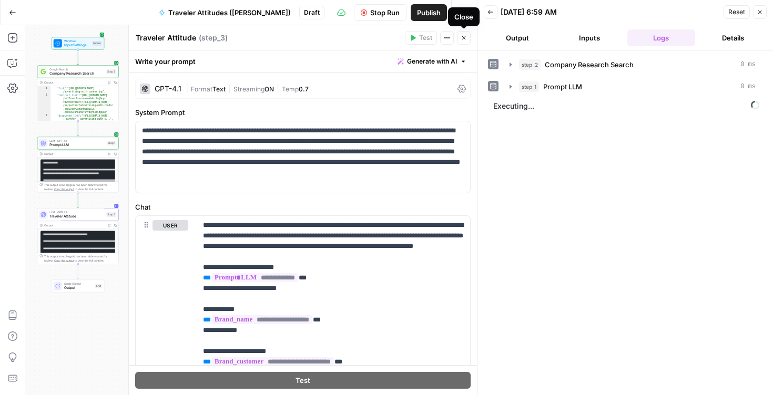
click at [465, 40] on icon "button" at bounding box center [463, 38] width 6 height 6
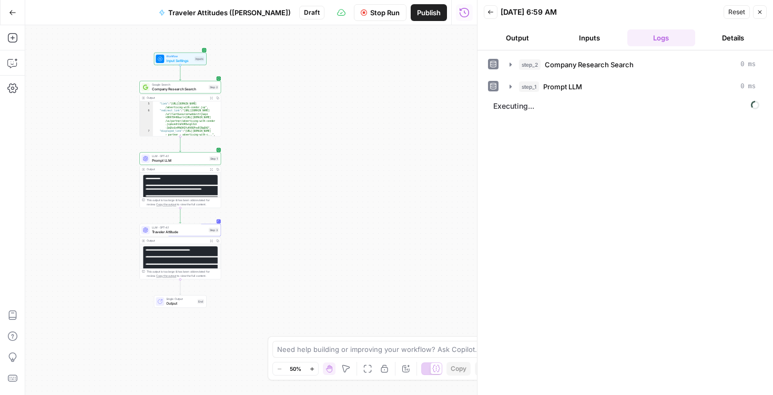
click at [251, 184] on div "Workflow Input Settings Inputs Google Search Company Research Search Step 2 Out…" at bounding box center [250, 210] width 451 height 370
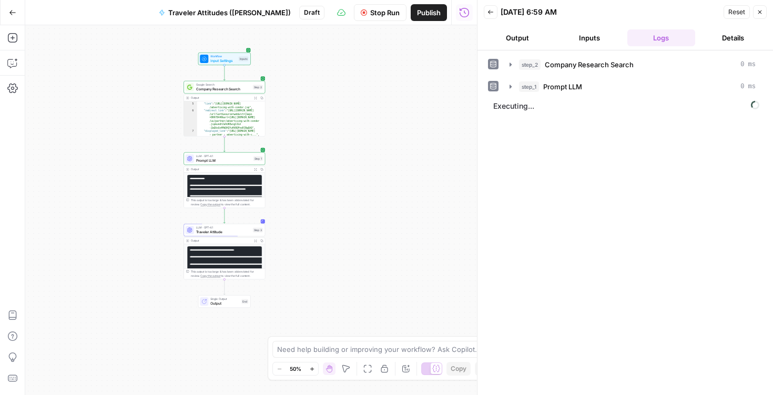
drag, startPoint x: 251, startPoint y: 163, endPoint x: 336, endPoint y: 161, distance: 85.2
click at [346, 168] on div "Workflow Input Settings Inputs Google Search Company Research Search Step 2 Out…" at bounding box center [250, 210] width 451 height 370
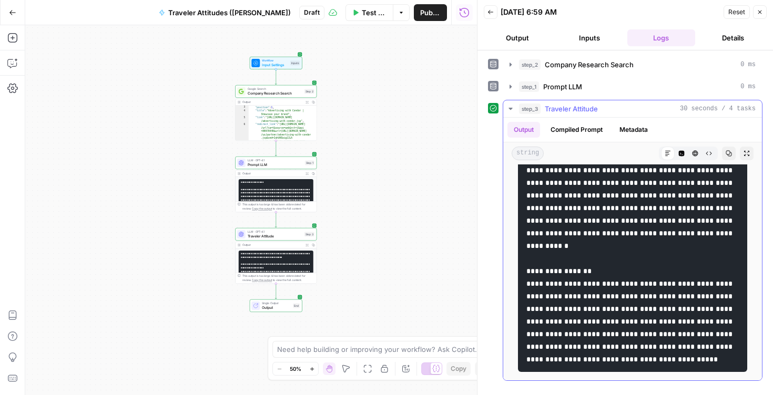
scroll to position [1327, 0]
click at [759, 13] on icon "button" at bounding box center [759, 12] width 6 height 6
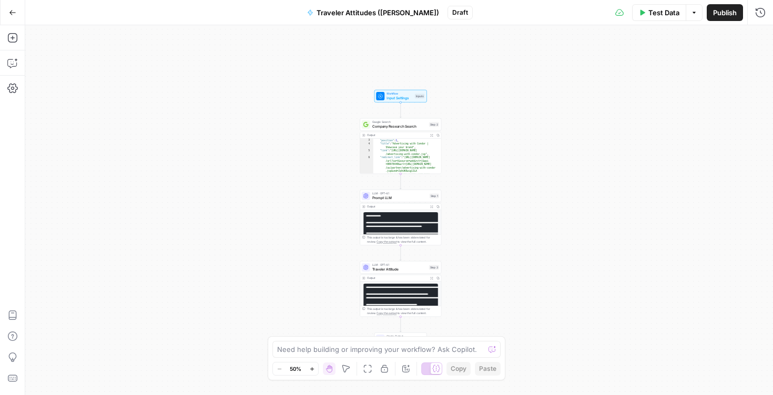
drag, startPoint x: 369, startPoint y: 97, endPoint x: 492, endPoint y: 127, distance: 126.1
click at [492, 127] on div "Workflow Input Settings Inputs Google Search Company Research Search Step 2 Out…" at bounding box center [398, 210] width 747 height 370
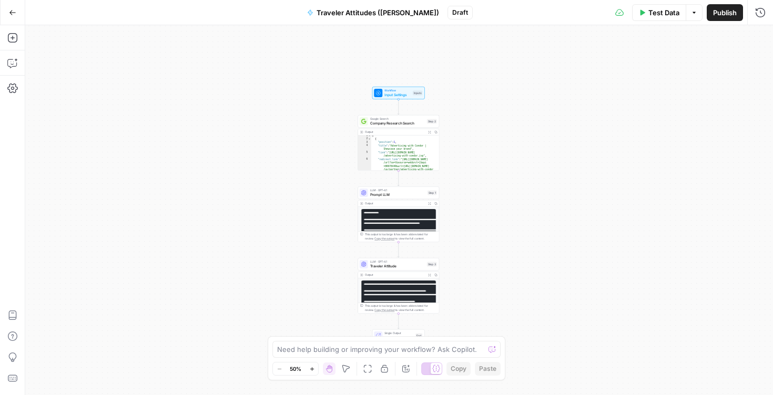
scroll to position [0, 0]
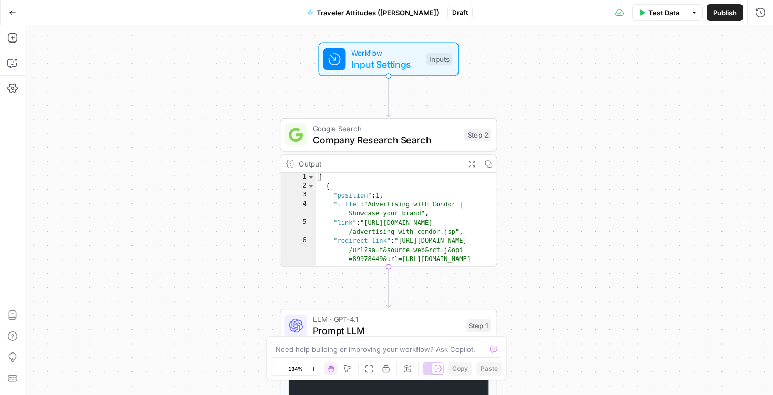
drag, startPoint x: 427, startPoint y: 144, endPoint x: 578, endPoint y: 131, distance: 151.4
click at [578, 131] on div "Workflow Input Settings Inputs Google Search Company Research Search Step 2 Out…" at bounding box center [398, 210] width 747 height 370
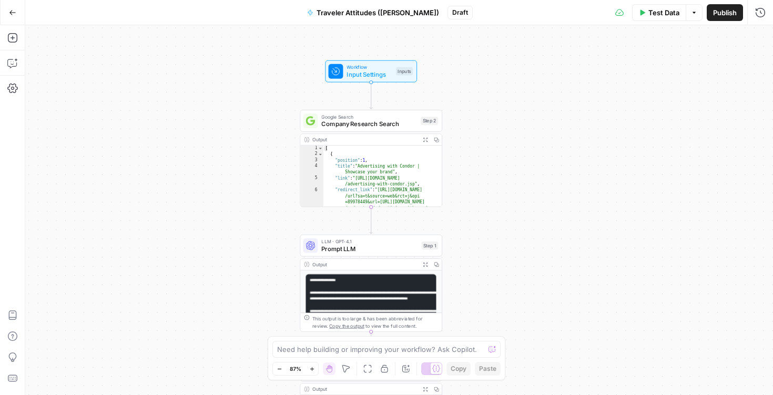
drag, startPoint x: 576, startPoint y: 134, endPoint x: 489, endPoint y: 116, distance: 88.5
click at [489, 116] on div "Workflow Input Settings Inputs Google Search Company Research Search Step 2 Out…" at bounding box center [398, 210] width 747 height 370
click at [13, 43] on button "Add Steps" at bounding box center [12, 37] width 17 height 17
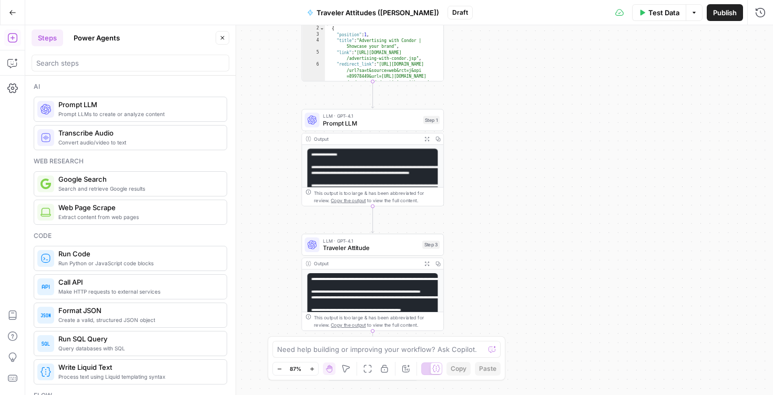
drag, startPoint x: 519, startPoint y: 245, endPoint x: 520, endPoint y: 119, distance: 126.1
click at [520, 120] on div "Workflow Input Settings Inputs Google Search Company Research Search Step 2 Out…" at bounding box center [398, 210] width 747 height 370
click at [350, 122] on span "Prompt LLM" at bounding box center [370, 123] width 96 height 9
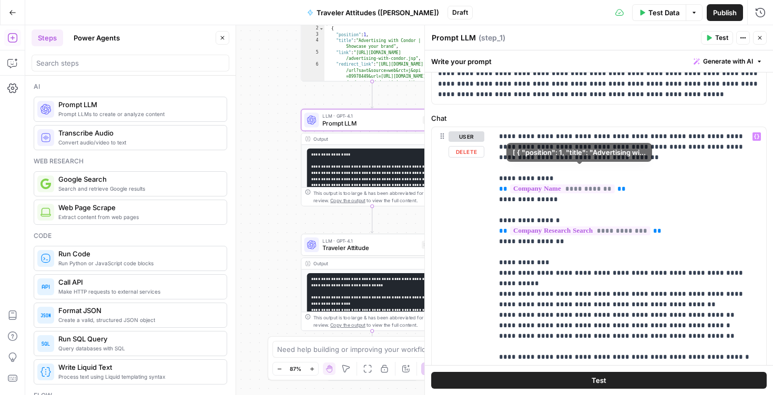
scroll to position [218, 0]
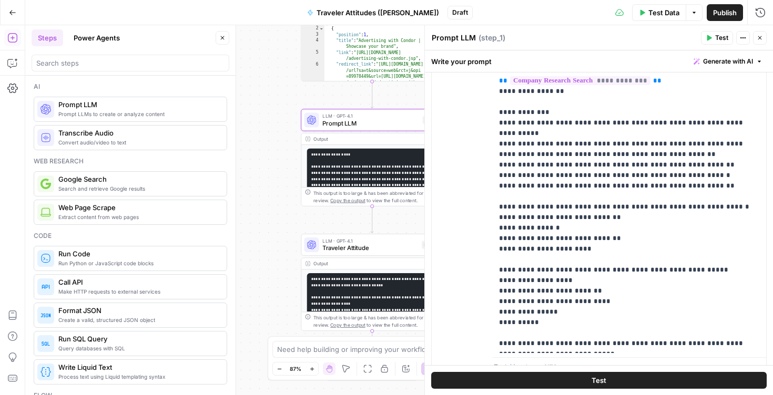
click at [467, 35] on textarea "Prompt LLM" at bounding box center [454, 38] width 44 height 11
type textarea "Company Findings"
click at [766, 37] on button "Close" at bounding box center [760, 38] width 14 height 14
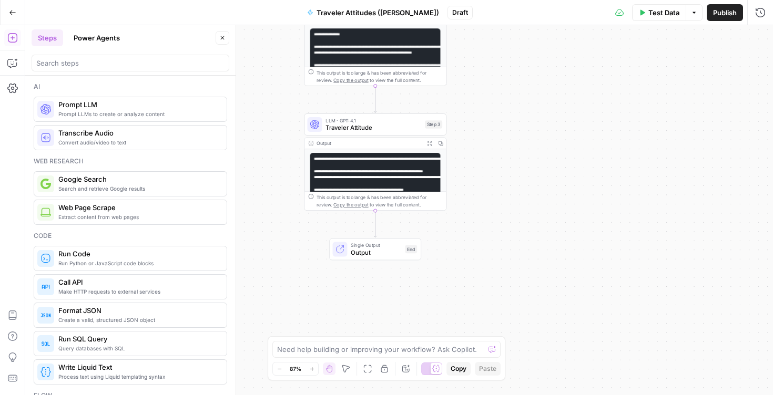
drag, startPoint x: 569, startPoint y: 231, endPoint x: 572, endPoint y: 109, distance: 121.5
click at [572, 109] on div "Workflow Input Settings Inputs Google Search Company Research Search Step 2 Out…" at bounding box center [398, 210] width 747 height 370
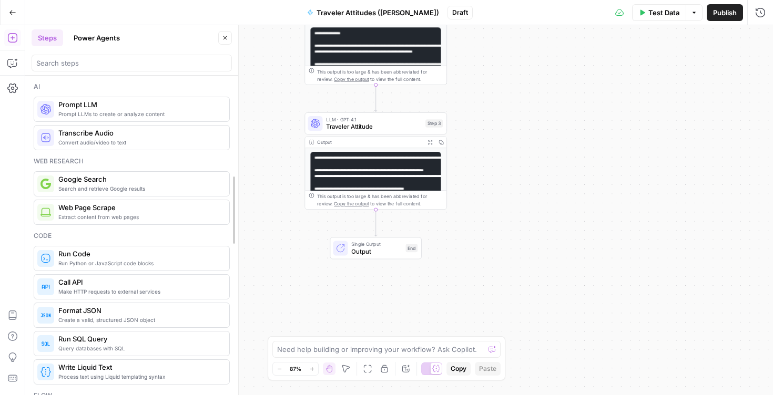
drag, startPoint x: 235, startPoint y: 142, endPoint x: 238, endPoint y: 122, distance: 20.7
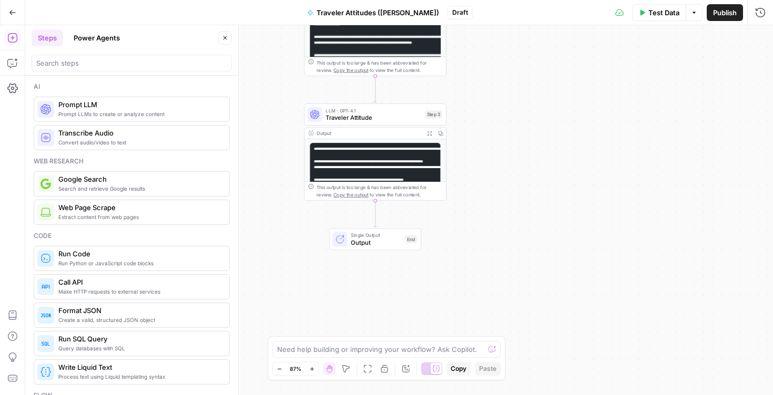
drag, startPoint x: 312, startPoint y: 239, endPoint x: 310, endPoint y: 214, distance: 24.3
click at [311, 229] on div "Single Output Output End" at bounding box center [375, 240] width 142 height 22
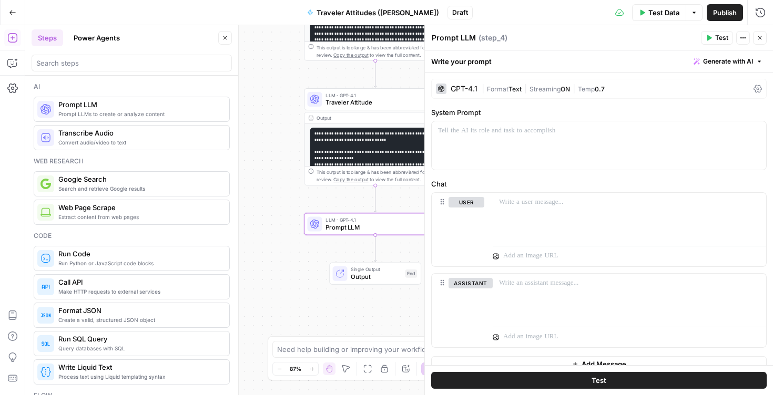
click at [463, 44] on div "Prompt LLM Prompt LLM ( step_4 ) Test Actions Close" at bounding box center [598, 38] width 335 height 14
click at [465, 39] on textarea "Prompt LLM" at bounding box center [454, 38] width 44 height 11
click at [463, 34] on textarea "Prompt LLM" at bounding box center [454, 38] width 44 height 11
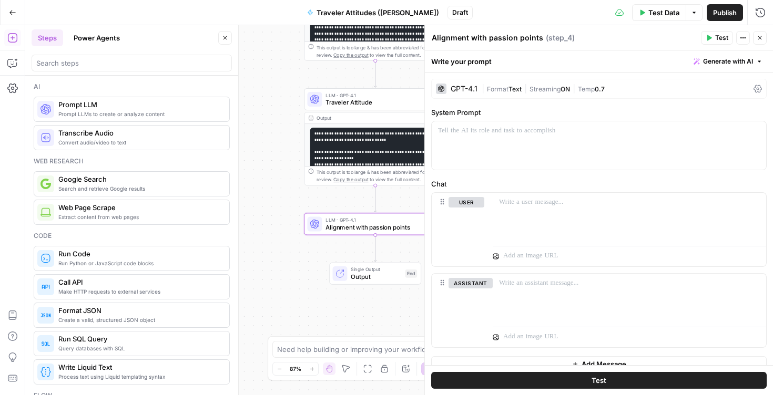
type textarea "Alignment with passion points"
click at [551, 149] on div at bounding box center [599, 145] width 334 height 48
click at [742, 58] on span "Generate with AI" at bounding box center [728, 61] width 50 height 9
click at [712, 88] on span "Generate" at bounding box center [713, 84] width 77 height 11
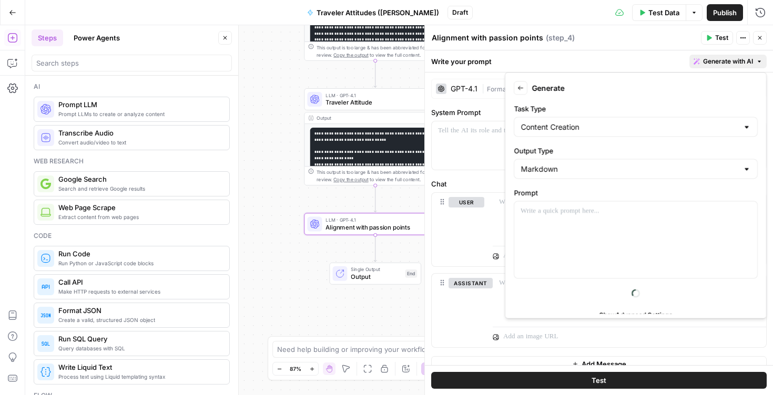
click at [226, 39] on icon "button" at bounding box center [225, 38] width 4 height 4
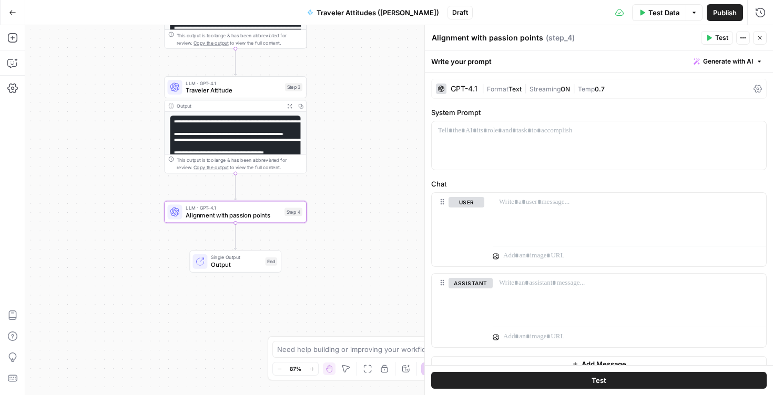
drag, startPoint x: 245, startPoint y: 187, endPoint x: 81, endPoint y: 173, distance: 165.1
click at [81, 173] on div "Workflow Input Settings Inputs Google Search Company Research Search Step 2 Out…" at bounding box center [398, 210] width 747 height 370
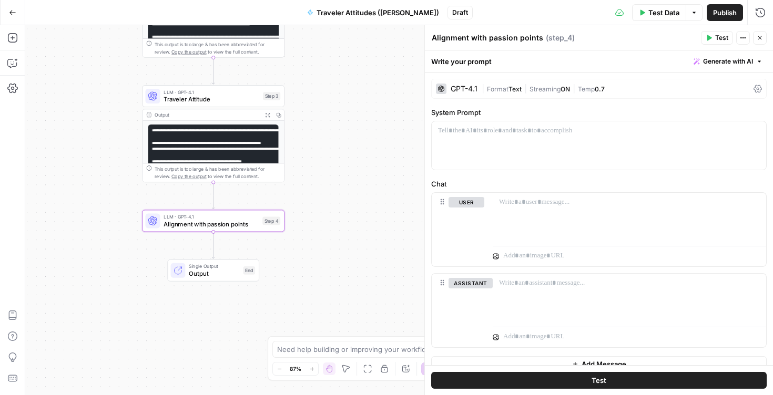
drag, startPoint x: 93, startPoint y: 213, endPoint x: 114, endPoint y: 250, distance: 42.4
click at [114, 250] on div "Workflow Input Settings Inputs Google Search Company Research Search Step 2 Out…" at bounding box center [398, 210] width 747 height 370
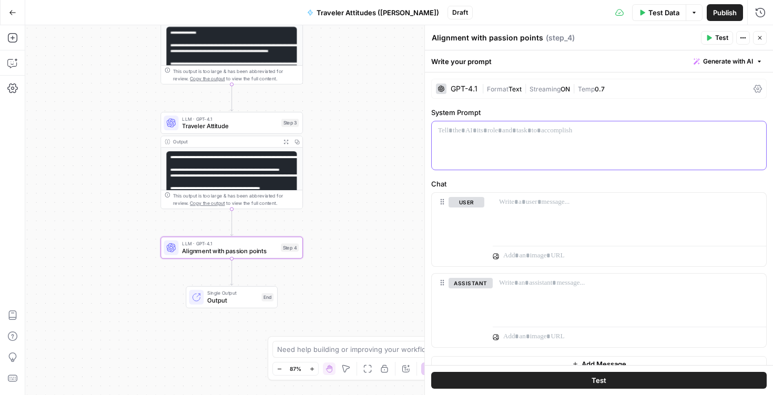
click at [498, 153] on div at bounding box center [599, 145] width 334 height 48
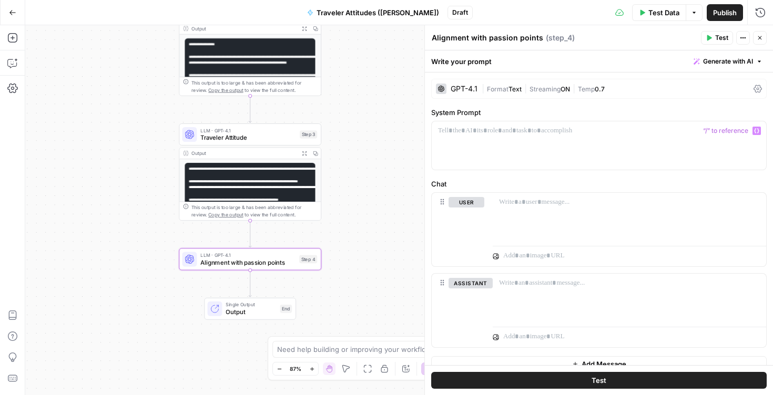
drag, startPoint x: 370, startPoint y: 175, endPoint x: 388, endPoint y: 187, distance: 21.7
click at [388, 187] on div "Workflow Input Settings Inputs Google Search Company Research Search Step 2 Out…" at bounding box center [398, 210] width 747 height 370
click at [475, 142] on div at bounding box center [599, 145] width 334 height 48
click at [761, 38] on icon "button" at bounding box center [759, 38] width 6 height 6
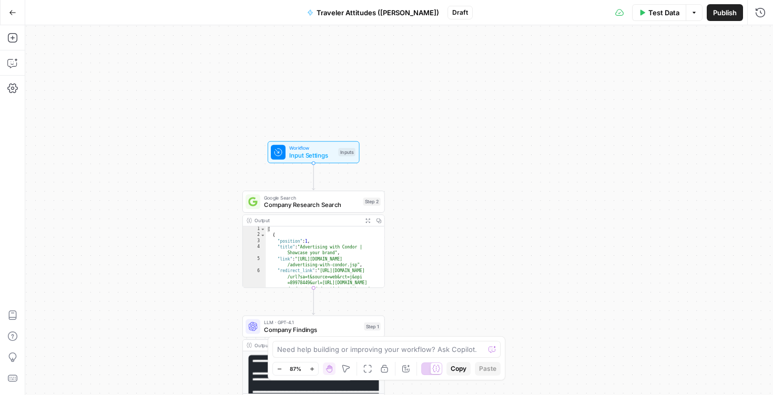
click at [299, 155] on span "Input Settings" at bounding box center [311, 155] width 45 height 9
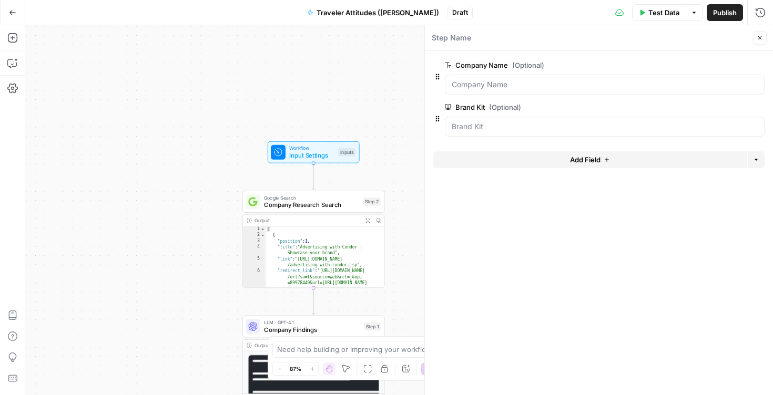
click at [572, 161] on span "Add Field" at bounding box center [585, 160] width 30 height 11
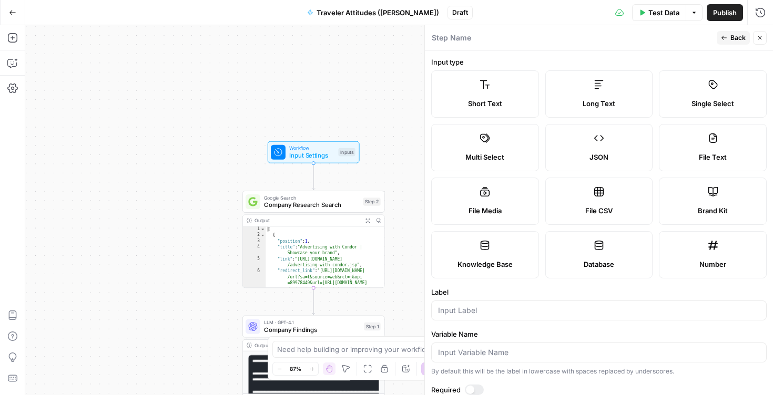
click at [597, 102] on span "Long Text" at bounding box center [598, 103] width 33 height 11
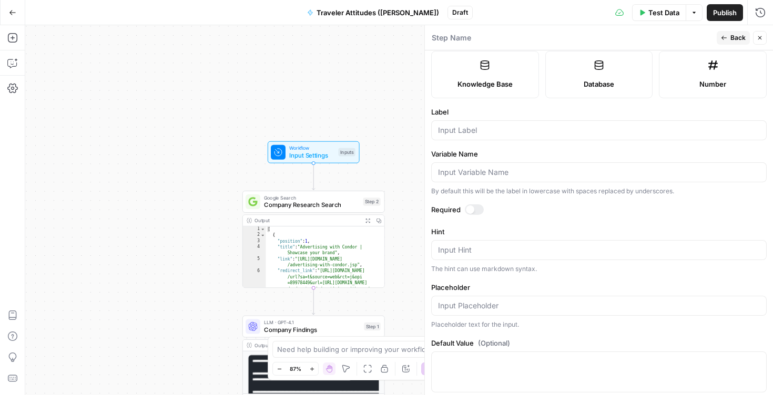
scroll to position [185, 0]
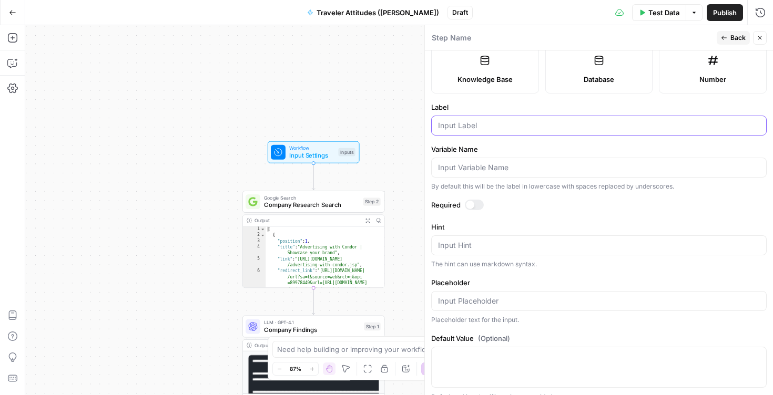
click at [497, 122] on input "Label" at bounding box center [599, 125] width 322 height 11
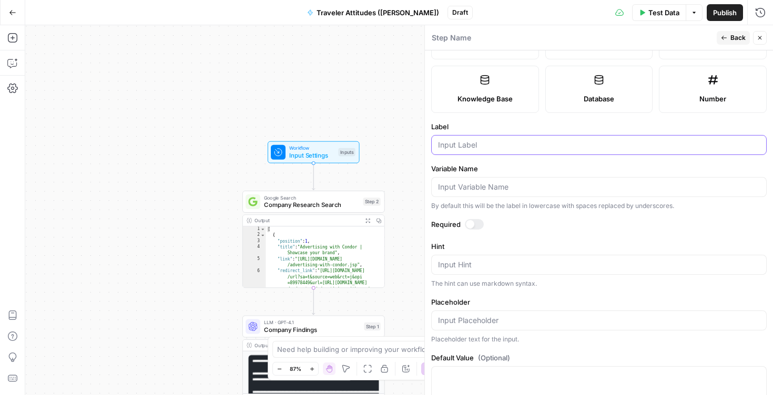
scroll to position [198, 0]
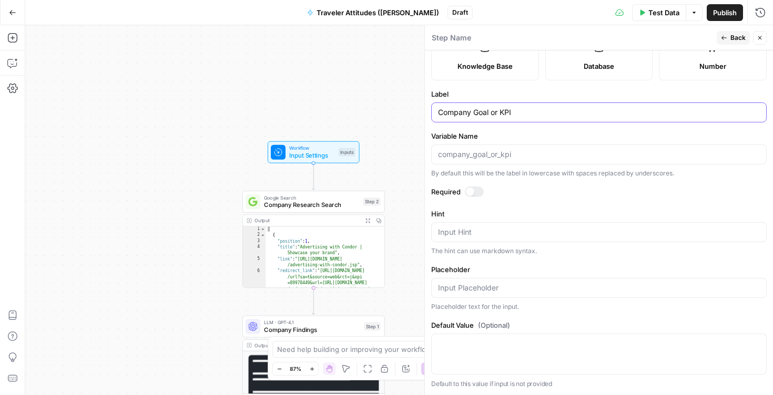
click at [489, 112] on input "Company Goal or KPI" at bounding box center [599, 112] width 322 height 11
click at [527, 112] on input "Company Goals or KPI" at bounding box center [599, 112] width 322 height 11
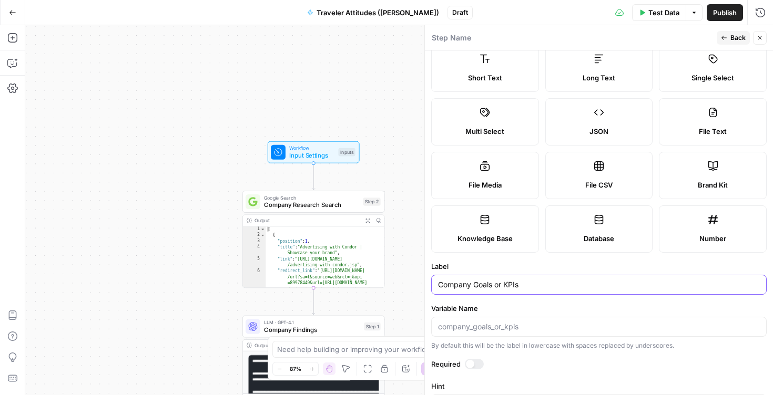
scroll to position [0, 0]
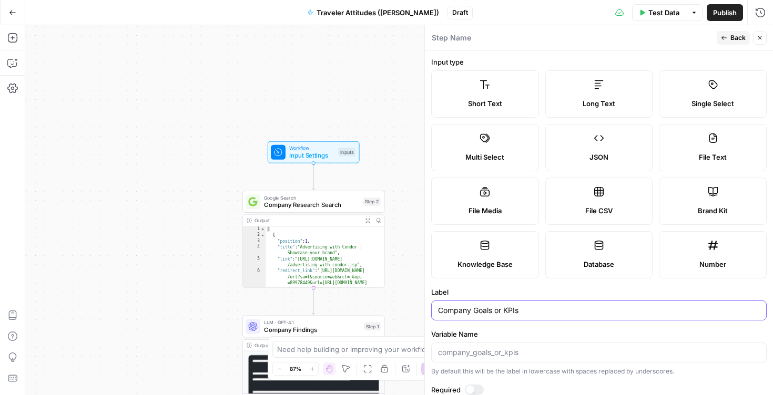
type input "Company Goals or KPIs"
click at [736, 39] on span "Back" at bounding box center [737, 37] width 15 height 9
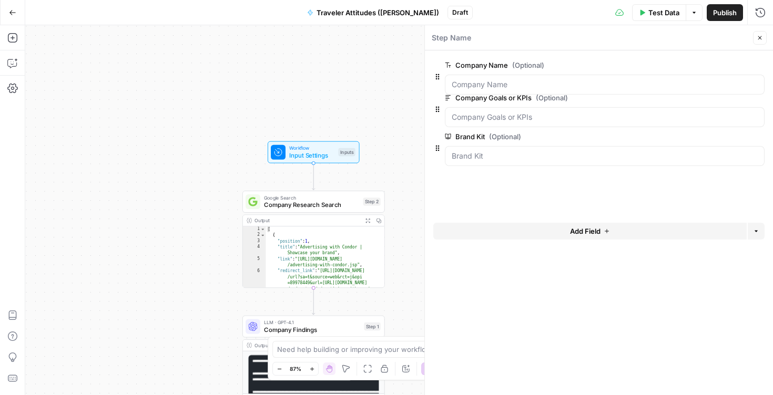
drag, startPoint x: 436, startPoint y: 160, endPoint x: 436, endPoint y: 106, distance: 54.1
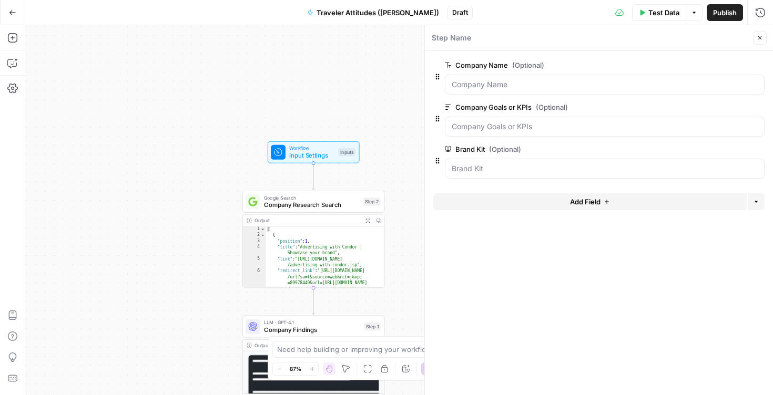
click at [519, 273] on form "Company Name (Optional) edit field Delete group Company Goals or KPIs (Optional…" at bounding box center [599, 222] width 348 height 345
click at [757, 36] on icon "button" at bounding box center [759, 38] width 6 height 6
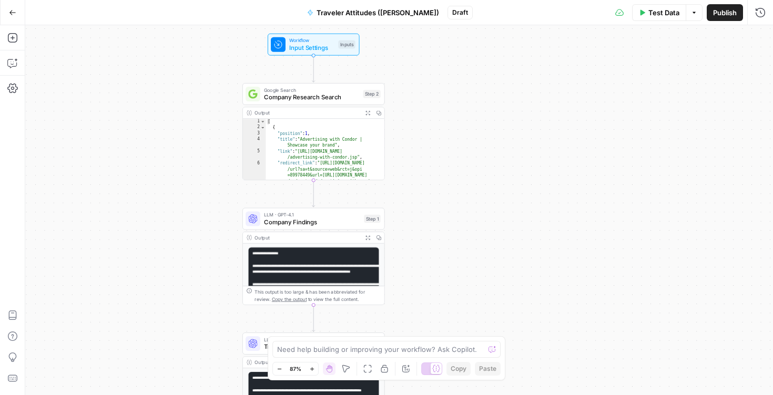
drag, startPoint x: 490, startPoint y: 270, endPoint x: 490, endPoint y: 152, distance: 117.7
click at [490, 153] on div "Workflow Input Settings Inputs Google Search Company Research Search Step 2 Out…" at bounding box center [398, 210] width 747 height 370
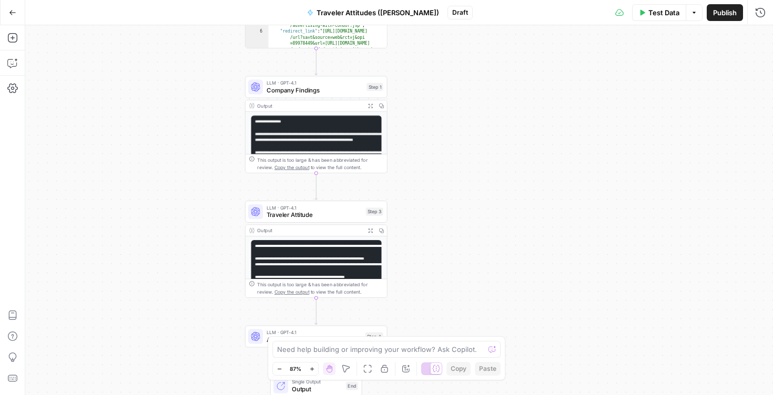
drag, startPoint x: 454, startPoint y: 290, endPoint x: 456, endPoint y: 163, distance: 126.7
click at [456, 163] on div "Workflow Input Settings Inputs Google Search Company Research Search Step 2 Out…" at bounding box center [398, 210] width 747 height 370
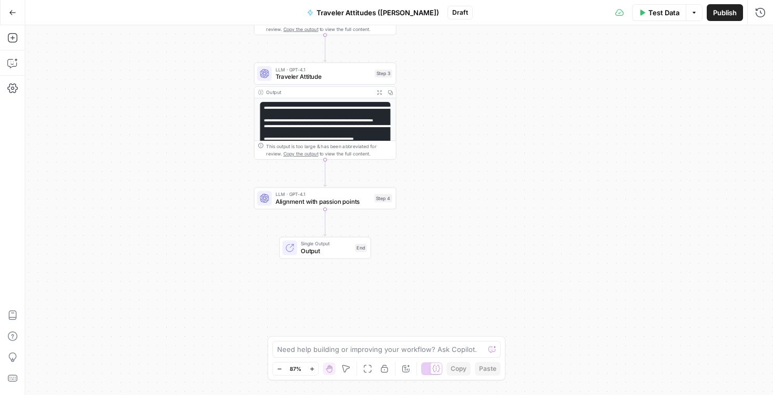
drag, startPoint x: 437, startPoint y: 281, endPoint x: 446, endPoint y: 146, distance: 134.9
click at [446, 146] on div "Workflow Input Settings Inputs Google Search Company Research Search Step 2 Out…" at bounding box center [398, 210] width 747 height 370
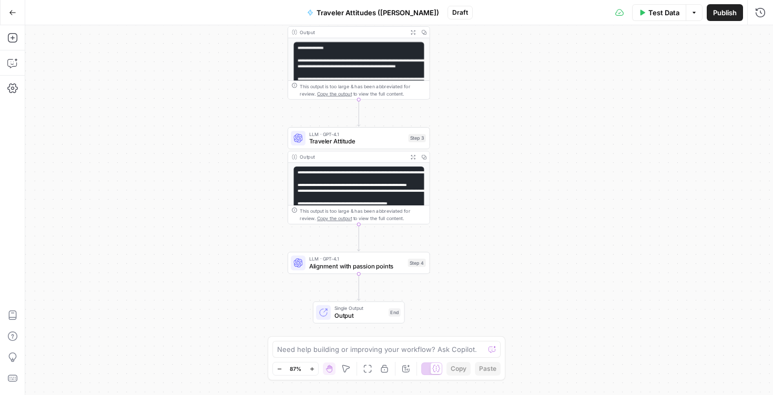
drag, startPoint x: 403, startPoint y: 145, endPoint x: 501, endPoint y: 190, distance: 107.7
click at [501, 190] on div "Workflow Input Settings Inputs Google Search Company Research Search Step 2 Out…" at bounding box center [398, 210] width 747 height 370
click at [671, 15] on span "Test Data" at bounding box center [663, 12] width 31 height 11
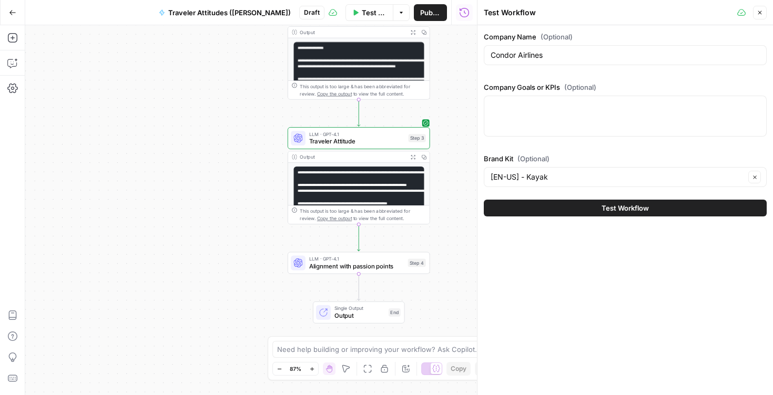
click at [579, 121] on div at bounding box center [625, 116] width 283 height 41
click at [616, 111] on div "Increase bookings in [GEOGRAPHIC_DATA] market. Increase bookings in UK market." at bounding box center [625, 116] width 283 height 41
click at [609, 115] on div "Increase bookings in [GEOGRAPHIC_DATA] market. Increase bookings in UK market." at bounding box center [625, 116] width 283 height 41
click at [583, 118] on div "Increase bookings in [GEOGRAPHIC_DATA] market. Increase bookings in UK market." at bounding box center [625, 116] width 283 height 41
click at [633, 104] on textarea "Increase bookings in [GEOGRAPHIC_DATA] market." at bounding box center [624, 105] width 269 height 11
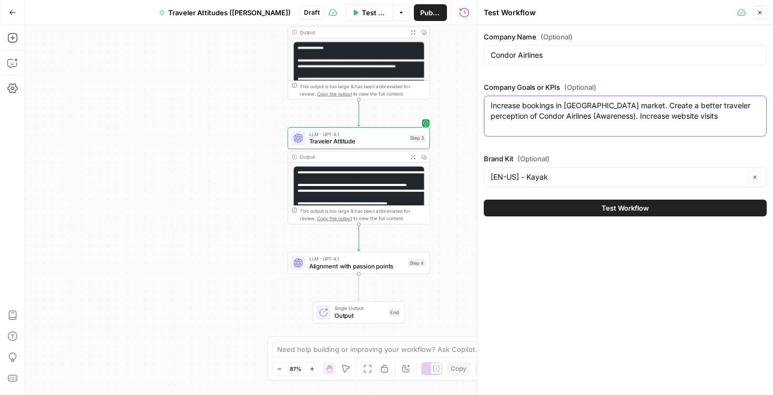
type textarea "Increase bookings in [GEOGRAPHIC_DATA] market. Create a better traveler percept…"
click at [582, 303] on div "Company Name (Optional) Condor Airlines Company Goals or KPIs (Optional) Increa…" at bounding box center [624, 210] width 295 height 370
click at [760, 12] on icon "button" at bounding box center [760, 13] width 4 height 4
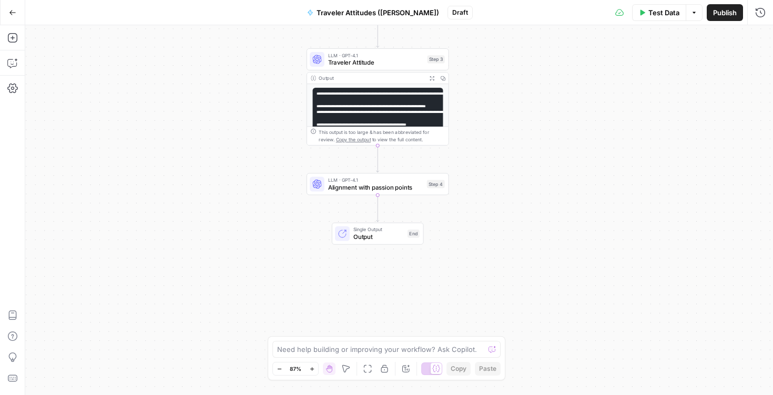
drag, startPoint x: 562, startPoint y: 281, endPoint x: 581, endPoint y: 201, distance: 81.6
click at [581, 202] on div "Workflow Input Settings Inputs Google Search Company Research Search Step 2 Out…" at bounding box center [398, 210] width 747 height 370
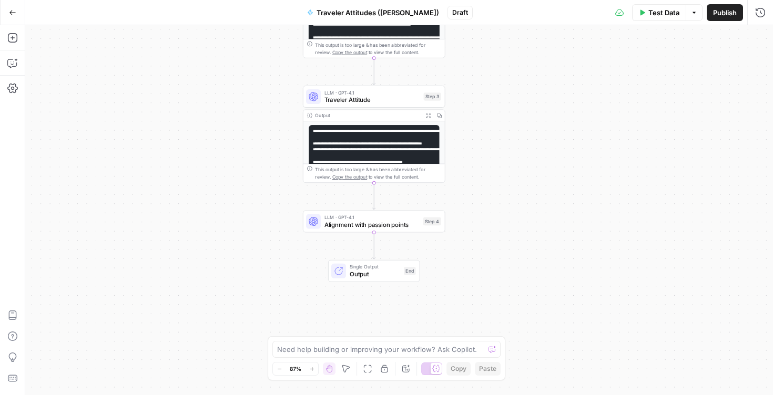
drag, startPoint x: 546, startPoint y: 166, endPoint x: 542, endPoint y: 203, distance: 37.5
click at [542, 203] on div "Workflow Input Settings Inputs Google Search Company Research Search Step 2 Out…" at bounding box center [398, 210] width 747 height 370
click at [15, 37] on icon "button" at bounding box center [12, 38] width 11 height 11
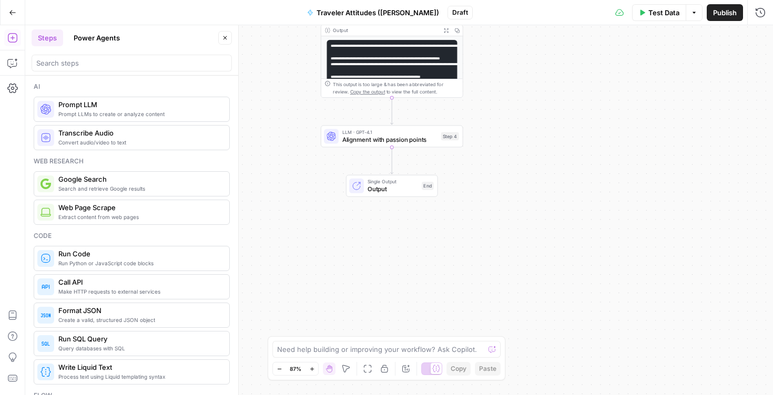
drag, startPoint x: 278, startPoint y: 252, endPoint x: 296, endPoint y: 167, distance: 87.0
click at [296, 167] on div "Workflow Input Settings Inputs Google Search Company Research Search Step 2 Out…" at bounding box center [398, 210] width 747 height 370
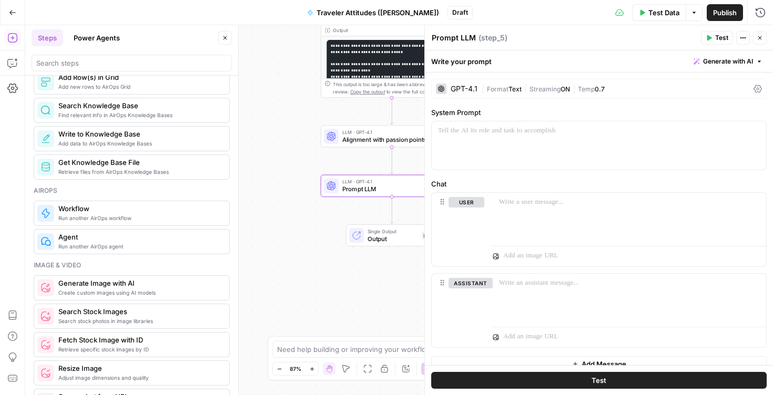
scroll to position [526, 0]
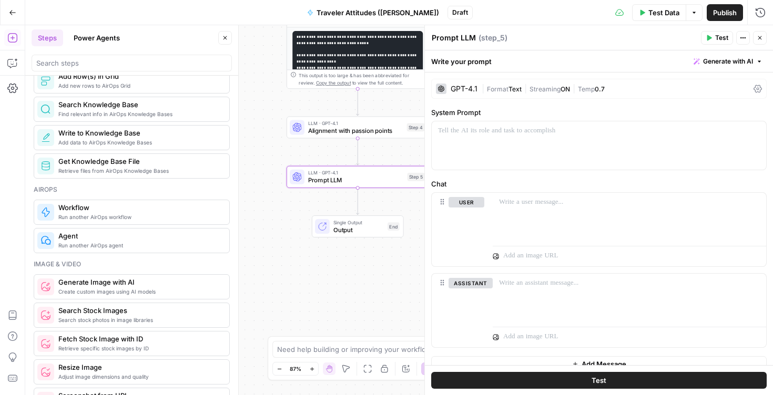
drag, startPoint x: 271, startPoint y: 301, endPoint x: 218, endPoint y: 302, distance: 53.1
click at [219, 302] on body "Kayak New Home Browse Insights Opportunities Your Data Recent Grids Cohort Sess…" at bounding box center [386, 197] width 773 height 395
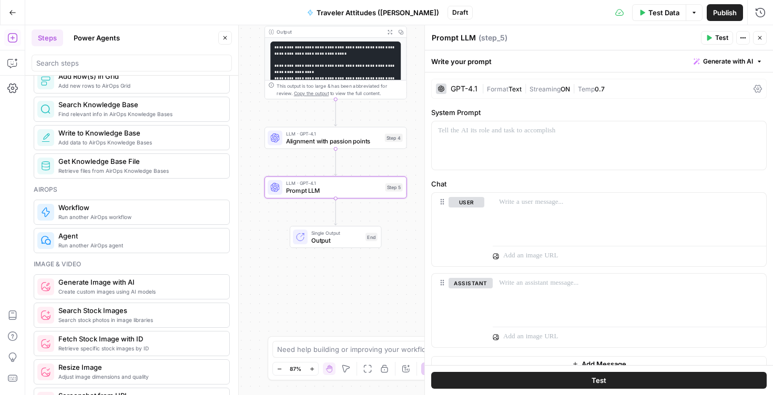
click at [334, 286] on div "Workflow Input Settings Inputs Google Search Company Research Search Step 2 Out…" at bounding box center [398, 210] width 747 height 370
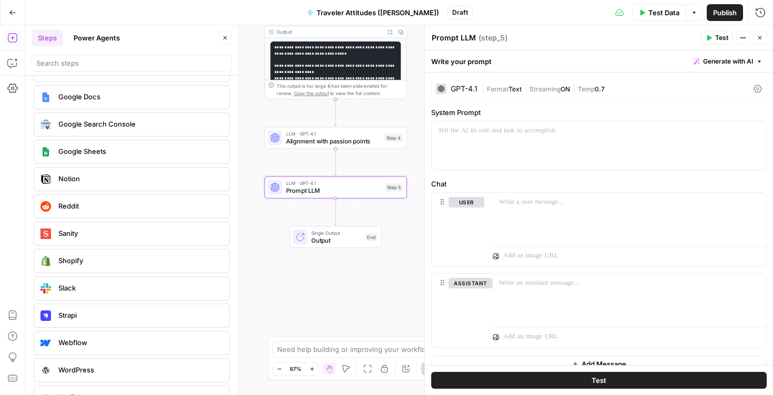
scroll to position [2247, 0]
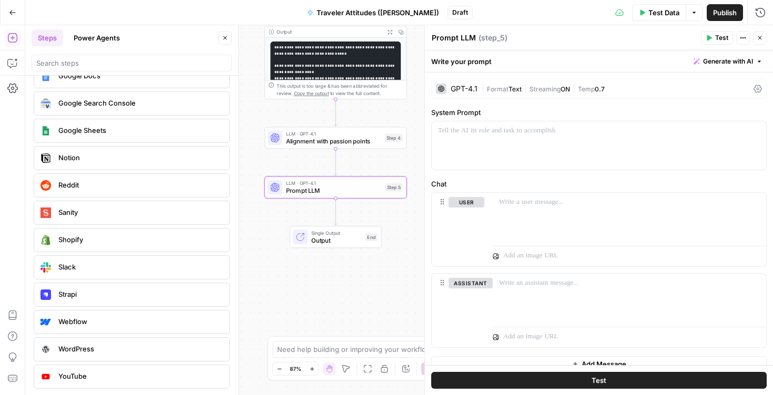
click at [457, 39] on textarea "Prompt LLM" at bounding box center [454, 38] width 44 height 11
type textarea "The Goal"
click at [659, 145] on div at bounding box center [599, 145] width 334 height 48
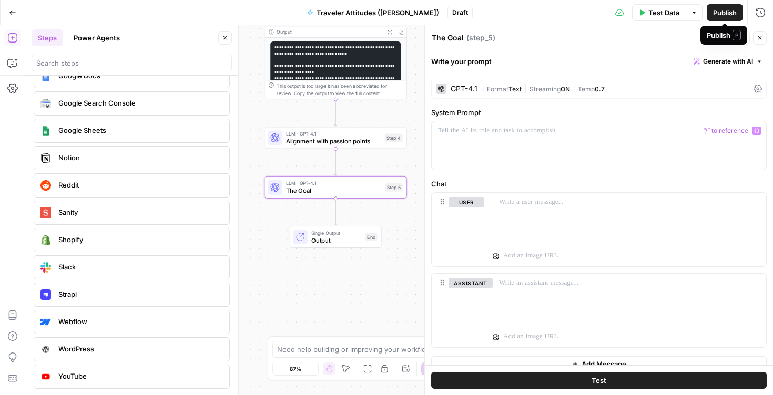
click at [724, 16] on span "Publish" at bounding box center [725, 12] width 24 height 11
